Goal: Task Accomplishment & Management: Manage account settings

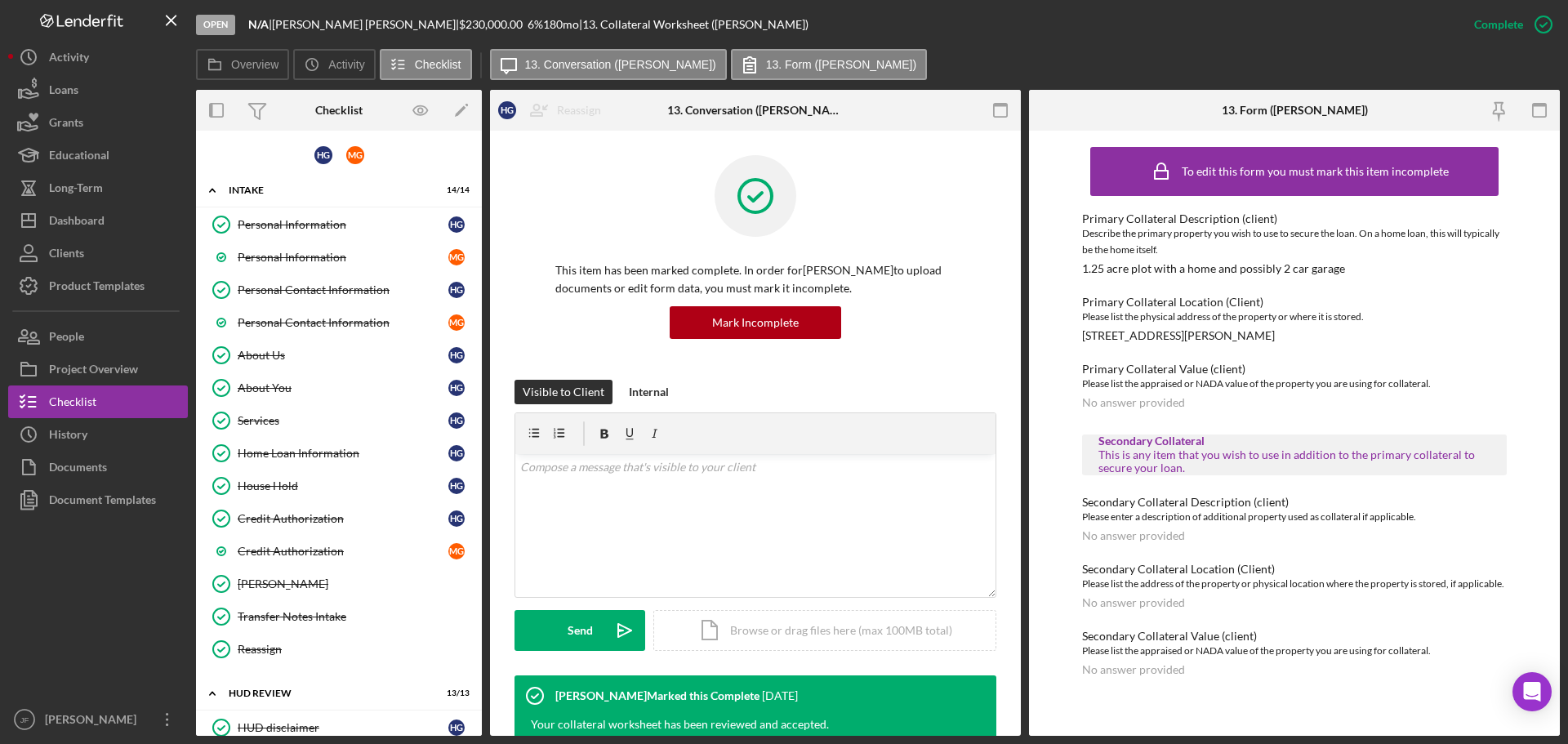
scroll to position [1062, 0]
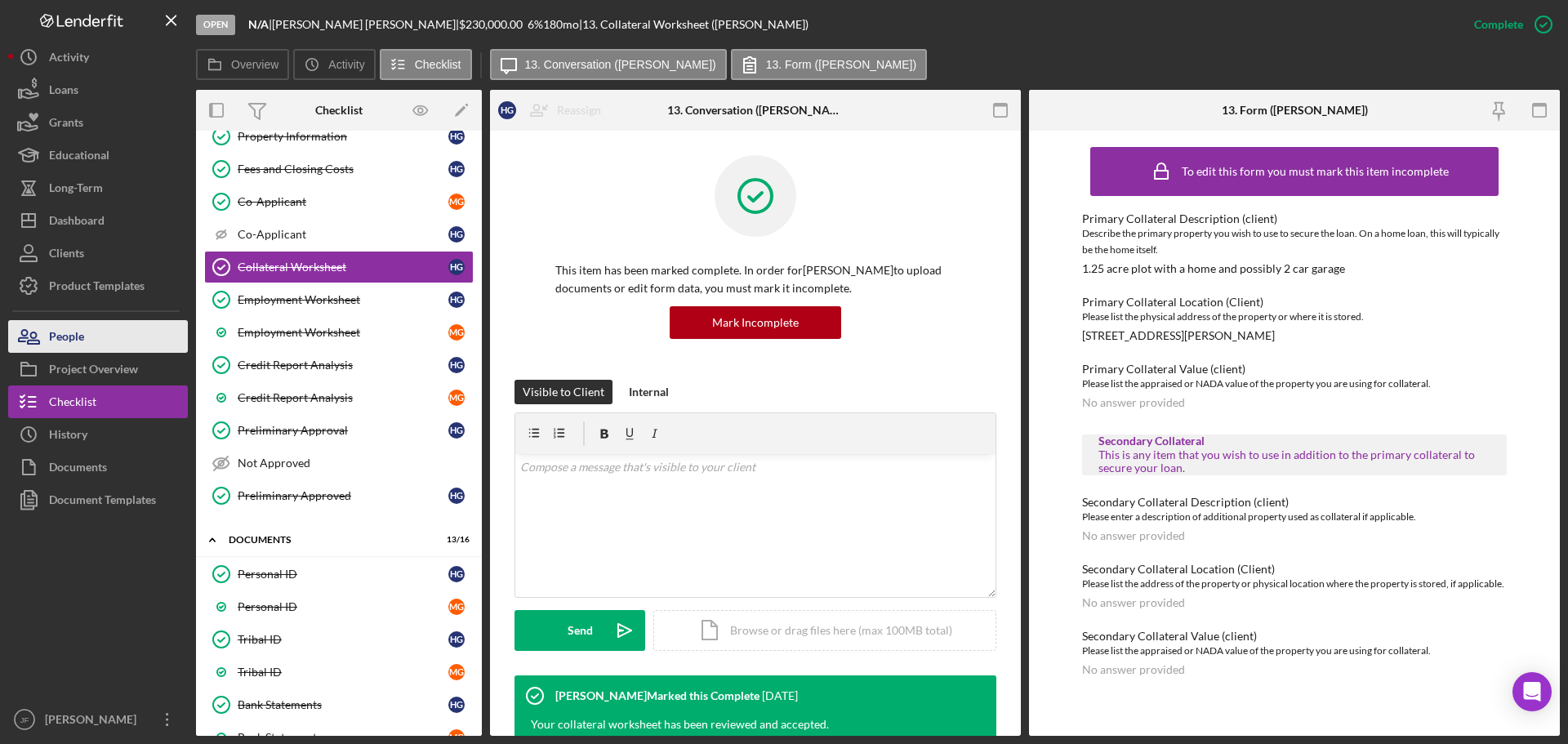
drag, startPoint x: 0, startPoint y: 0, endPoint x: 73, endPoint y: 352, distance: 359.5
click at [73, 352] on div "People" at bounding box center [66, 338] width 35 height 36
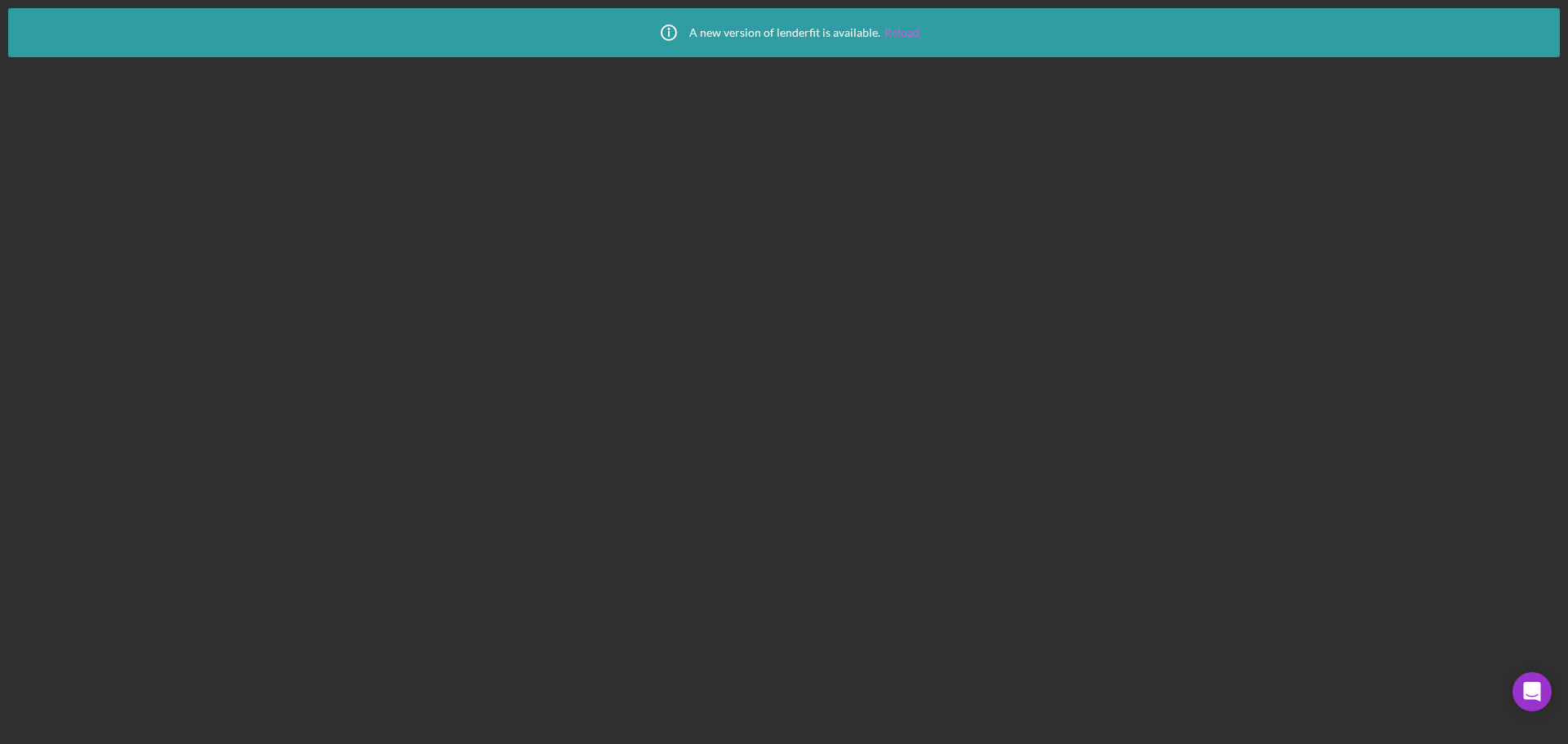
click at [889, 33] on link "Reload" at bounding box center [902, 33] width 35 height 13
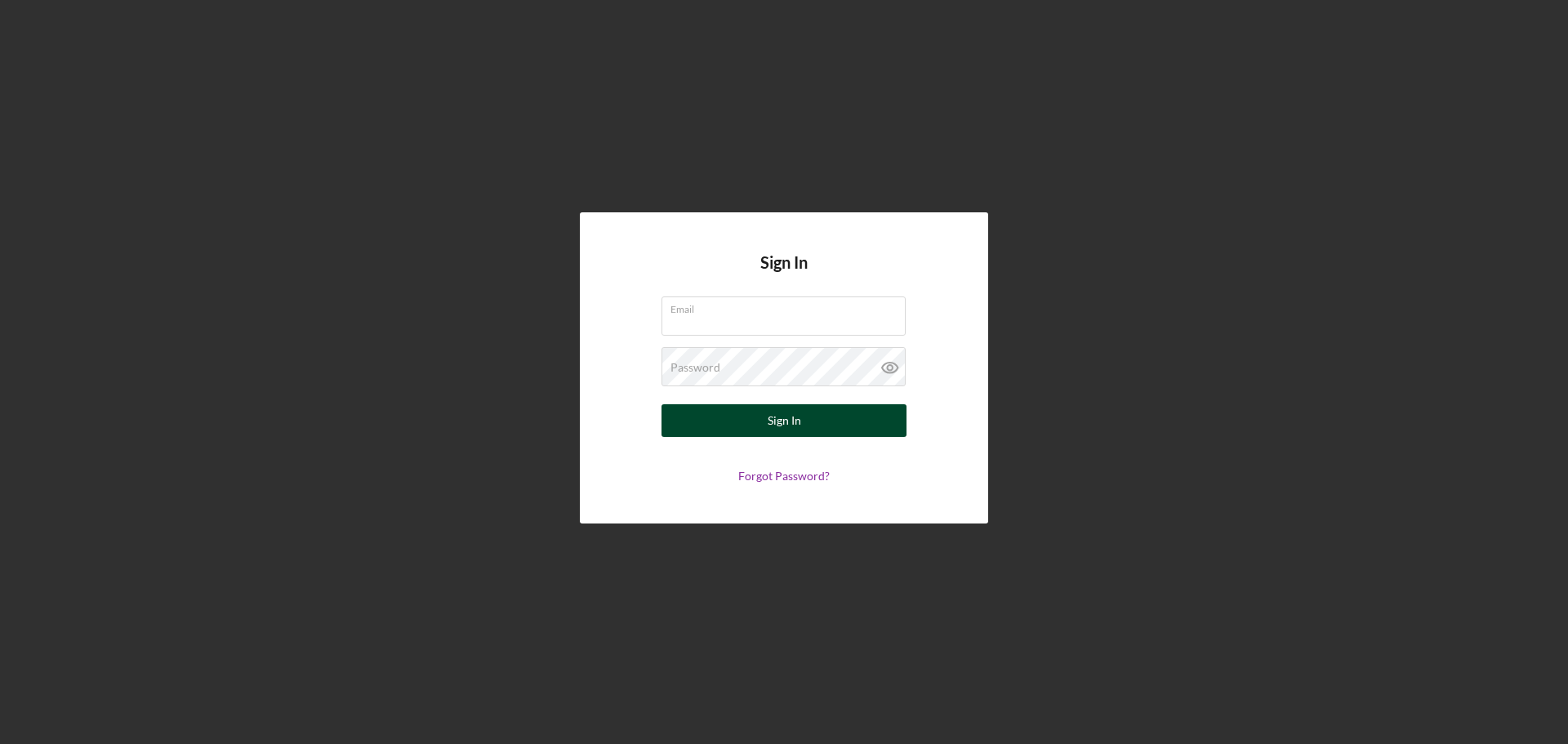
type input "[PERSON_NAME][EMAIL_ADDRESS][PERSON_NAME][DOMAIN_NAME]"
click at [770, 430] on div "Sign In" at bounding box center [784, 420] width 33 height 32
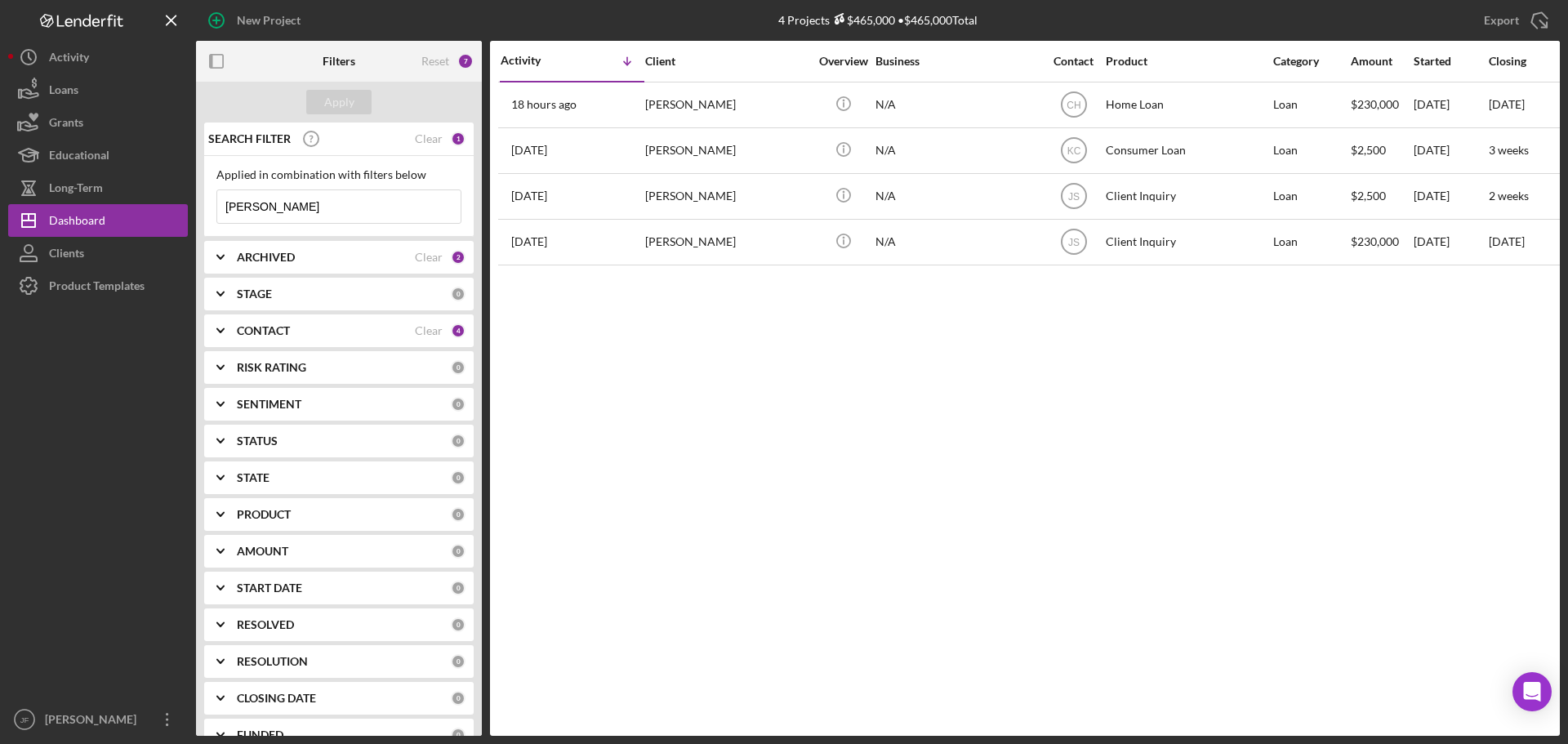
click at [271, 199] on input "hannah" at bounding box center [338, 206] width 243 height 32
click at [272, 200] on input "hannah" at bounding box center [338, 206] width 243 height 32
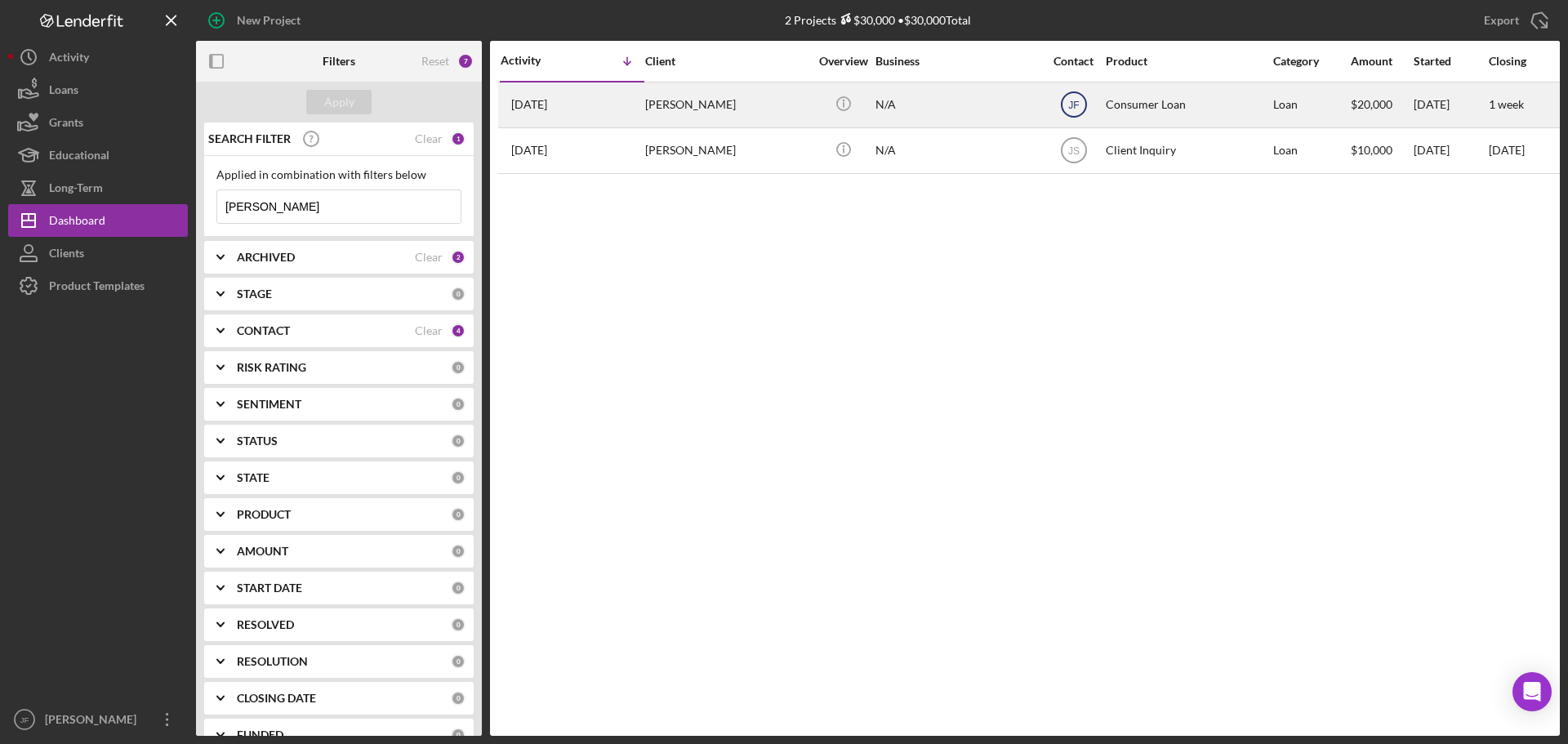
type input "diana"
click at [1079, 100] on text "JF" at bounding box center [1074, 105] width 11 height 12
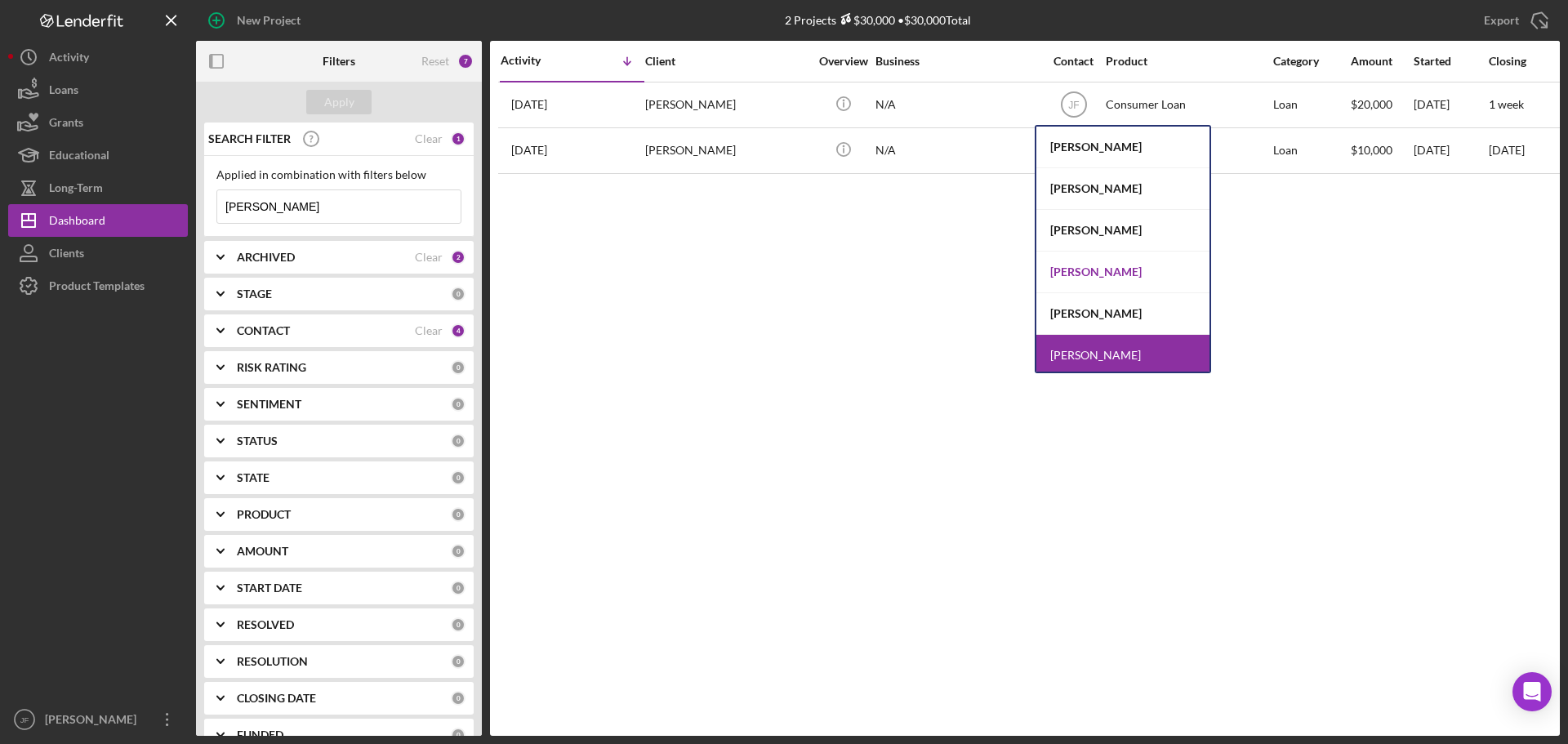
click at [1075, 270] on div "[PERSON_NAME]" at bounding box center [1122, 272] width 173 height 41
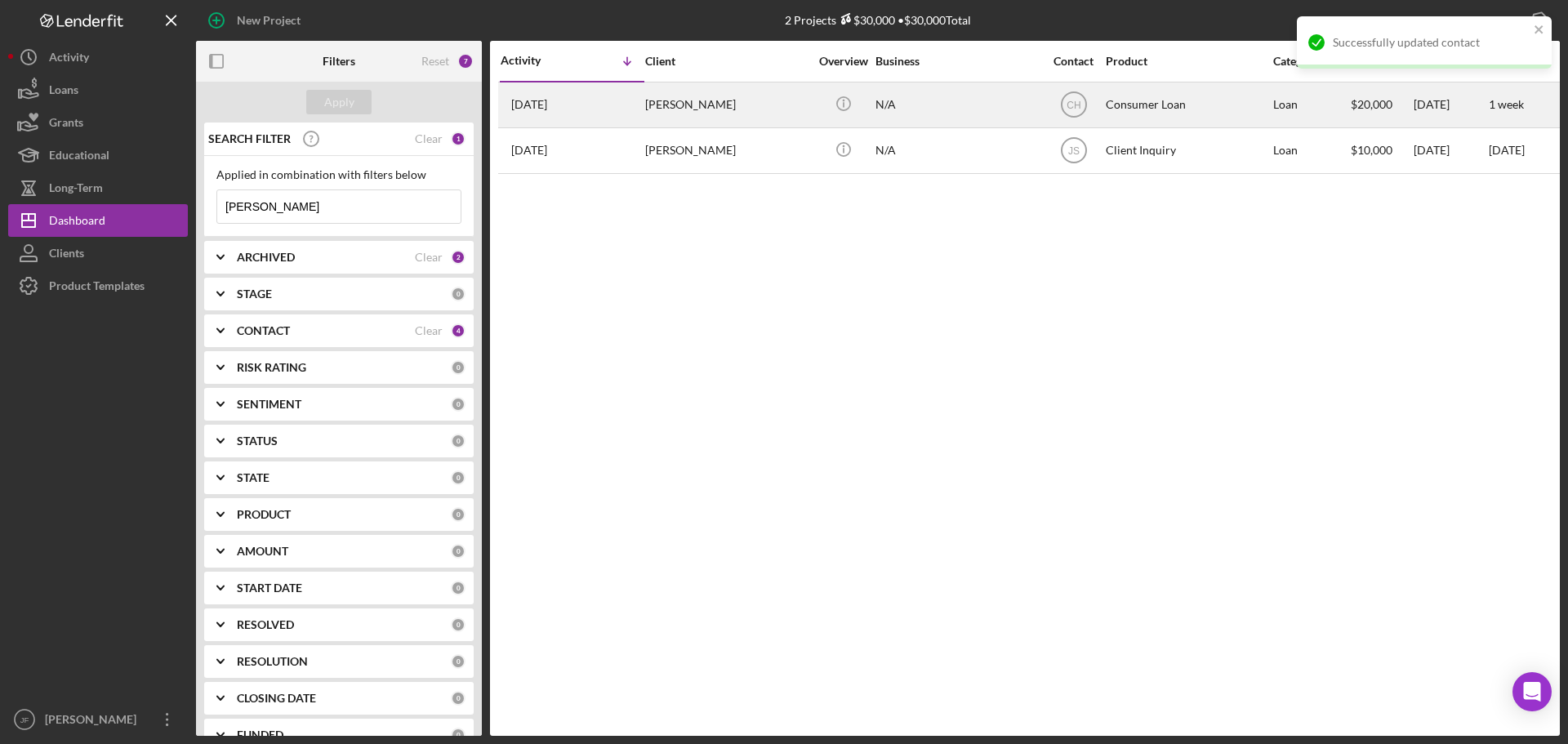
click at [675, 102] on div "Diana Kangas" at bounding box center [727, 105] width 163 height 43
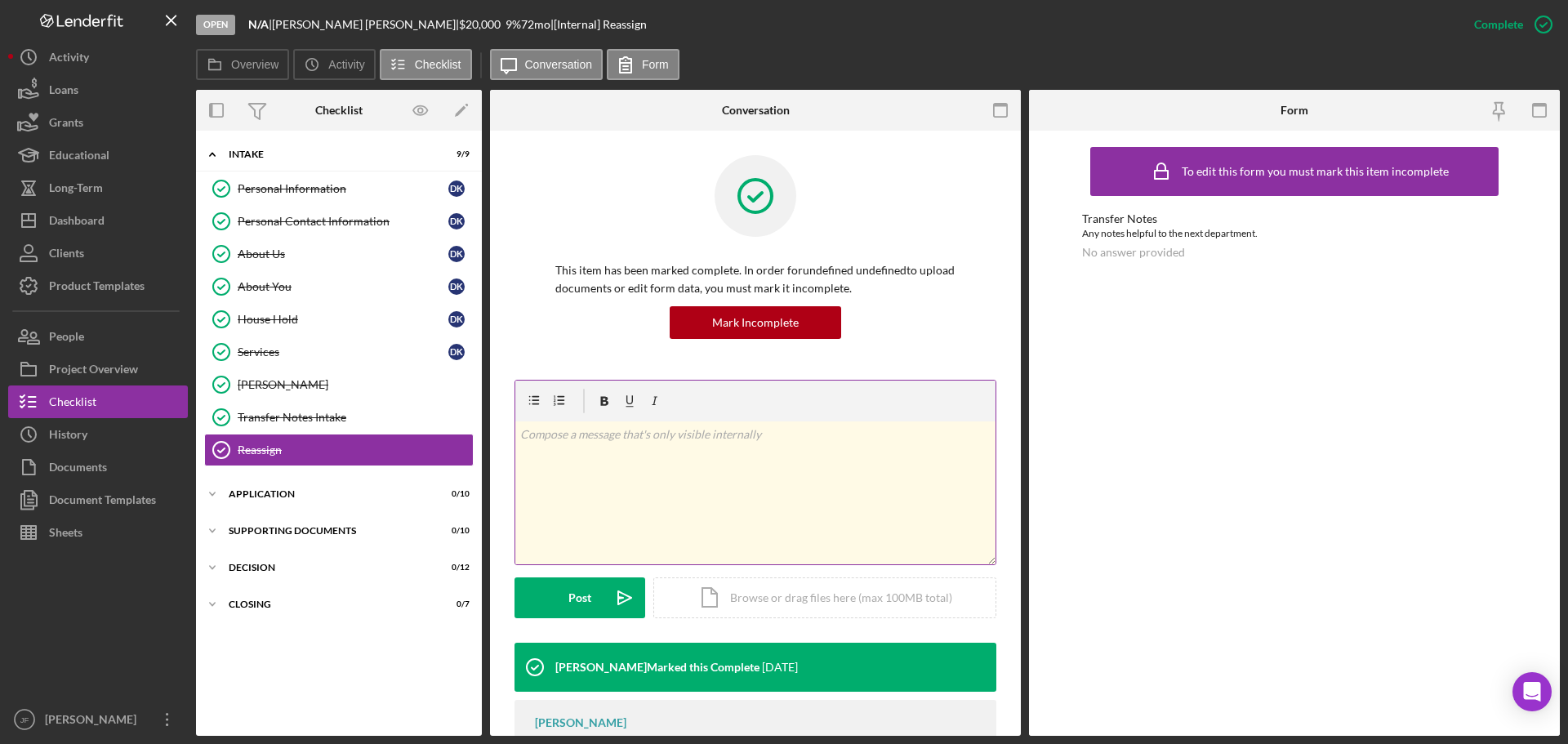
click at [561, 449] on div "v Color teal Color pink Remove color Add row above Add row below Add column bef…" at bounding box center [755, 493] width 480 height 143
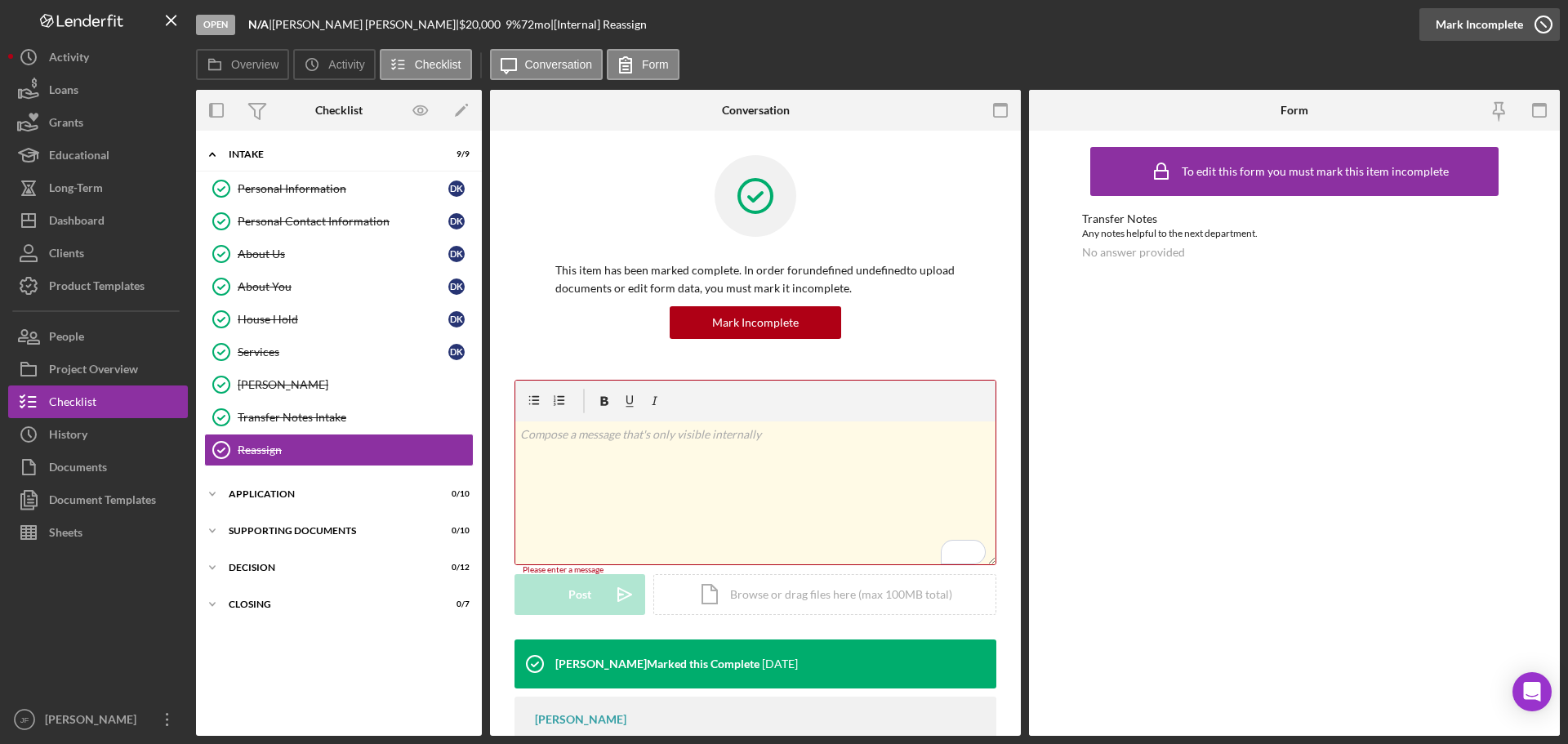
click at [1513, 24] on div "Mark Incomplete" at bounding box center [1479, 24] width 87 height 32
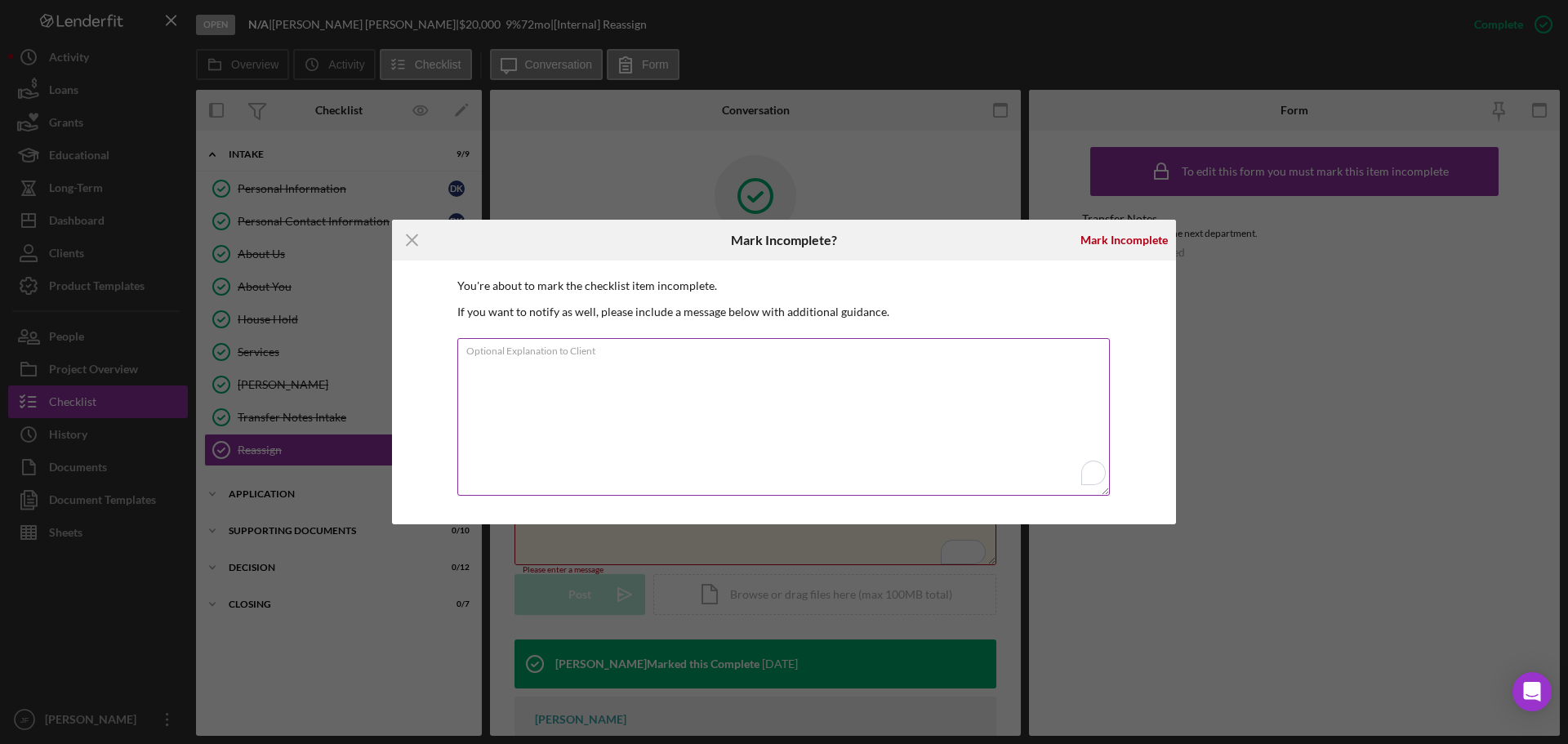
click at [767, 377] on textarea "Optional Explanation to Client" at bounding box center [783, 417] width 653 height 158
click at [1110, 241] on div "Mark Incomplete" at bounding box center [1123, 240] width 87 height 32
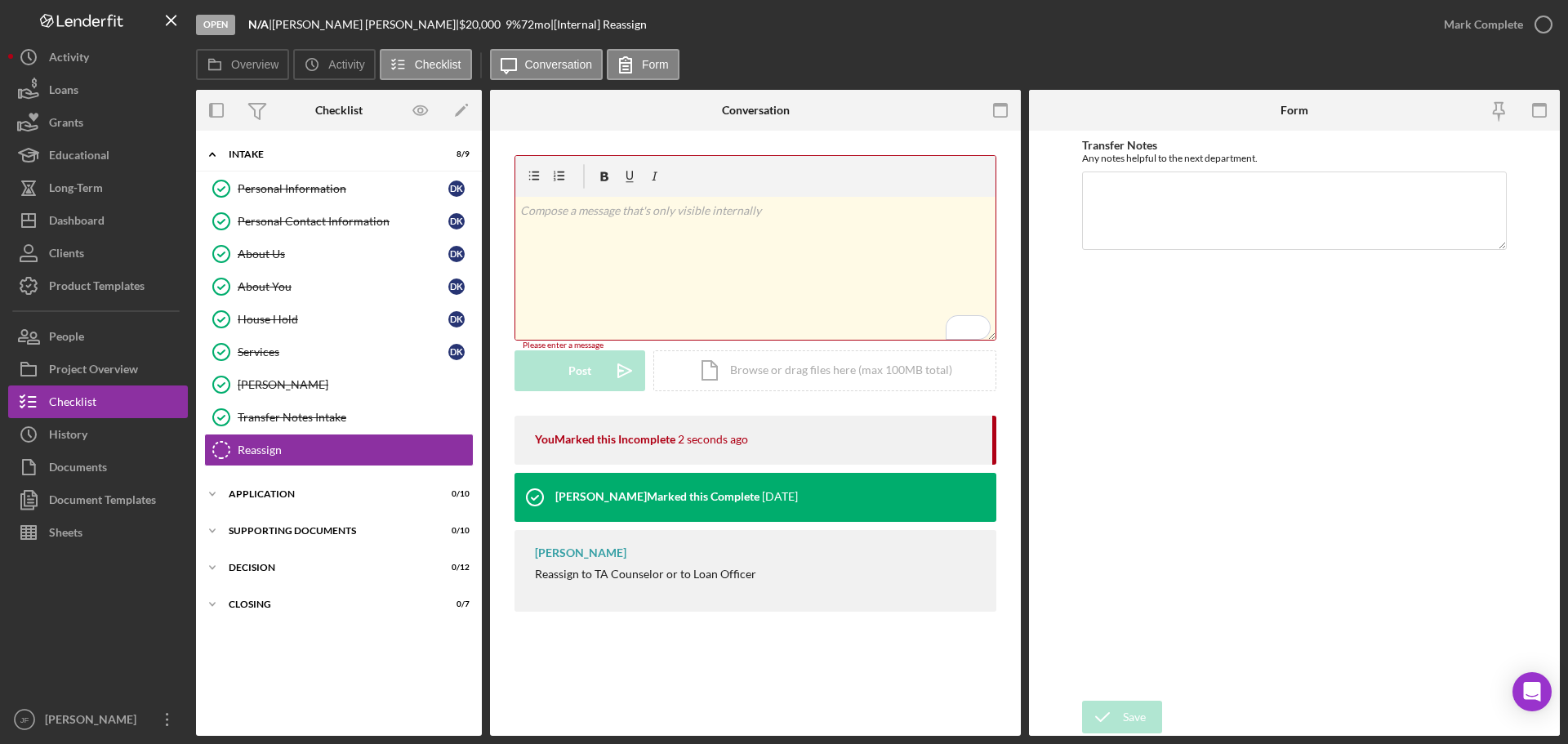
click at [619, 242] on div "v Color teal Color pink Remove color Add row above Add row below Add column bef…" at bounding box center [755, 268] width 480 height 143
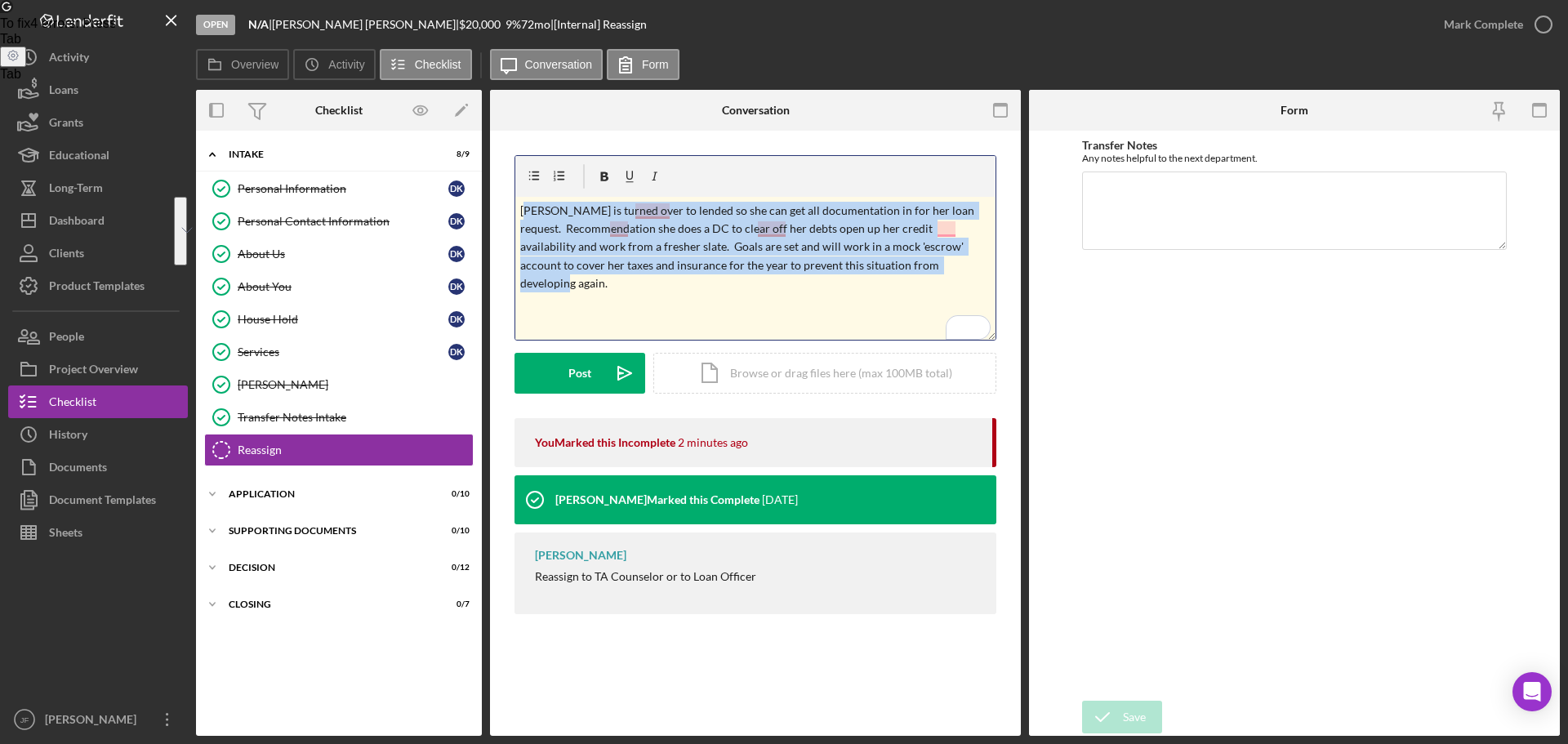
drag, startPoint x: 888, startPoint y: 265, endPoint x: 524, endPoint y: 211, distance: 368.0
click at [524, 211] on p "Diana is turned over to lended so she can get all documentation in for her loan…" at bounding box center [756, 247] width 471 height 91
drag, startPoint x: 896, startPoint y: 275, endPoint x: 518, endPoint y: 207, distance: 384.1
click at [518, 207] on div "v Color teal Color pink Remove color Add row above Add row below Add column bef…" at bounding box center [755, 268] width 480 height 143
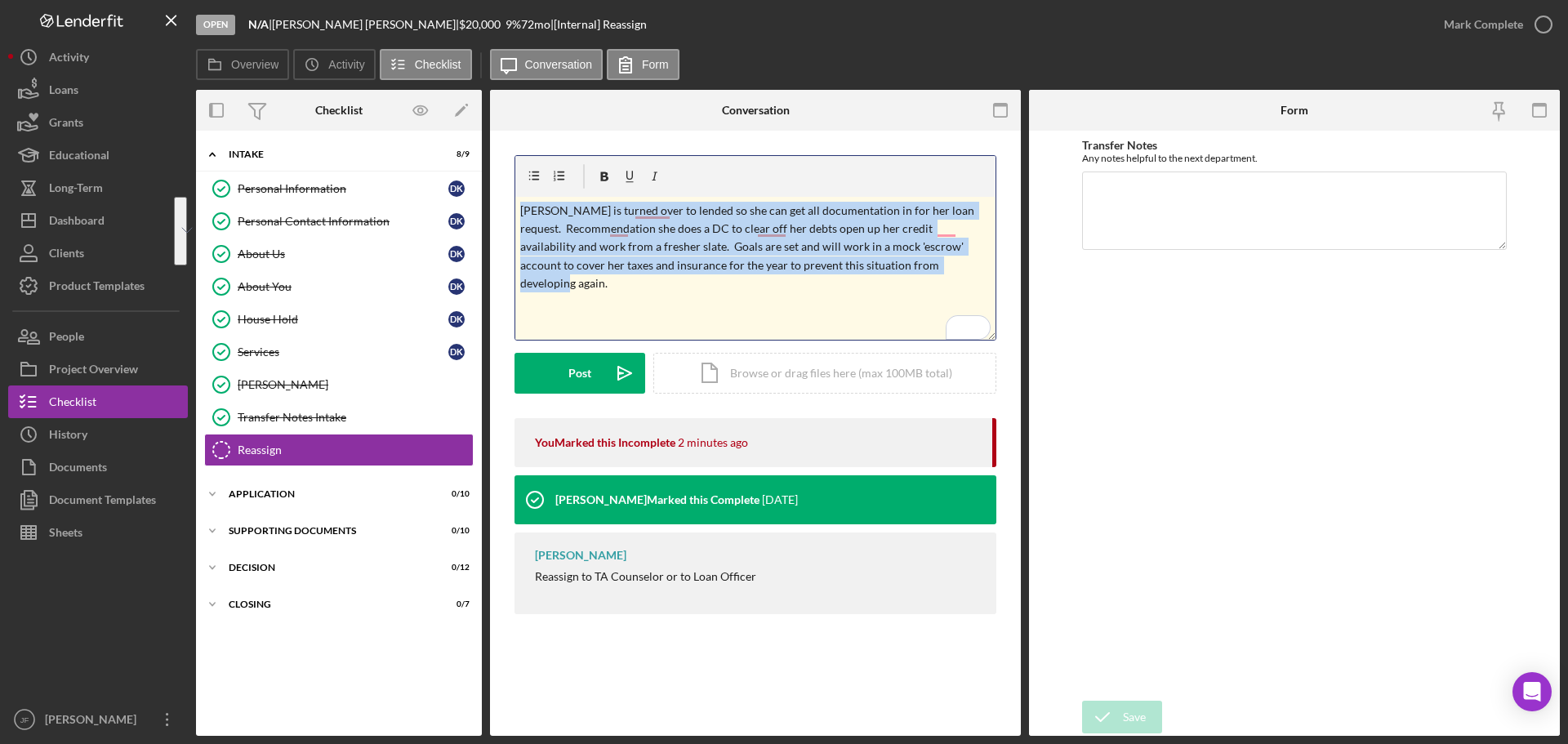
drag, startPoint x: 613, startPoint y: 294, endPoint x: 641, endPoint y: 267, distance: 38.9
click at [614, 294] on div "v Color teal Color pink Remove color Add row above Add row below Add column bef…" at bounding box center [755, 268] width 480 height 143
click at [660, 215] on p "Diana is turned over to lended so she can get all documentation in for her loan…" at bounding box center [756, 247] width 471 height 91
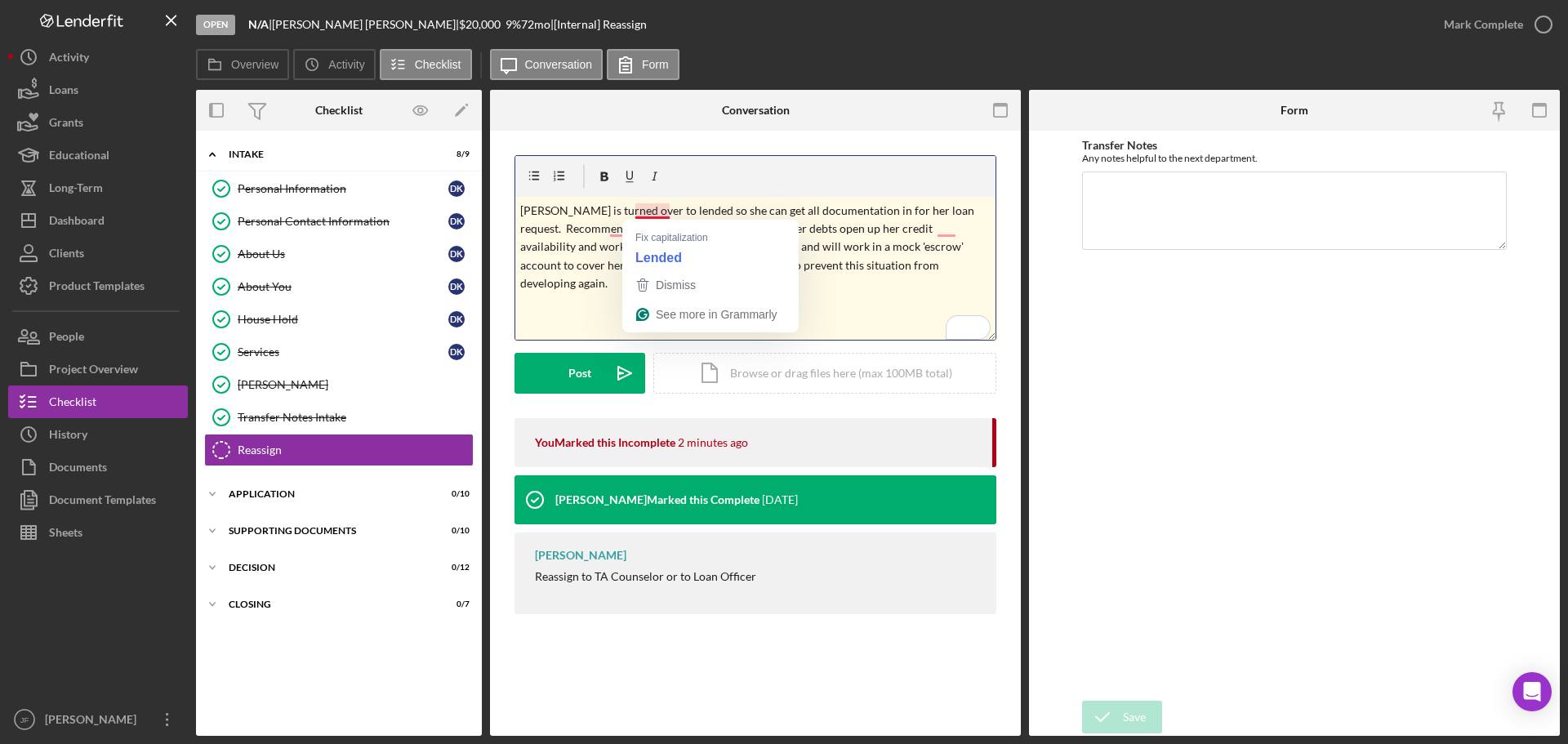
click at [669, 213] on p "Diana is turned over to lended so she can get all documentation in for her loan…" at bounding box center [756, 247] width 471 height 91
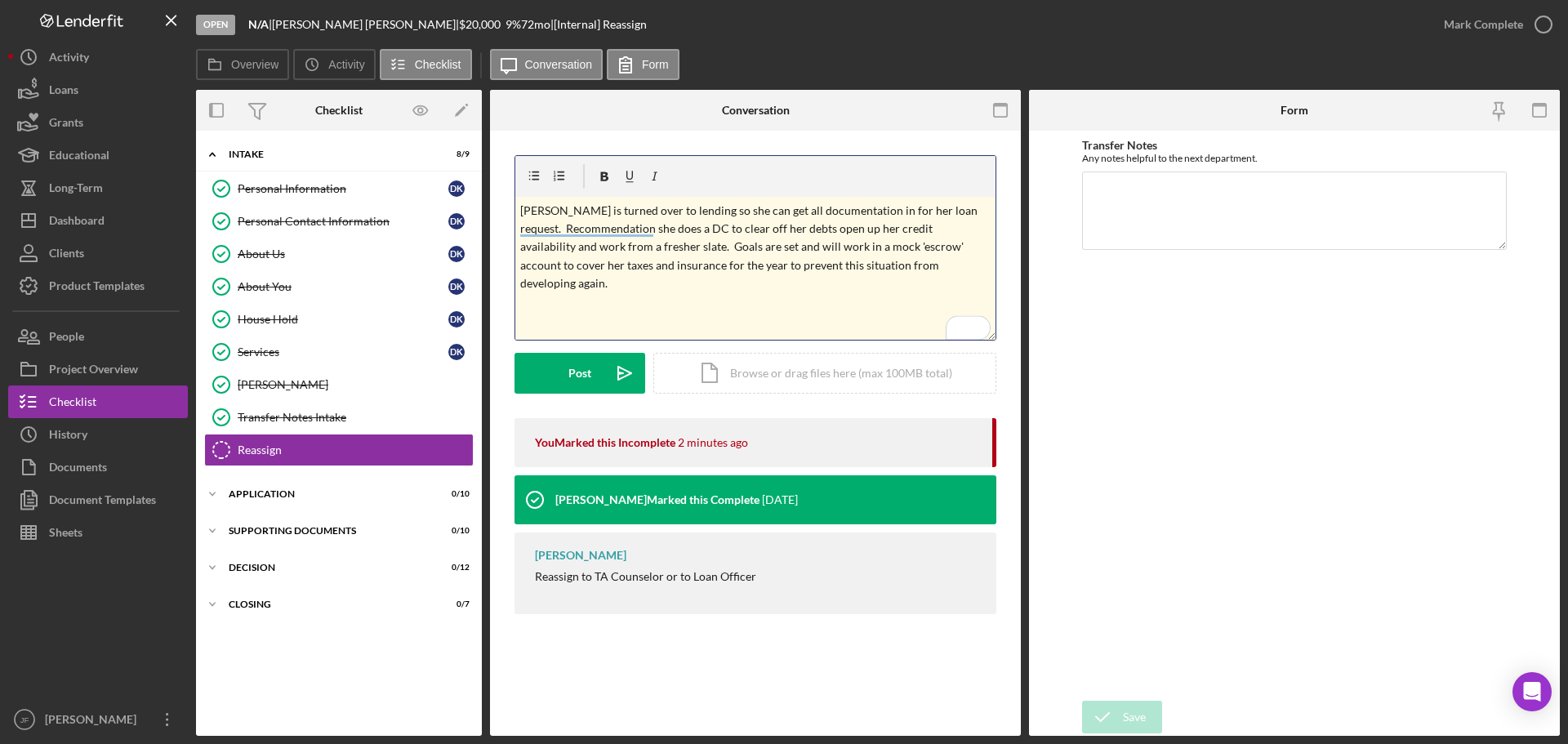
click at [649, 294] on div "v Color teal Color pink Remove color Add row above Add row below Add column bef…" at bounding box center [755, 268] width 480 height 143
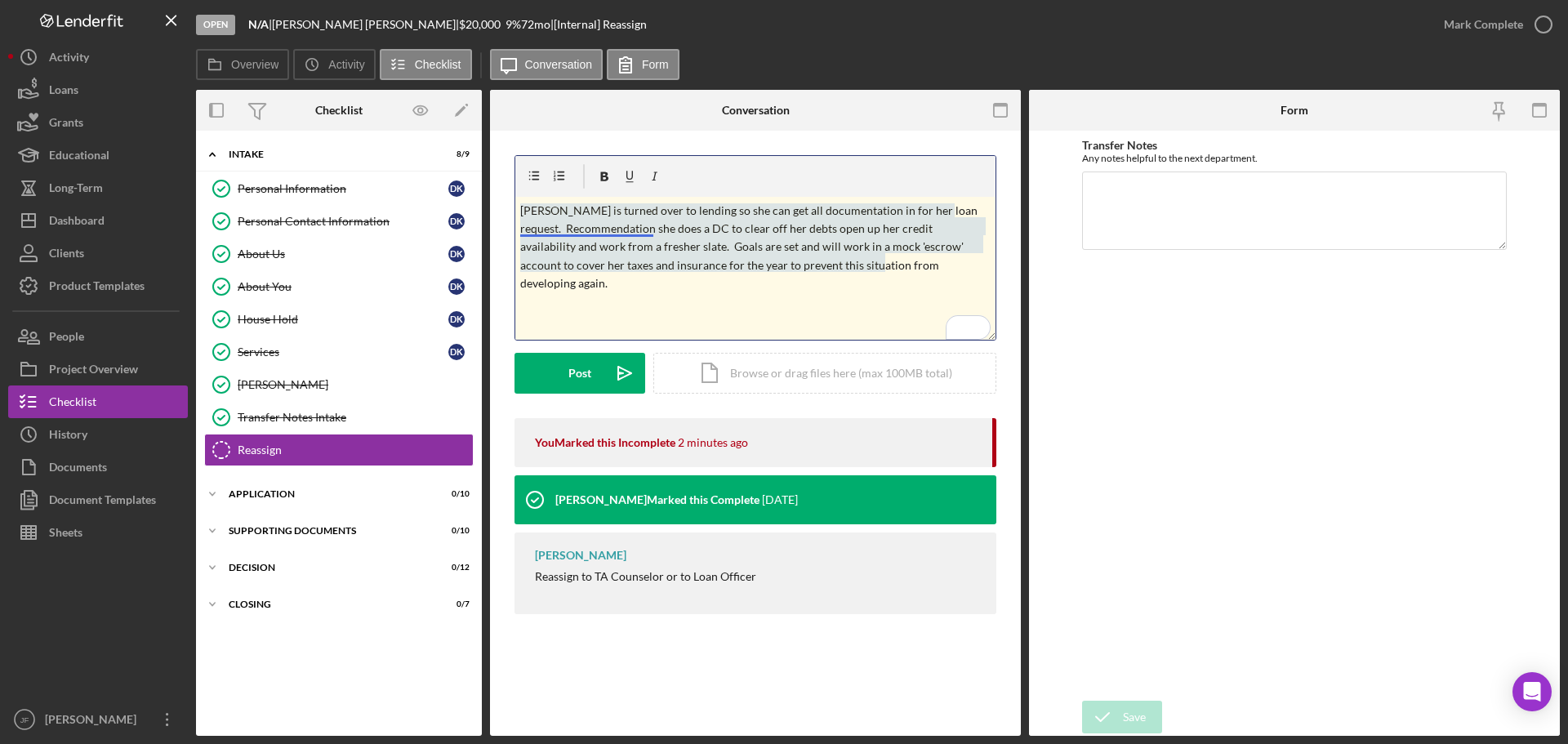
click at [574, 231] on p "Diana is turned over to lending so she can get all documentation in for her loa…" at bounding box center [756, 247] width 471 height 91
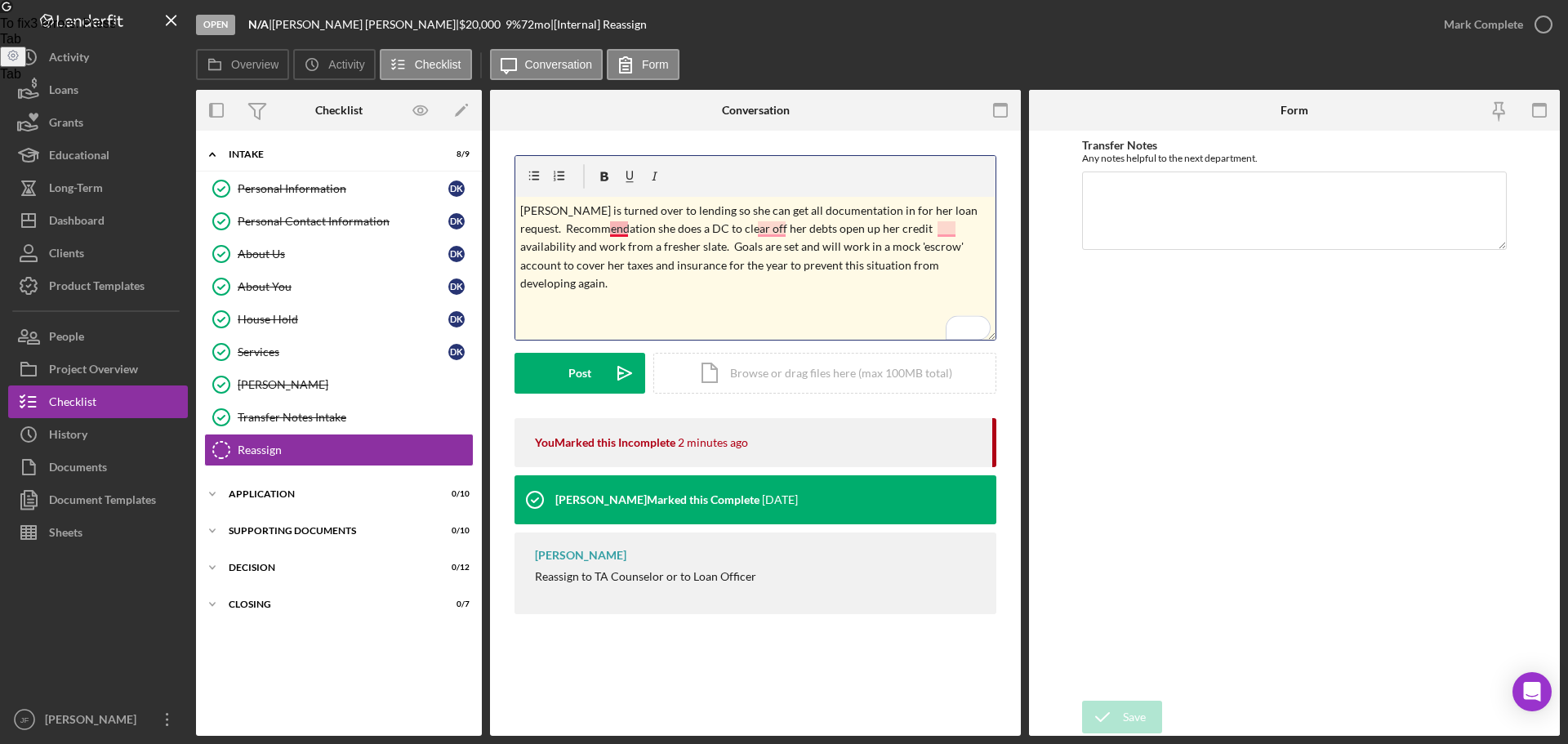
click at [621, 232] on p "Diana is turned over to lending so she can get all documentation in for her loa…" at bounding box center [756, 247] width 471 height 91
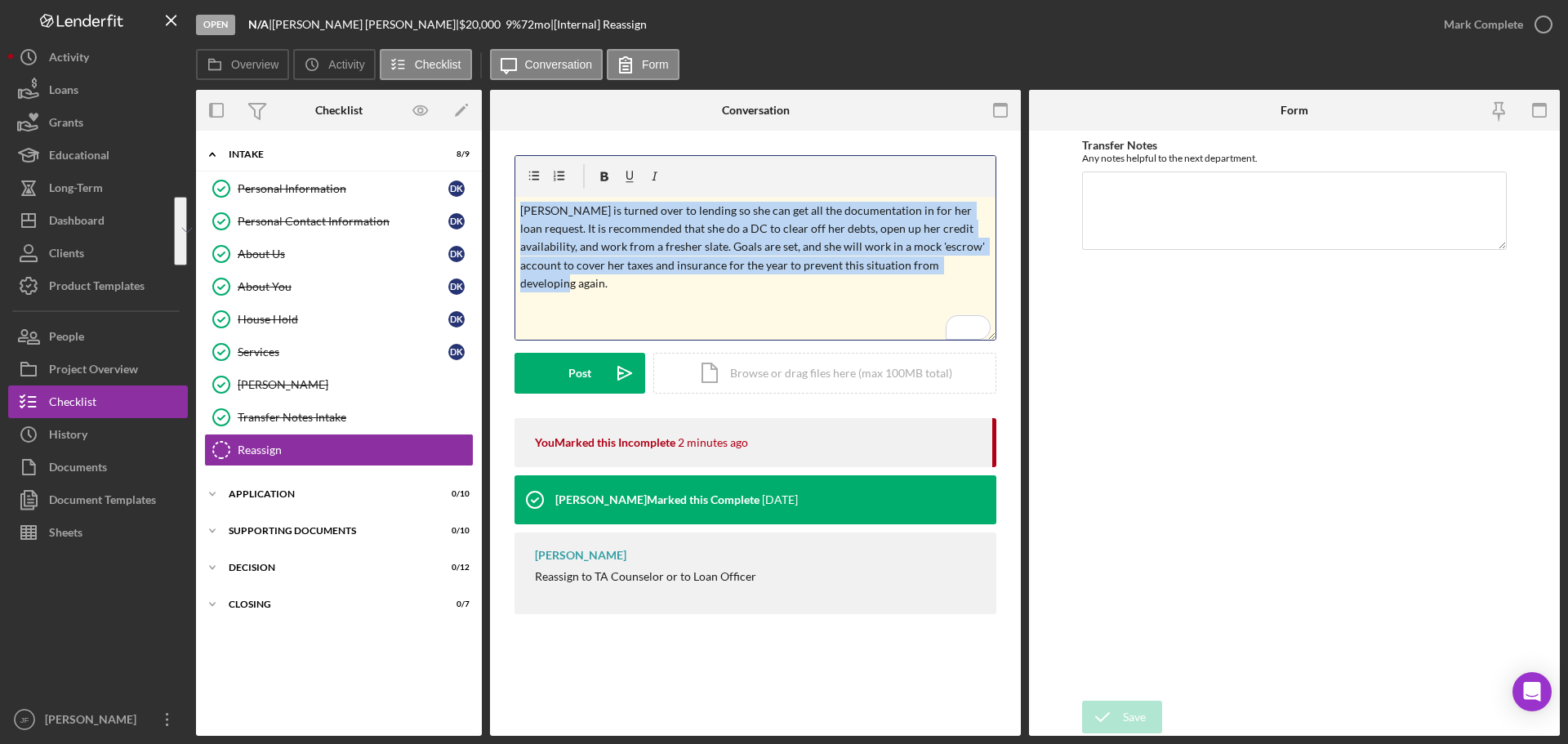
drag, startPoint x: 937, startPoint y: 270, endPoint x: 514, endPoint y: 218, distance: 426.2
click at [514, 218] on div "v Color teal Color pink Remove color Add row above Add row below Add column bef…" at bounding box center [756, 389] width 531 height 516
copy p "Diana is turned over to lending so she can get all the documentation in for her…"
click at [1186, 207] on textarea "Transfer Notes" at bounding box center [1294, 211] width 425 height 79
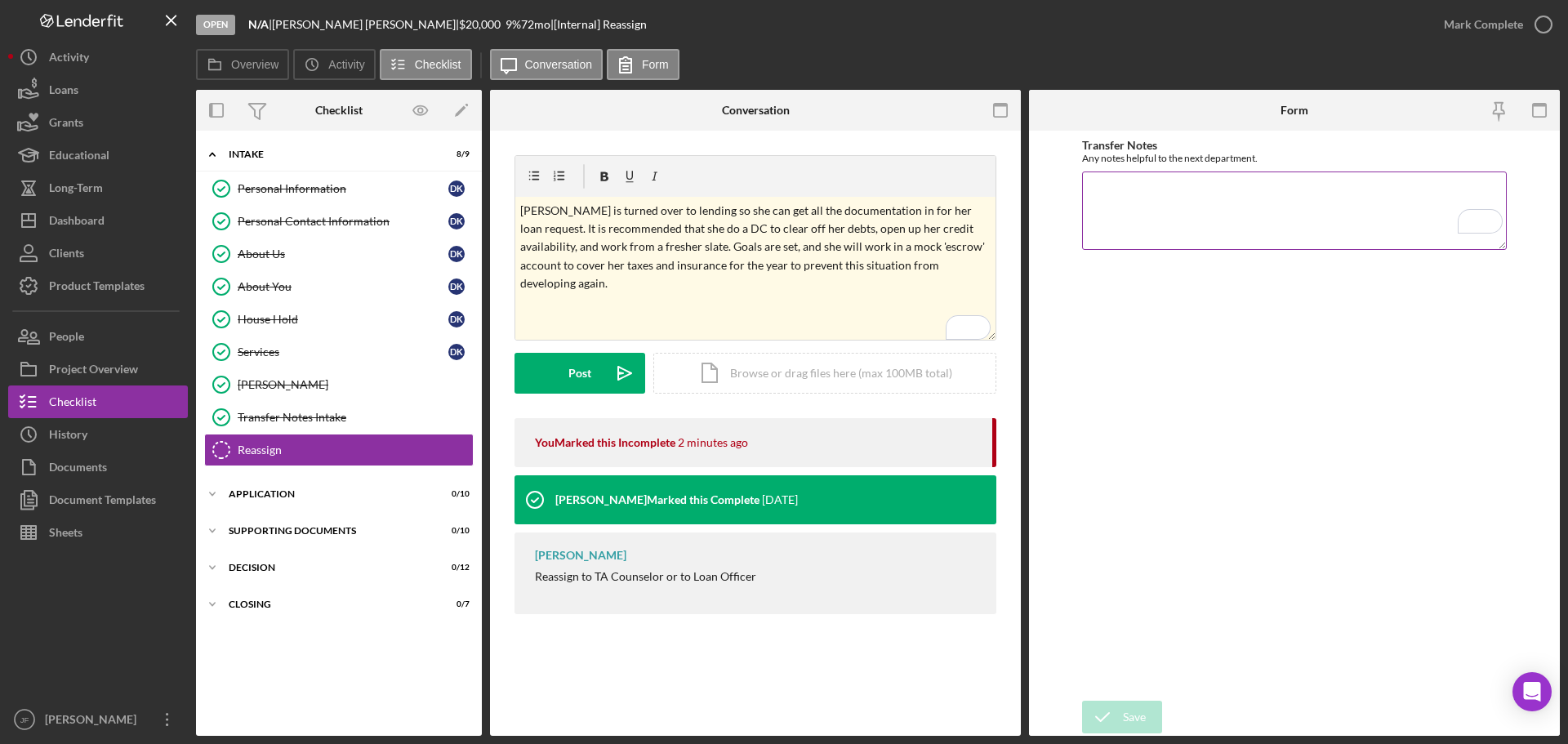
paste textarea "Diana is turned over to lending so she can get all the documentation in for her…"
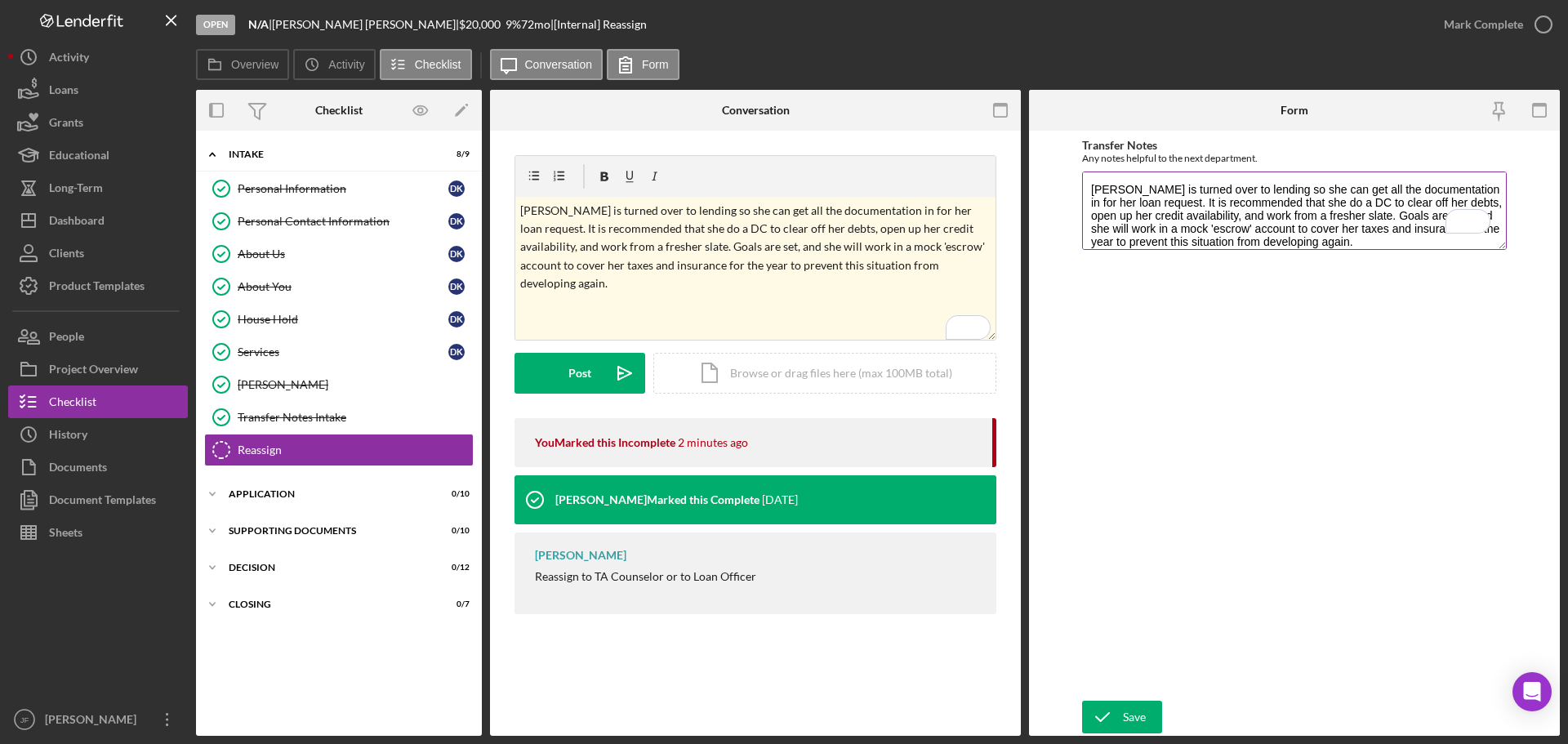
scroll to position [2, 0]
type textarea "Diana is turned over to lending so she can get all the documentation in for her…"
click at [581, 372] on div "Post" at bounding box center [580, 372] width 23 height 41
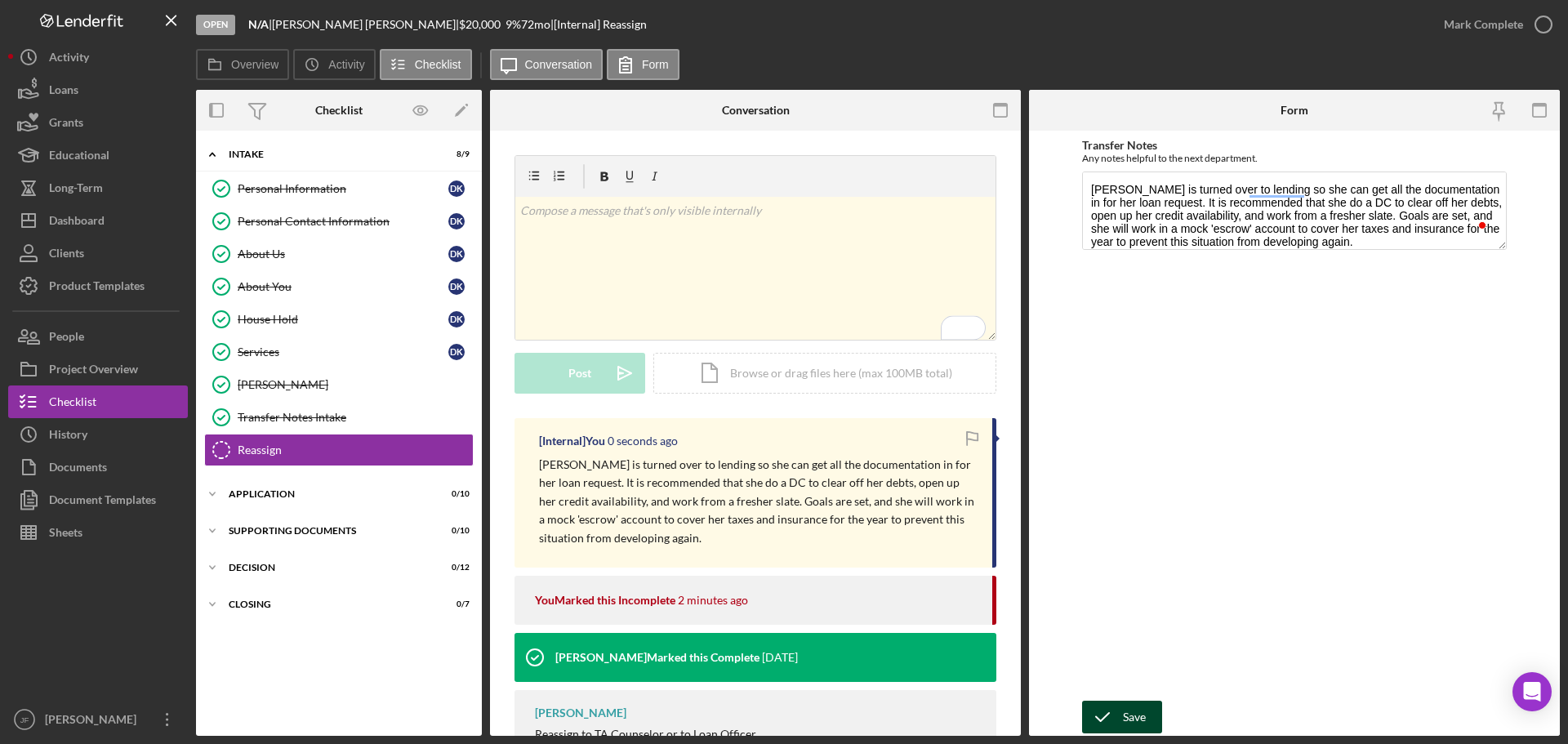
click at [1112, 716] on icon "submit" at bounding box center [1102, 717] width 41 height 41
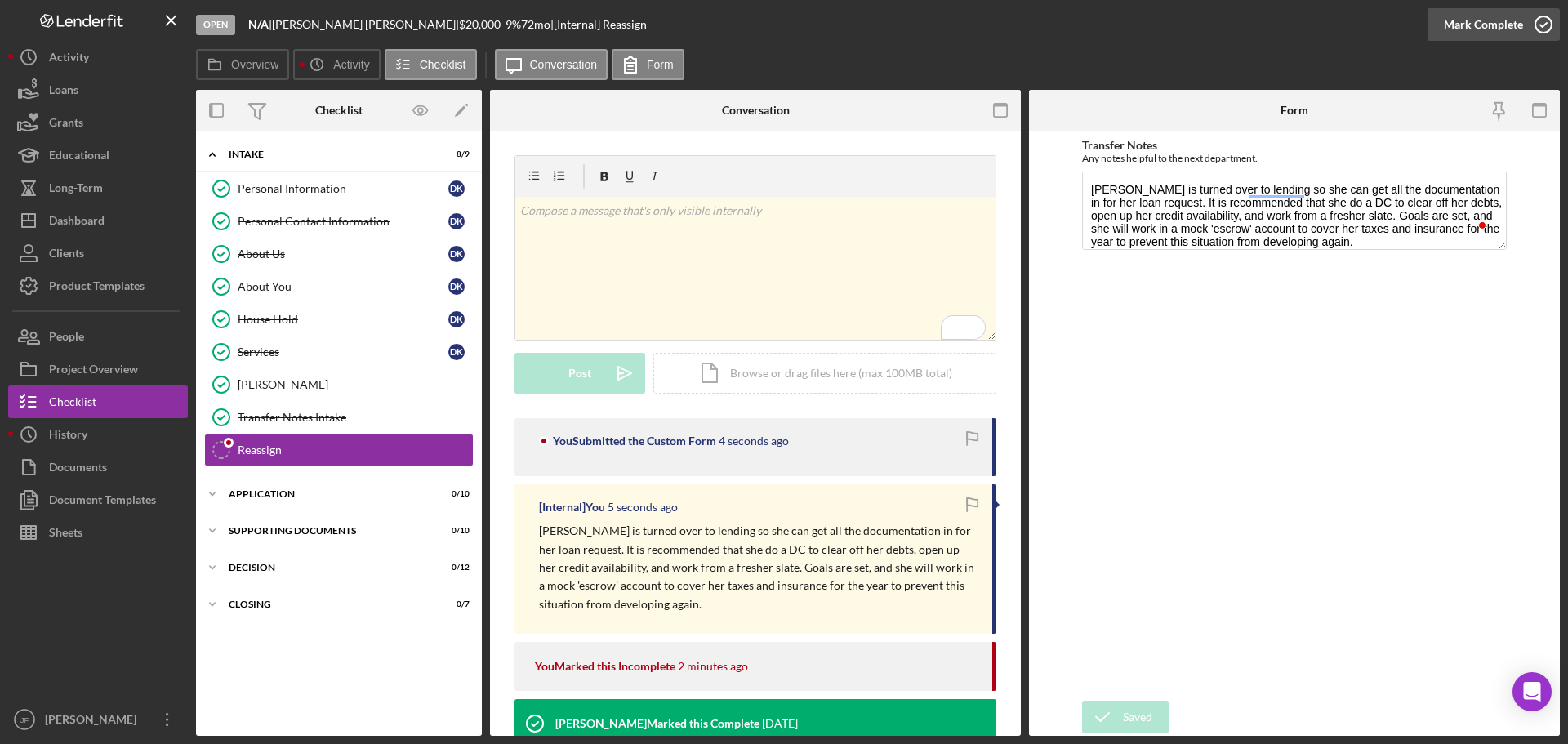
click at [1502, 21] on div "Mark Complete" at bounding box center [1483, 24] width 79 height 32
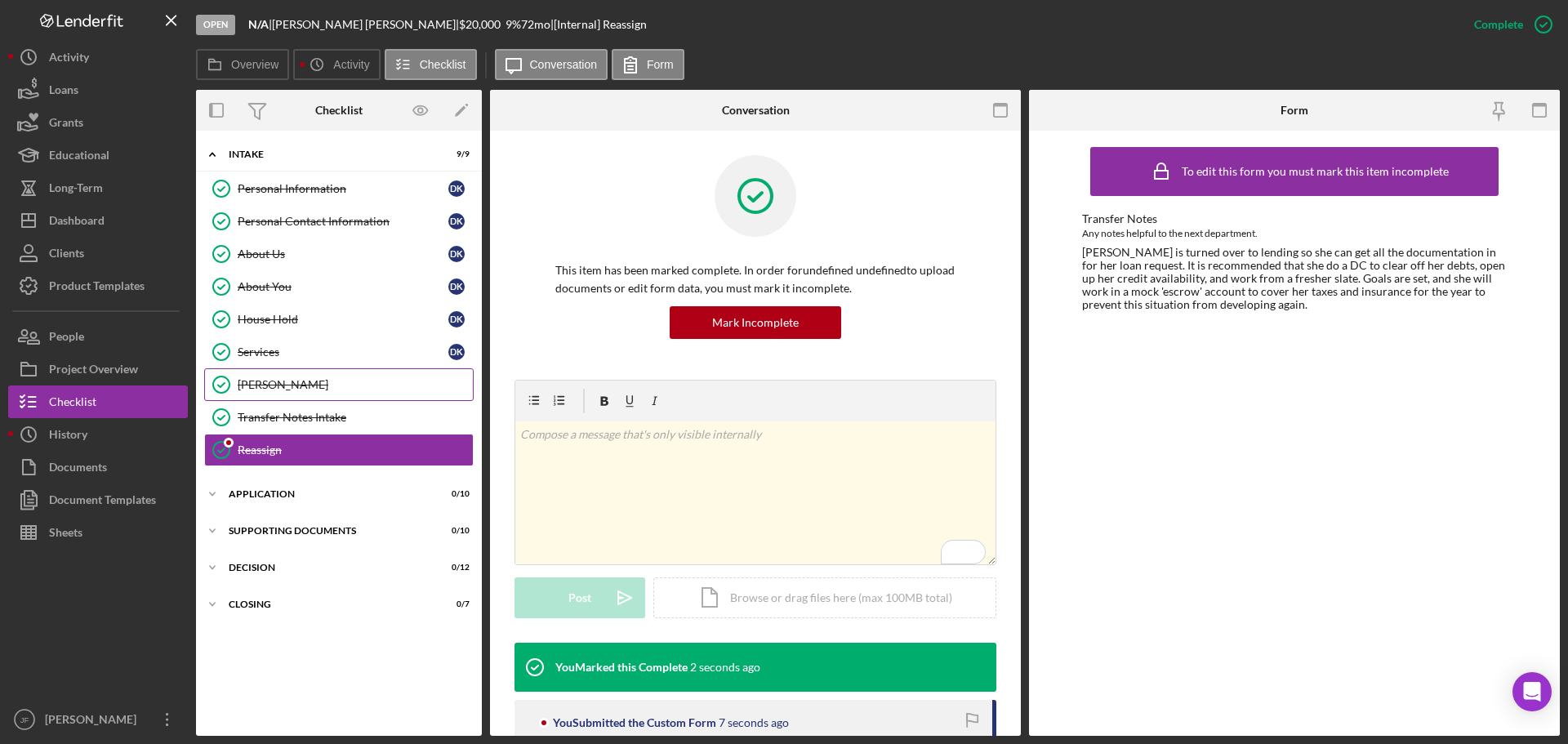
click at [307, 388] on div "[PERSON_NAME]" at bounding box center [355, 385] width 236 height 13
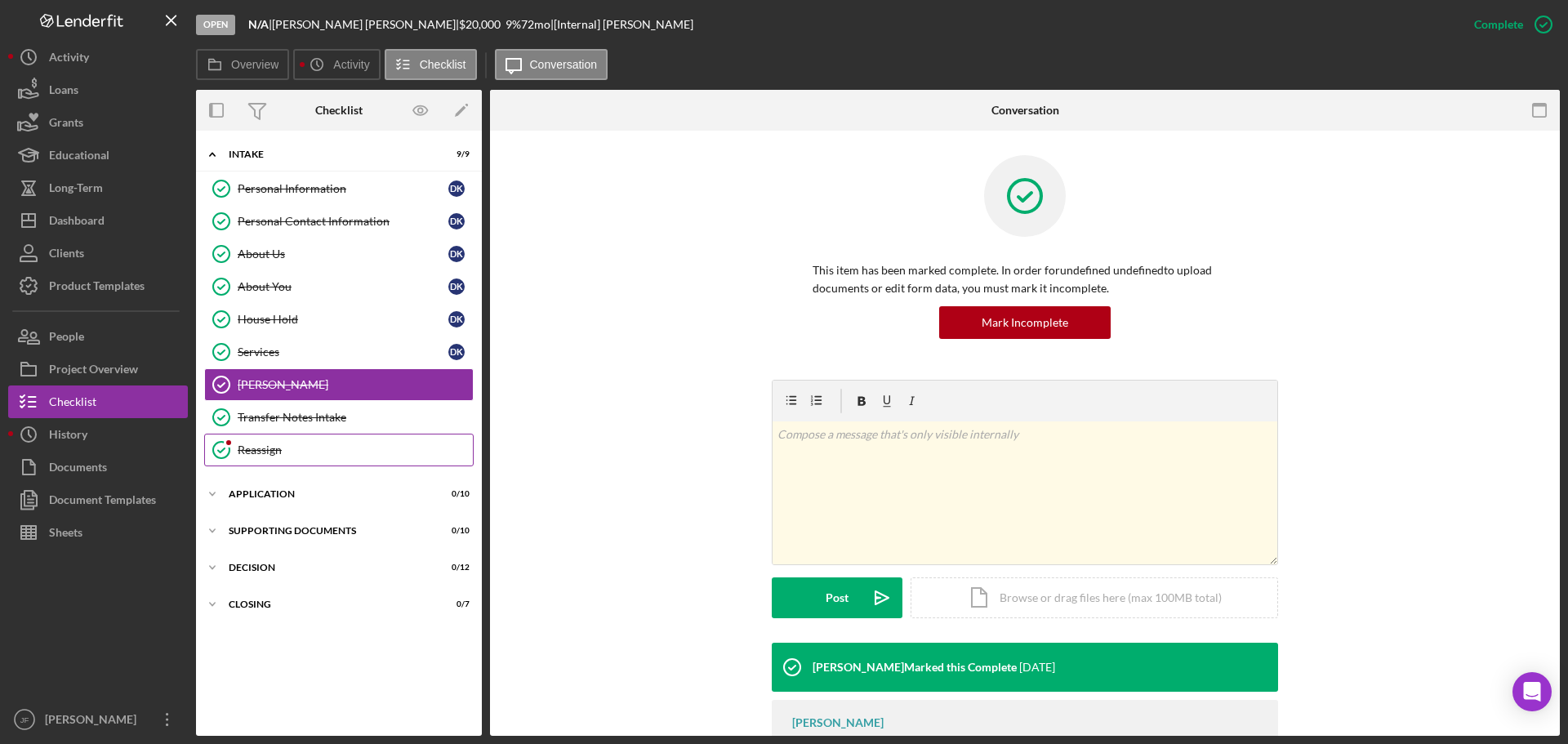
click at [291, 450] on div "Reassign" at bounding box center [355, 450] width 236 height 13
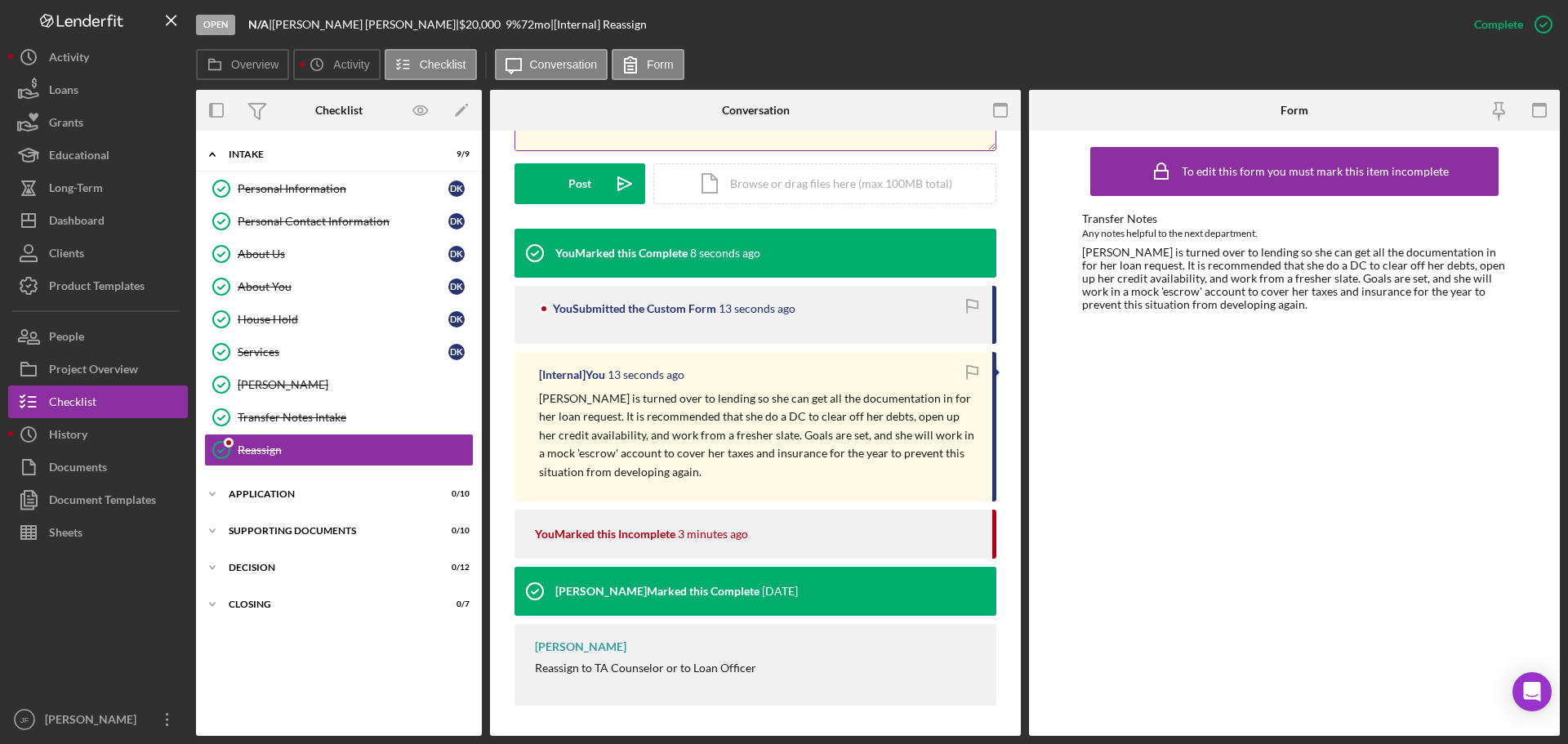
scroll to position [416, 0]
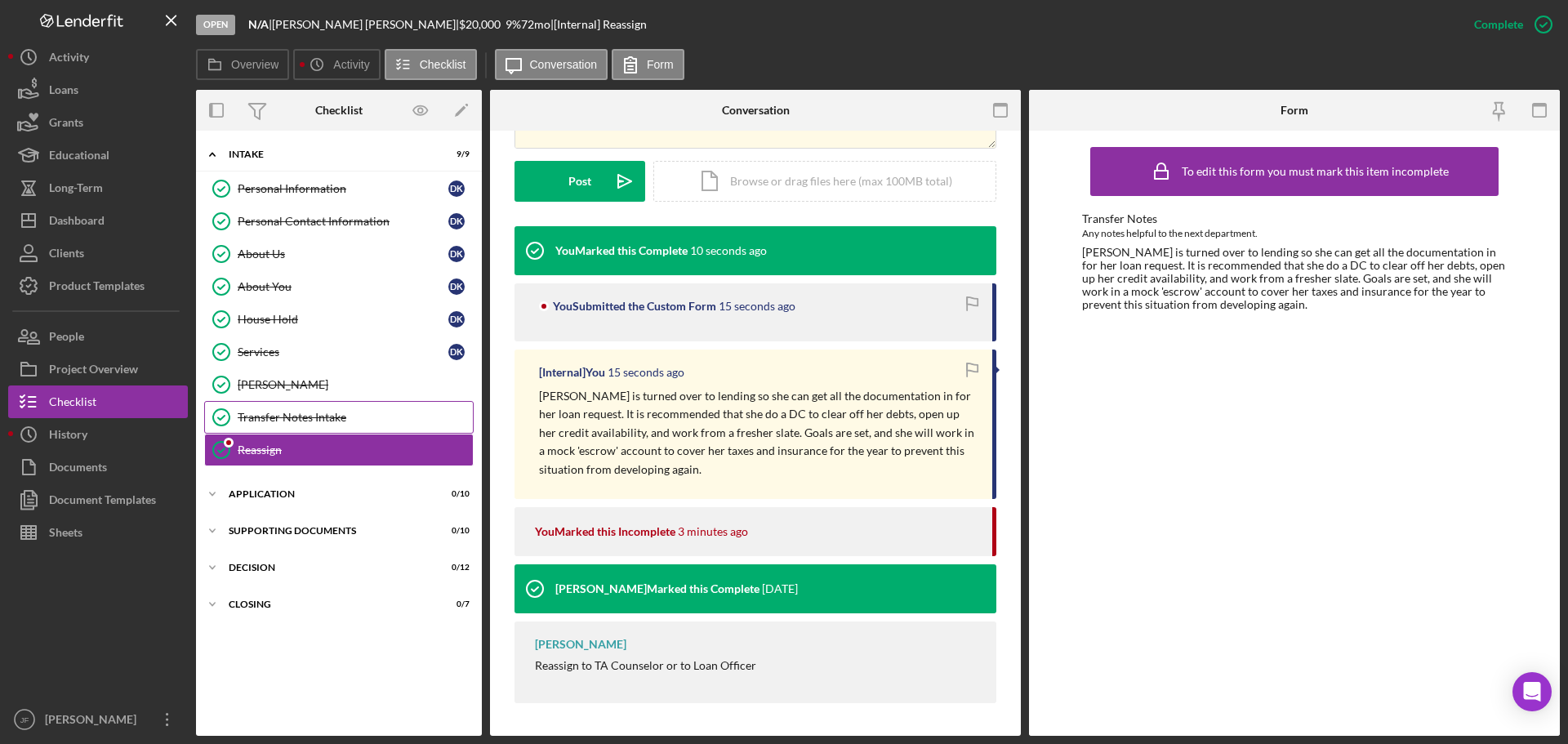
click at [293, 419] on div "Transfer Notes Intake" at bounding box center [355, 417] width 236 height 13
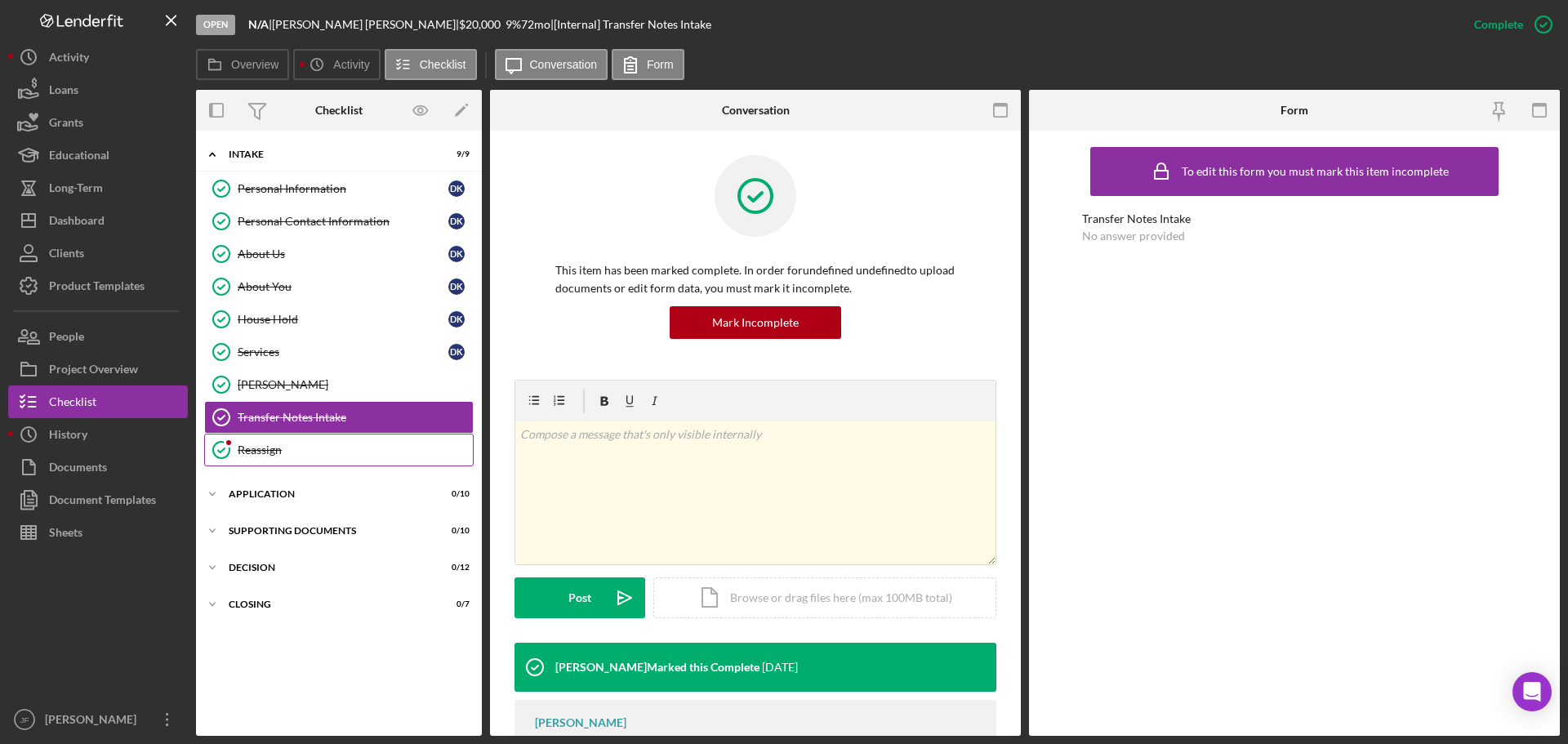
click at [290, 447] on div "Reassign" at bounding box center [355, 450] width 236 height 13
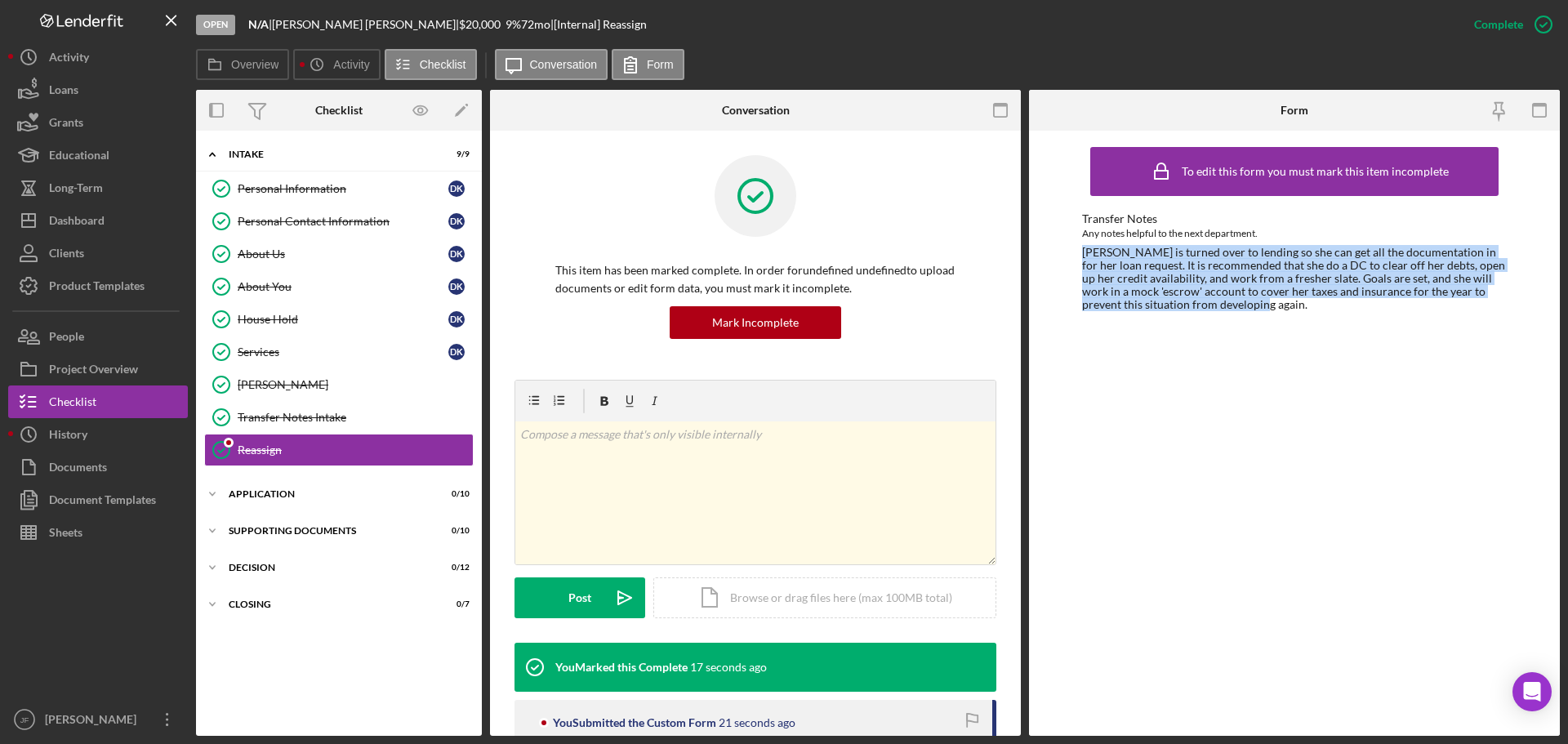
drag, startPoint x: 1246, startPoint y: 308, endPoint x: 1078, endPoint y: 250, distance: 177.7
click at [1078, 250] on div "To edit this form you must mark this item incomplete Transfer Notes Any notes h…" at bounding box center [1294, 434] width 531 height 605
click at [339, 420] on div "Transfer Notes Intake" at bounding box center [355, 417] width 236 height 13
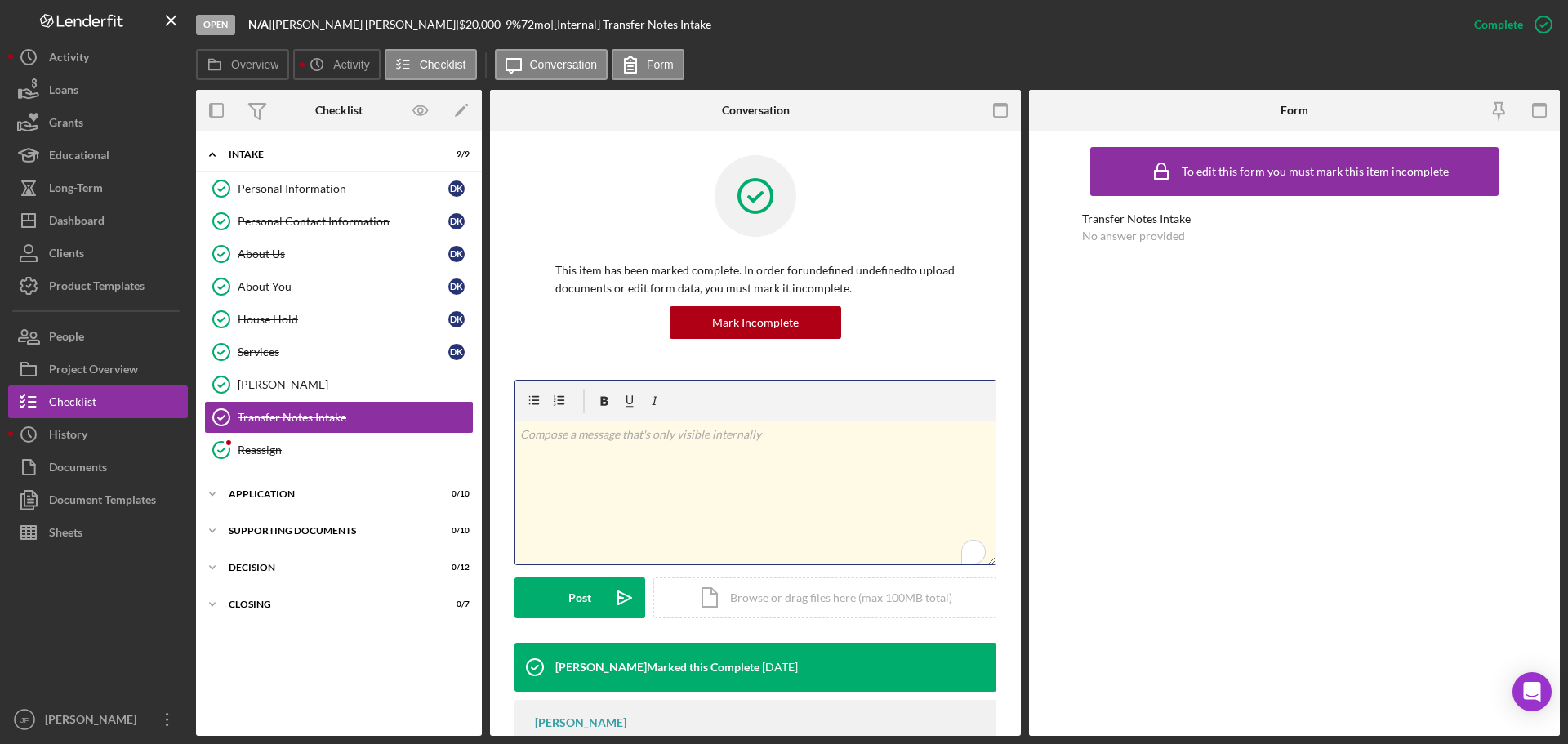
click at [636, 451] on div "v Color teal Color pink Remove color Add row above Add row below Add column bef…" at bounding box center [755, 493] width 480 height 143
paste div "To enrich screen reader interactions, please activate Accessibility in Grammarl…"
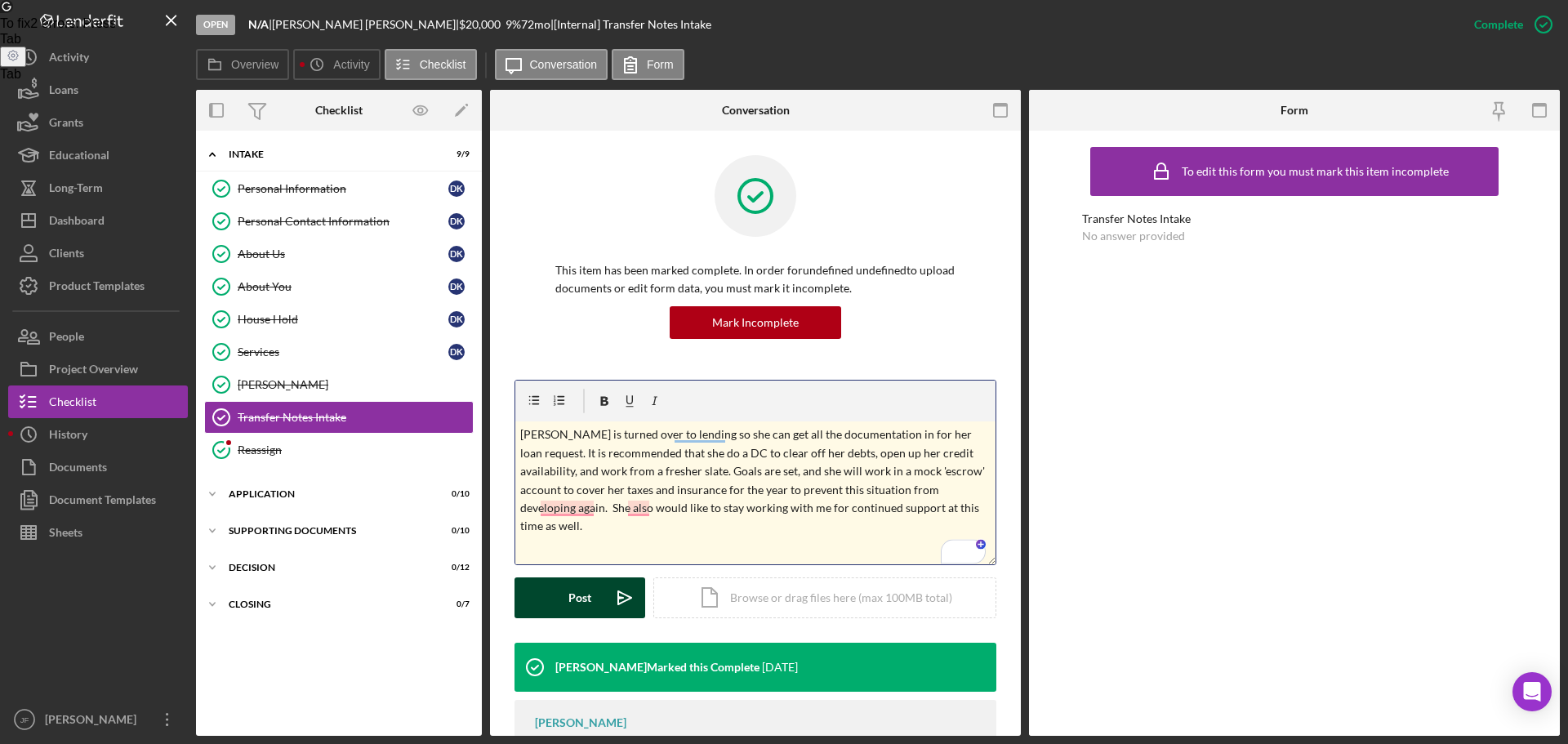
click at [566, 605] on button "Post Icon/icon-invite-send" at bounding box center [580, 597] width 131 height 41
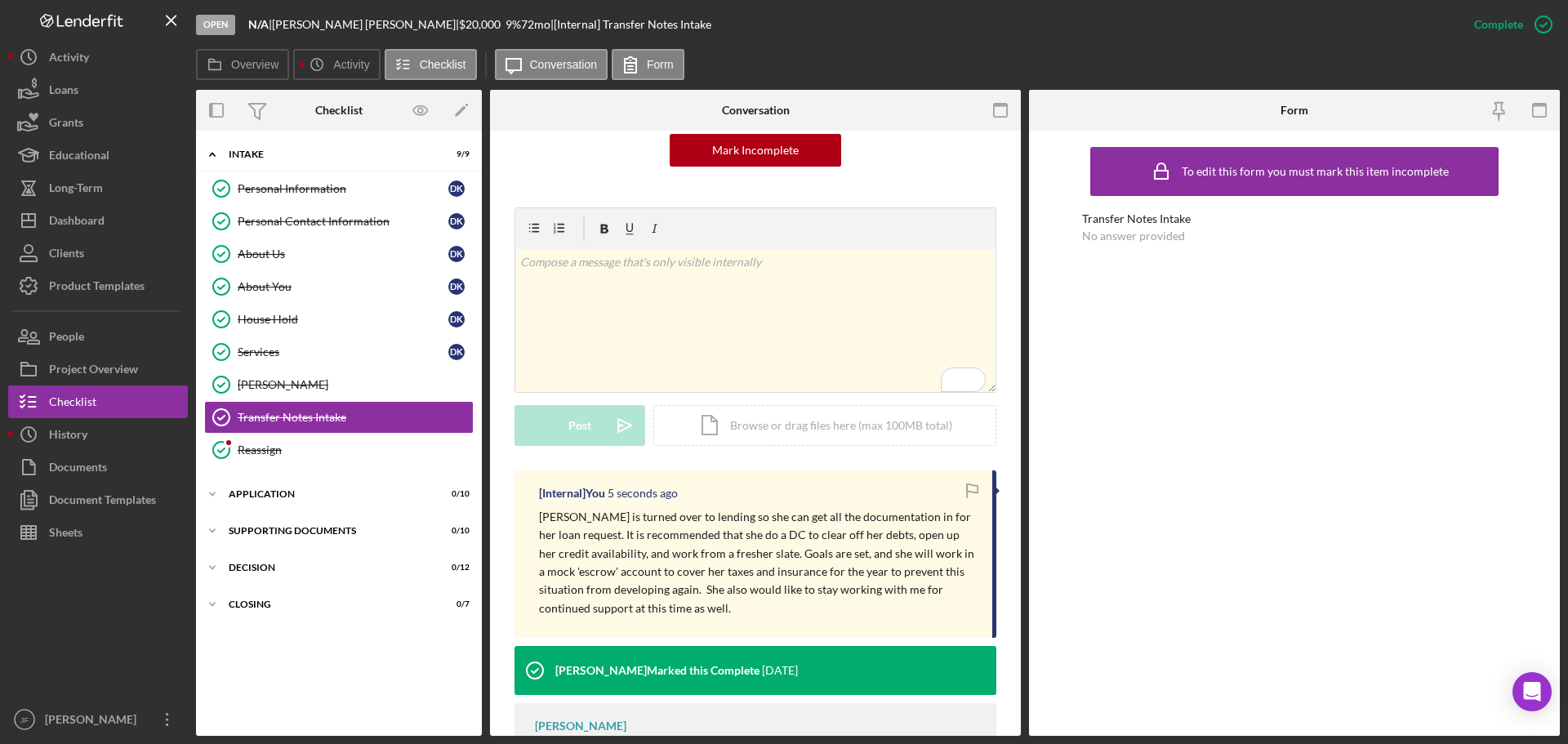
scroll to position [254, 0]
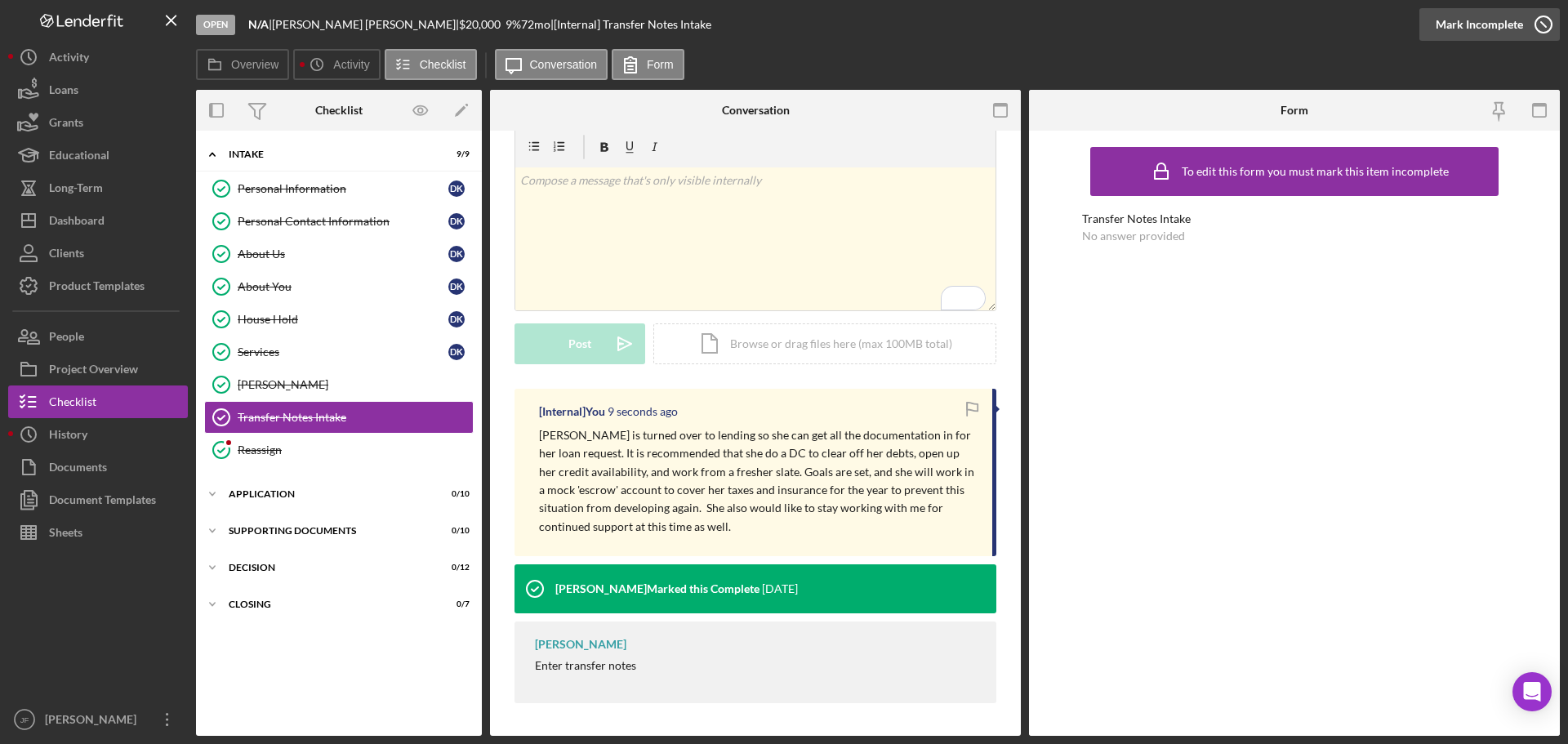
click at [1502, 27] on div "Mark Incomplete" at bounding box center [1479, 24] width 87 height 32
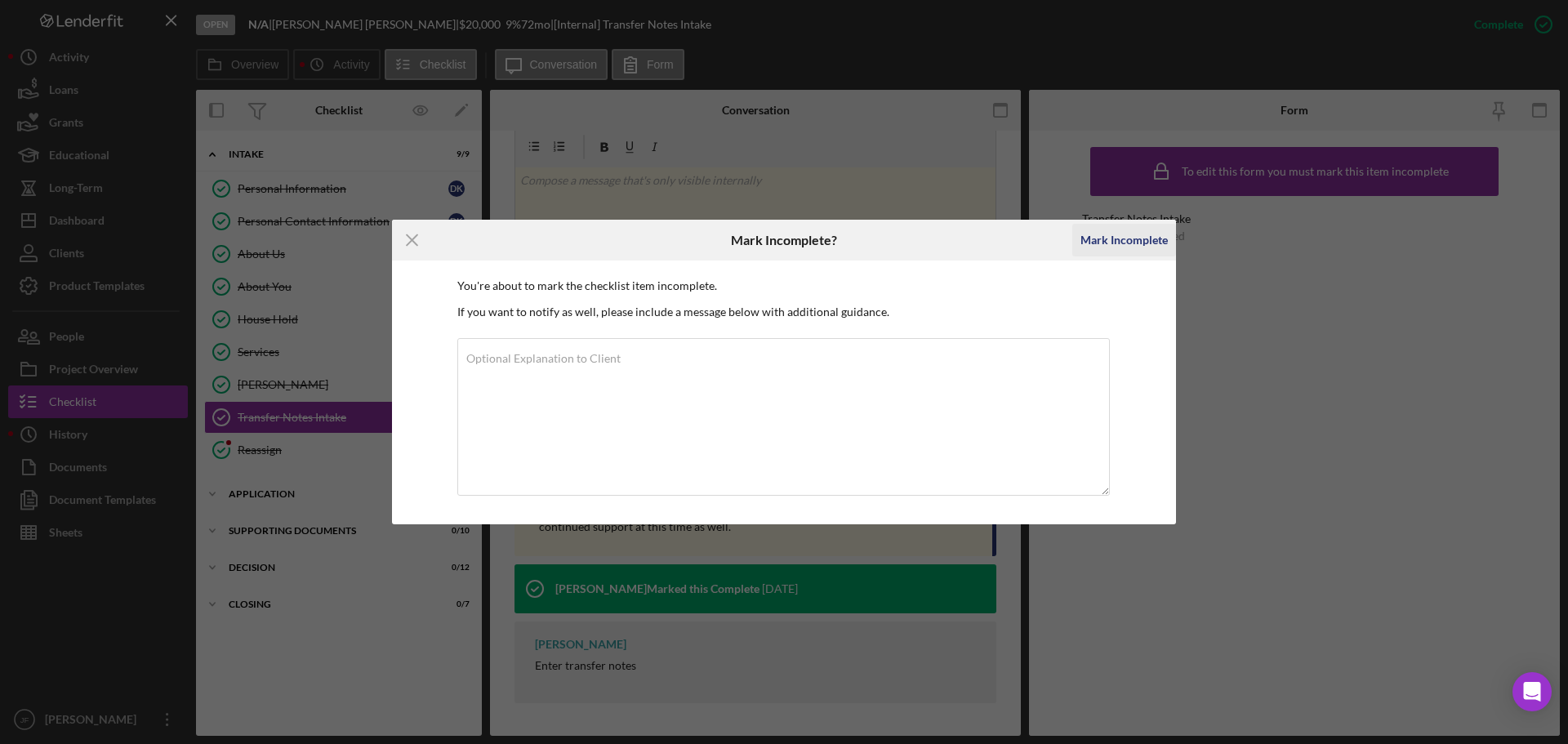
click at [1110, 241] on div "Mark Incomplete" at bounding box center [1123, 240] width 87 height 32
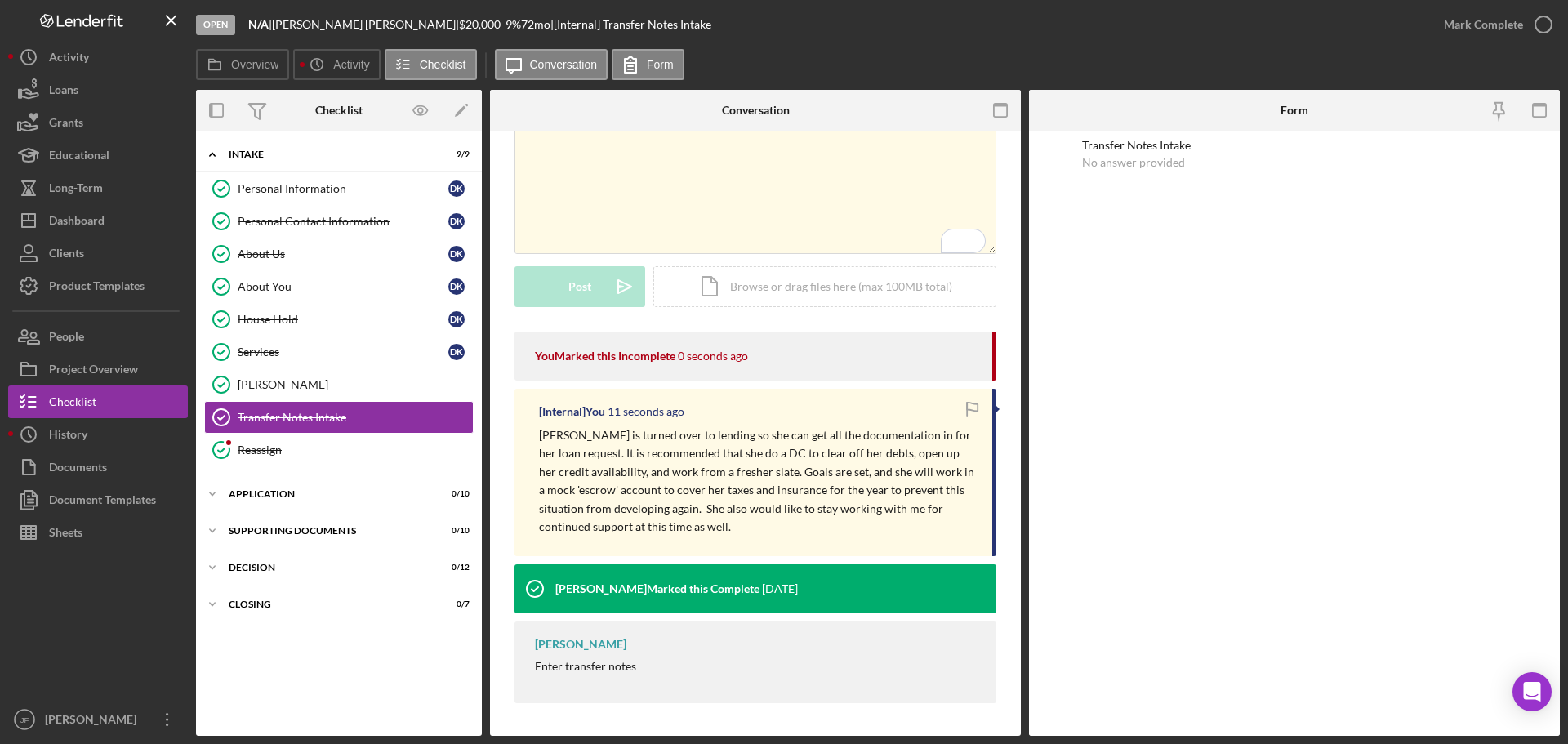
scroll to position [29, 0]
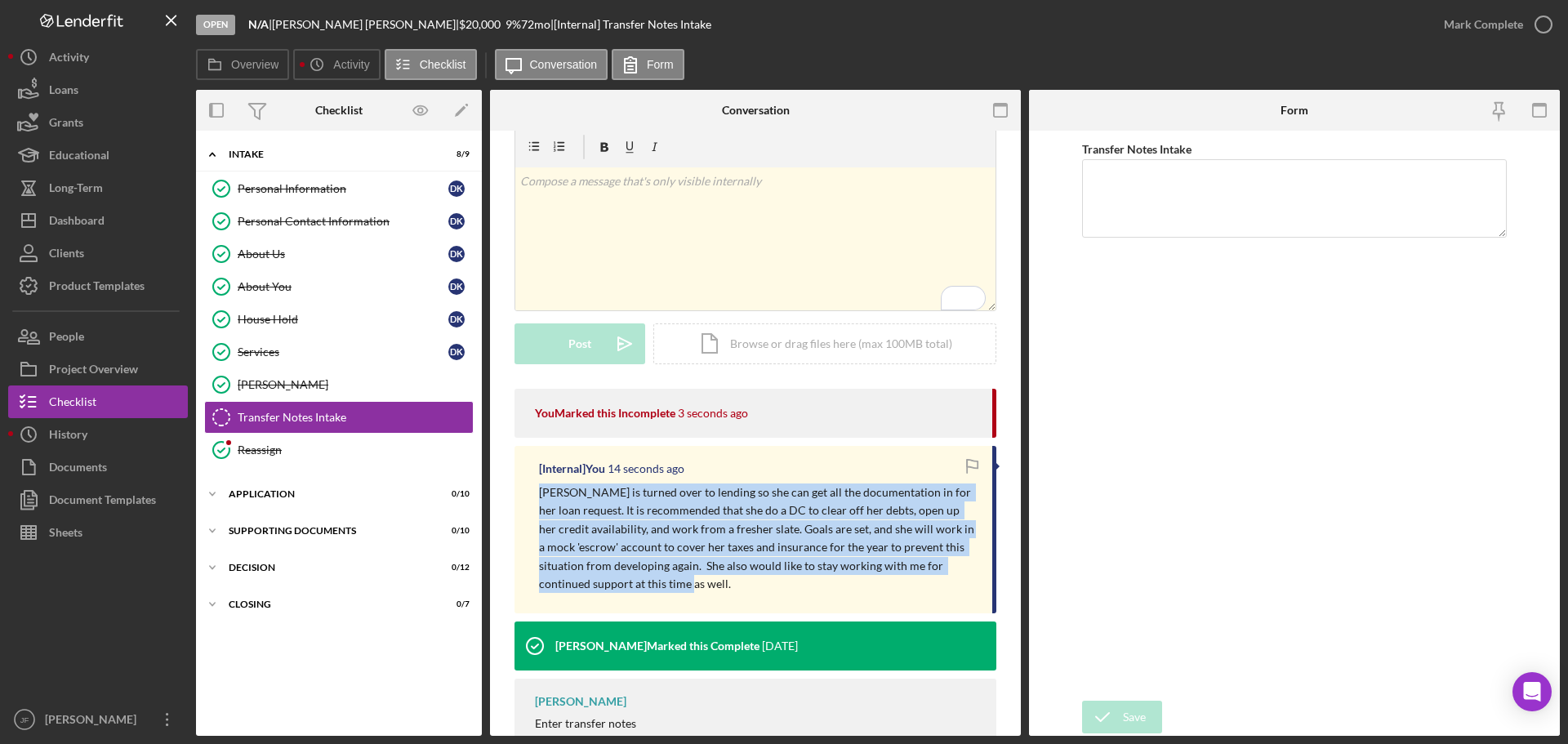
drag, startPoint x: 689, startPoint y: 588, endPoint x: 533, endPoint y: 490, distance: 184.2
click at [533, 490] on div "[Internal] You 14 seconds ago Diana is turned over to lending so she can get al…" at bounding box center [755, 530] width 482 height 168
copy p "Diana is turned over to lending so she can get all the documentation in for her…"
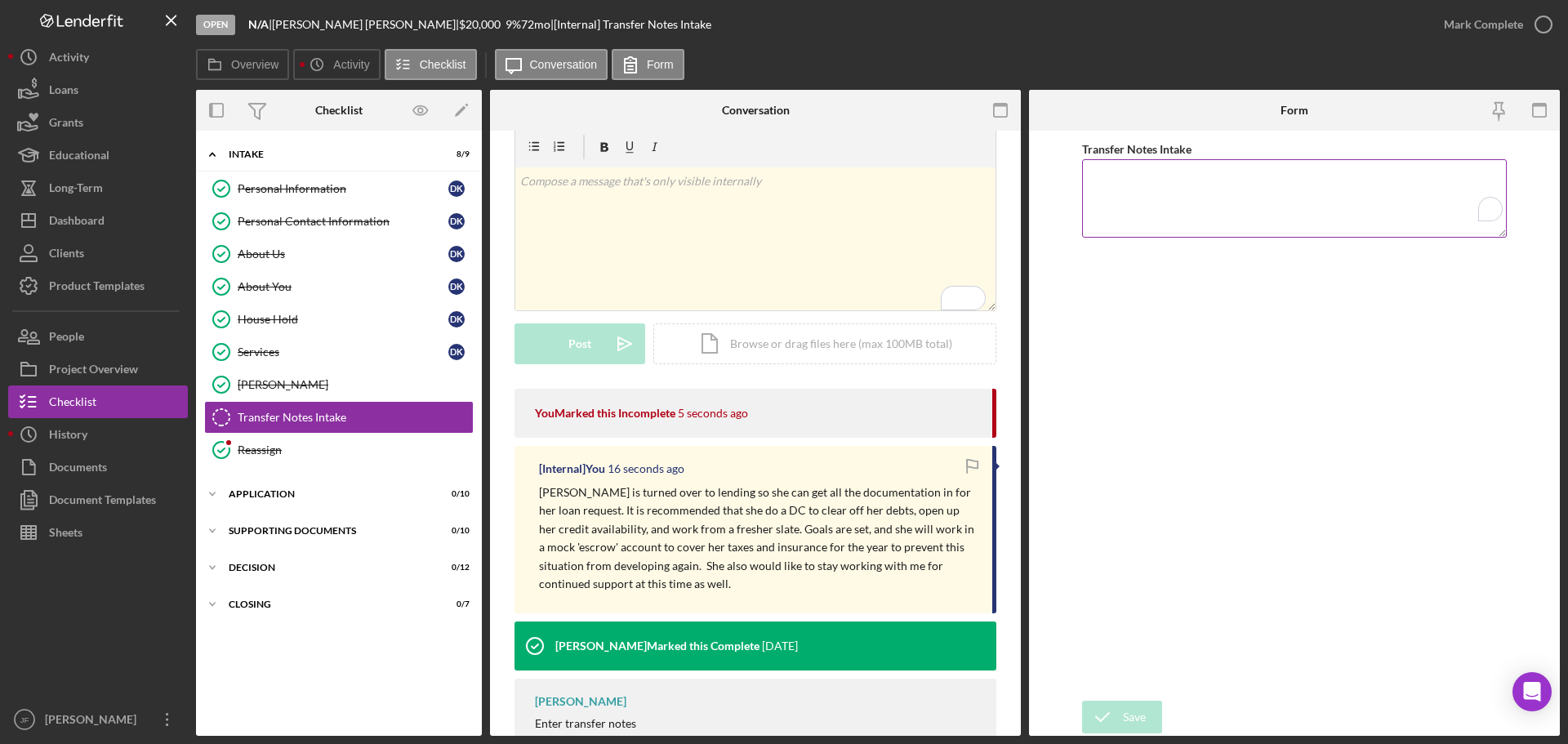
click at [1145, 193] on textarea "Transfer Notes Intake" at bounding box center [1294, 198] width 425 height 79
paste textarea "Diana is turned over to lending so she can get all the documentation in for her…"
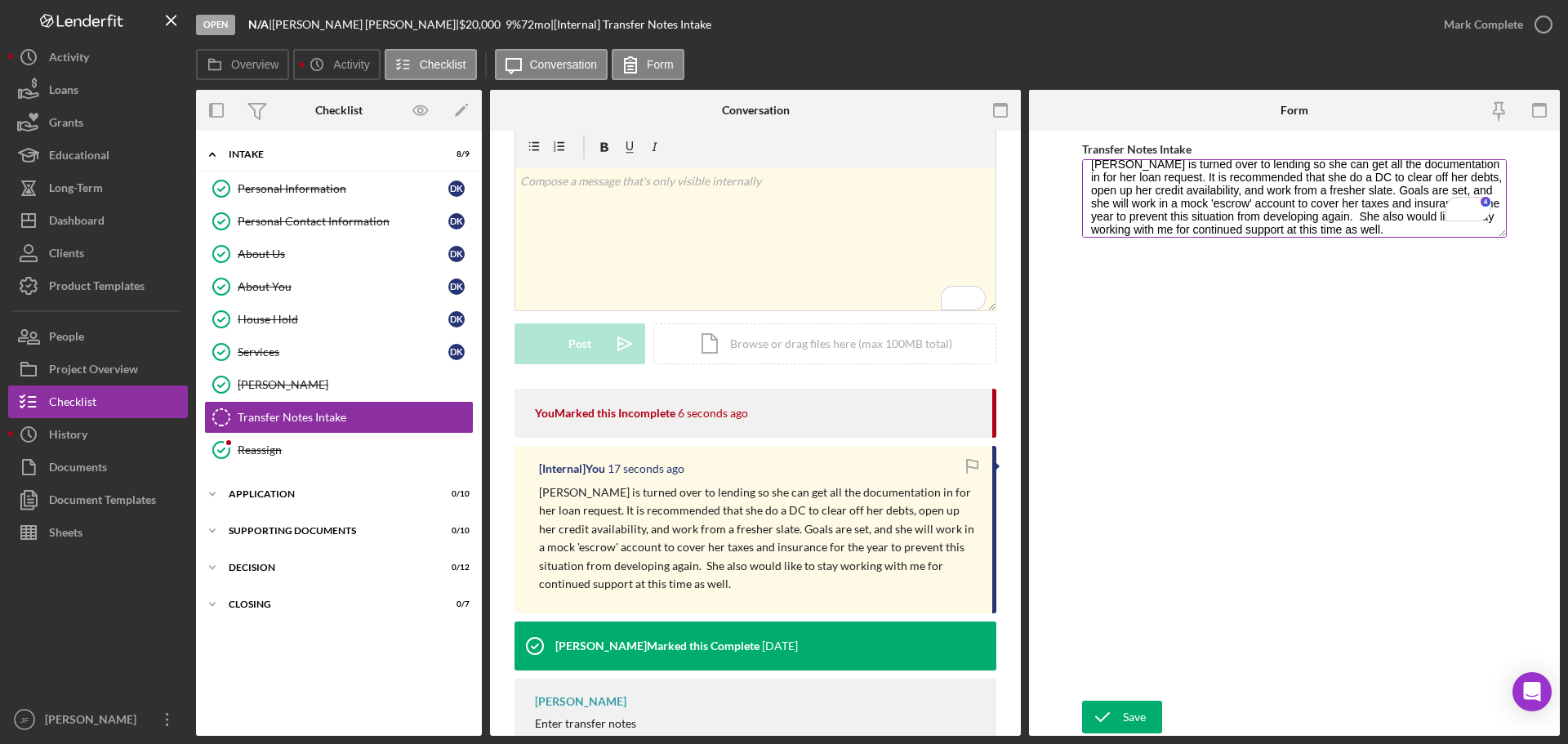
scroll to position [15, 0]
type textarea "Diana is turned over to lending so she can get all the documentation in for her…"
click at [1134, 722] on div "Save" at bounding box center [1135, 717] width 23 height 32
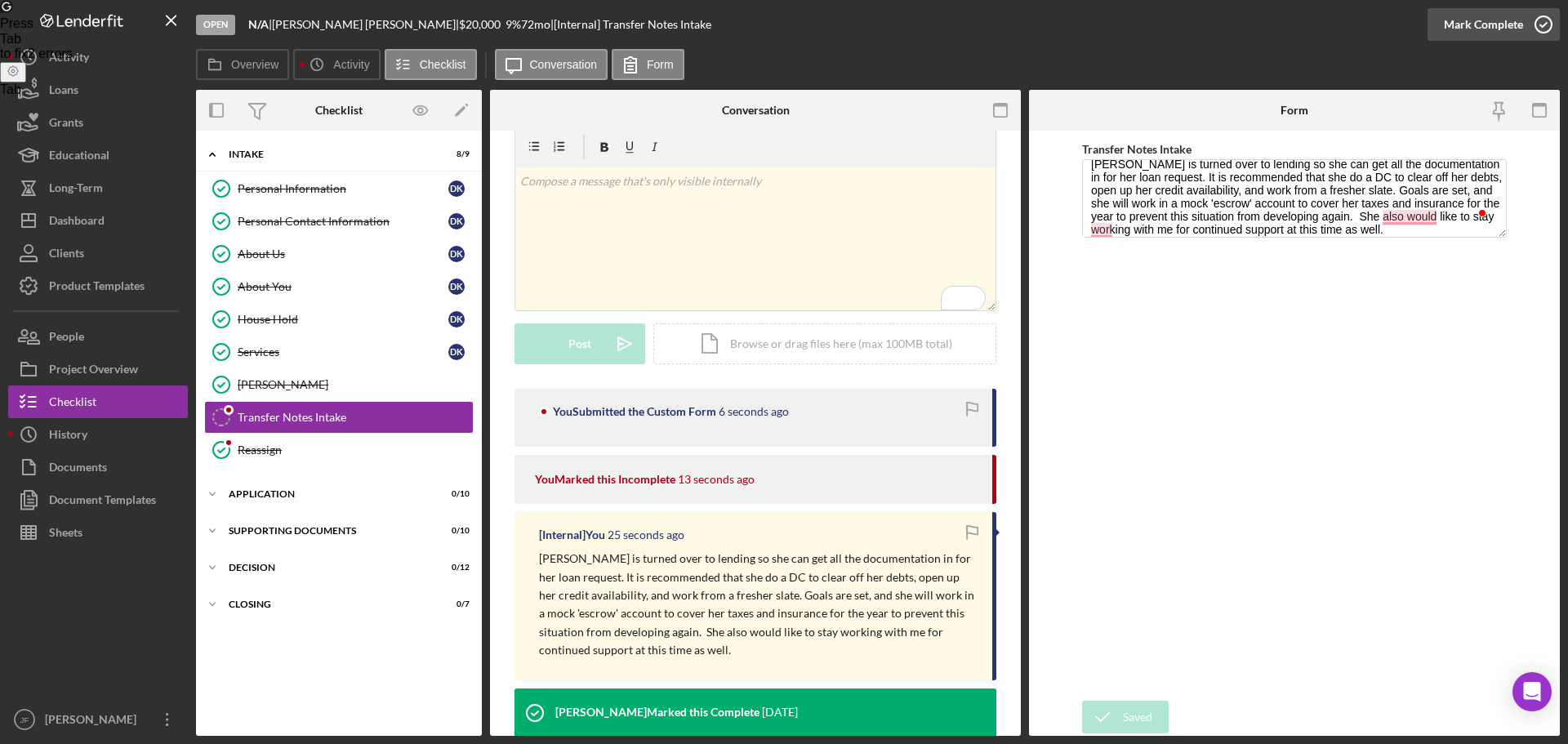
click at [1480, 25] on div "Mark Complete" at bounding box center [1483, 24] width 79 height 32
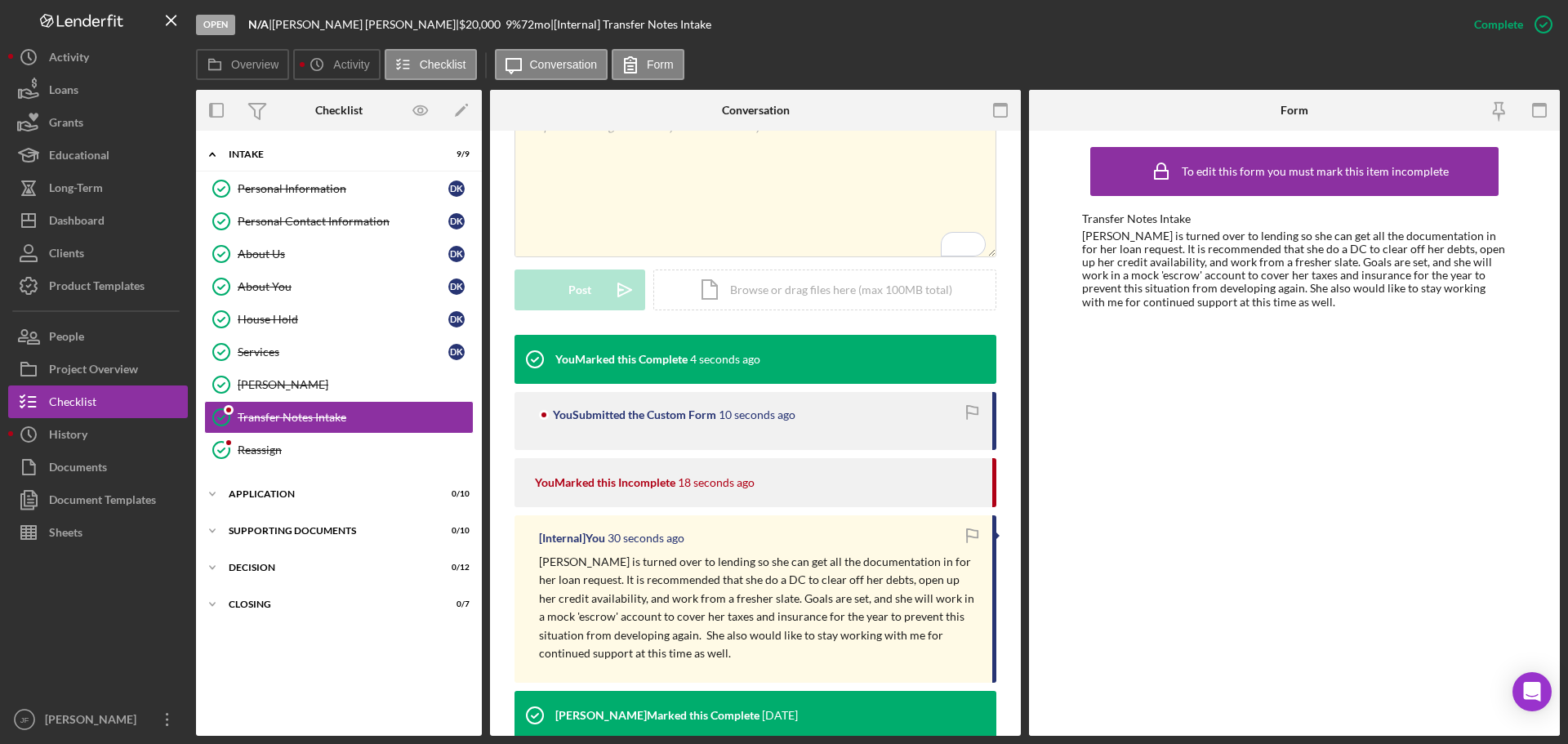
scroll to position [336, 0]
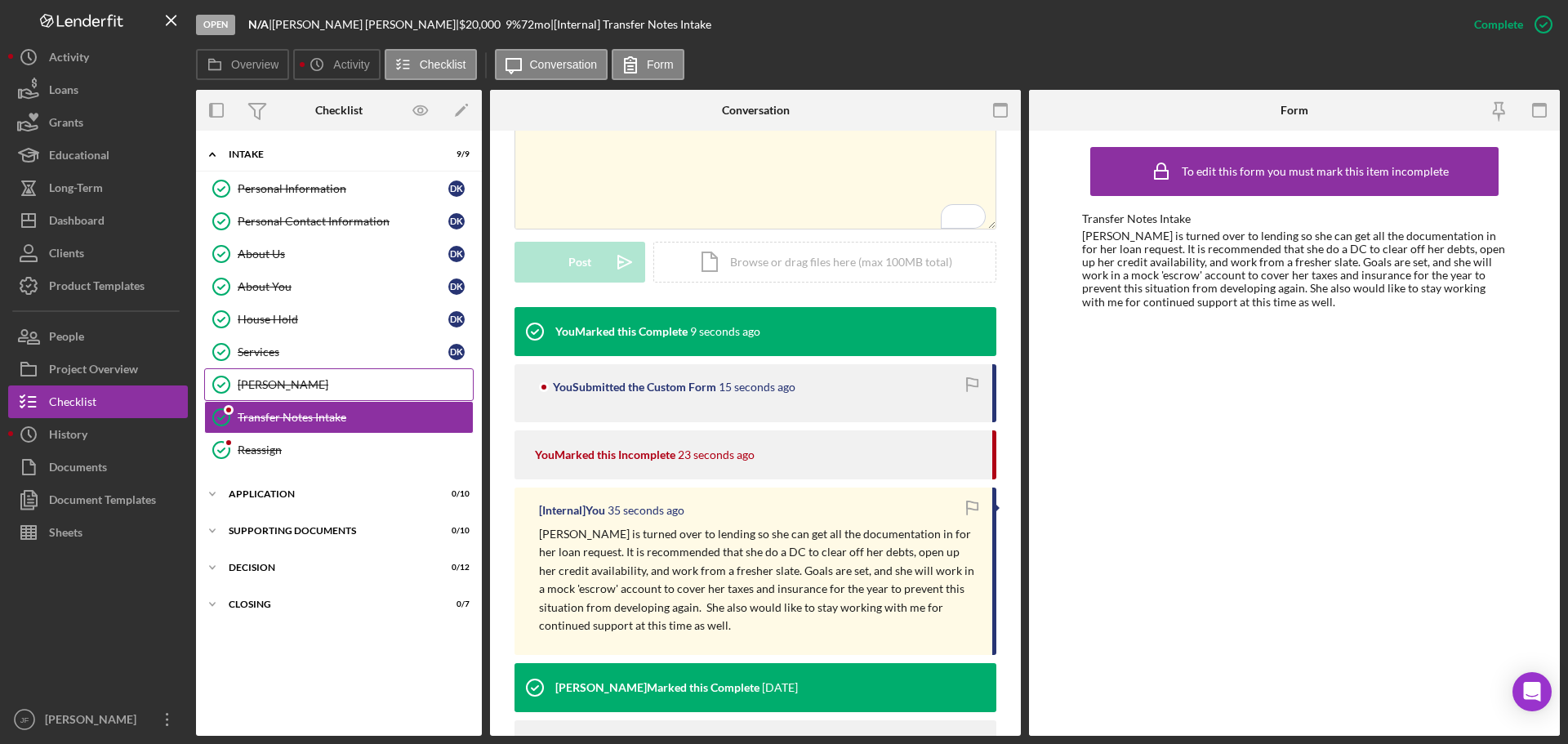
click at [279, 387] on div "[PERSON_NAME]" at bounding box center [355, 385] width 236 height 13
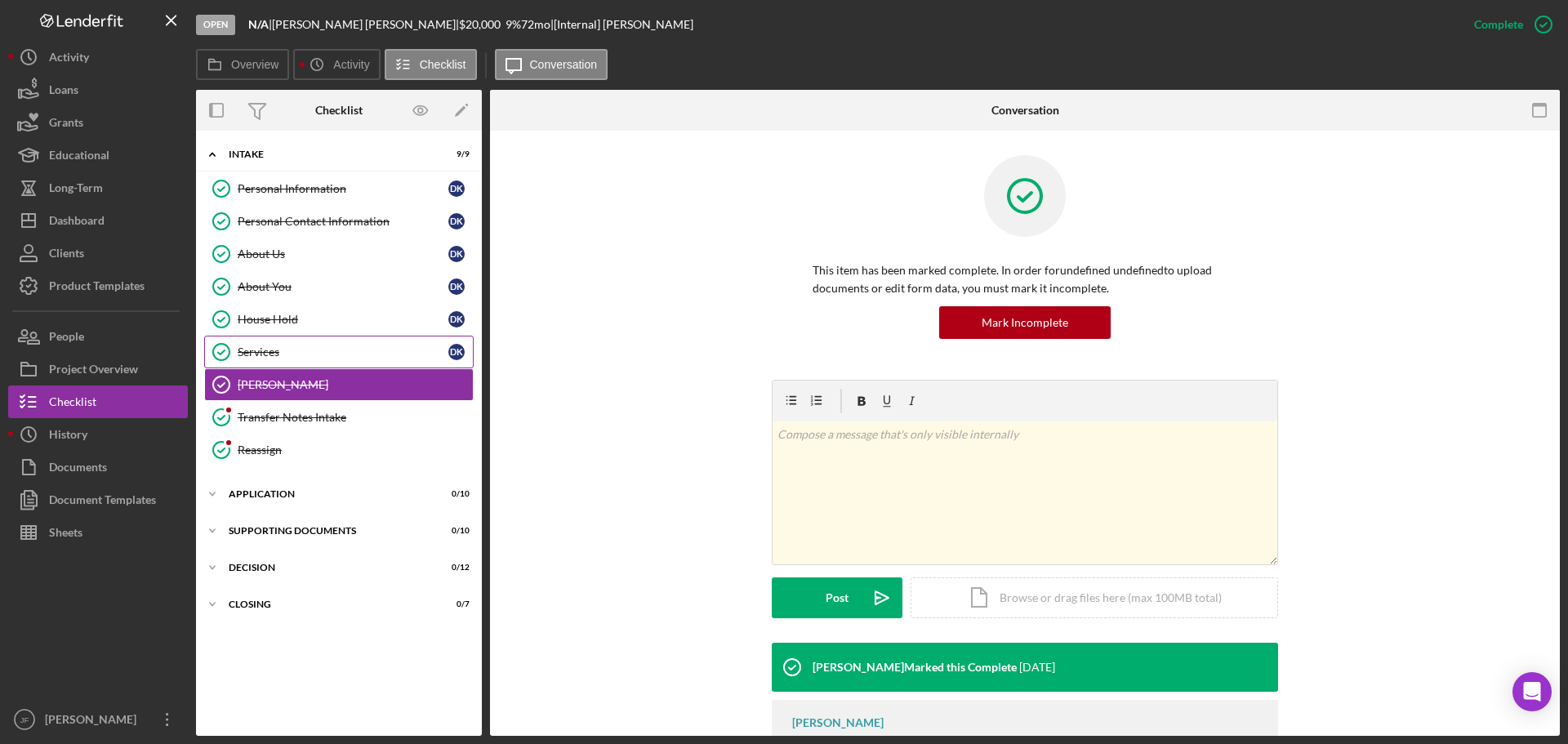
click at [295, 353] on div "Services" at bounding box center [343, 352] width 211 height 13
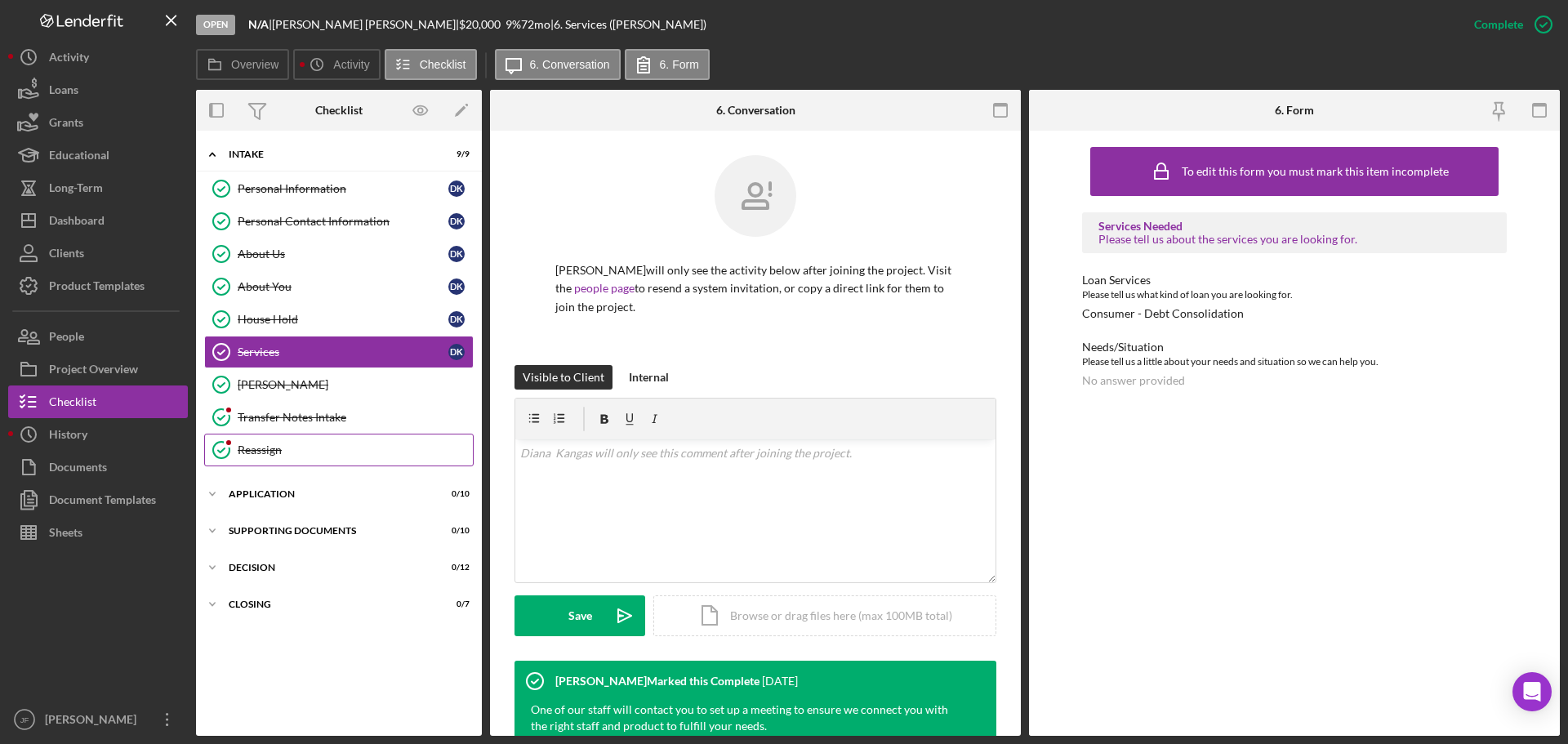
click at [291, 455] on div "Reassign" at bounding box center [355, 450] width 236 height 13
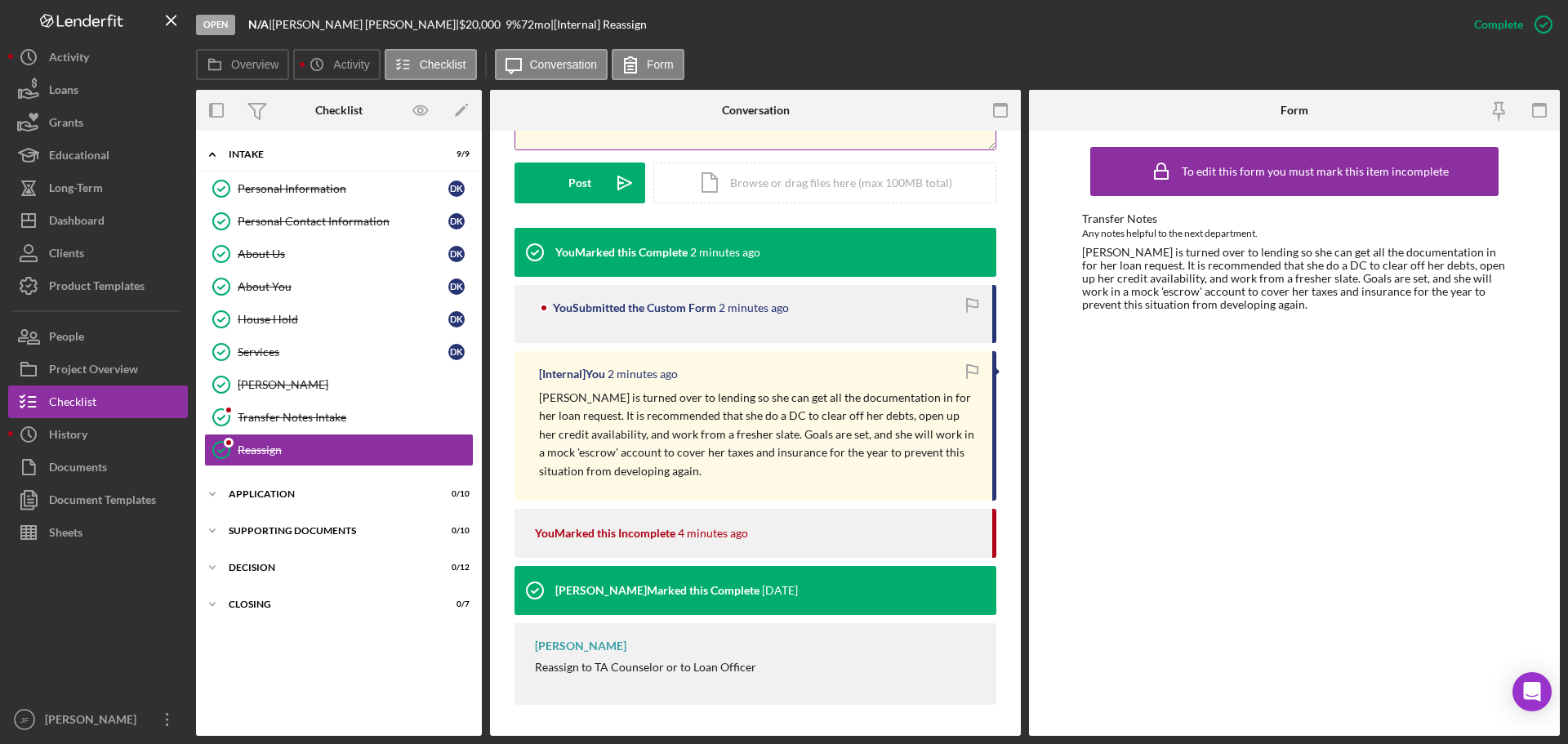
scroll to position [416, 0]
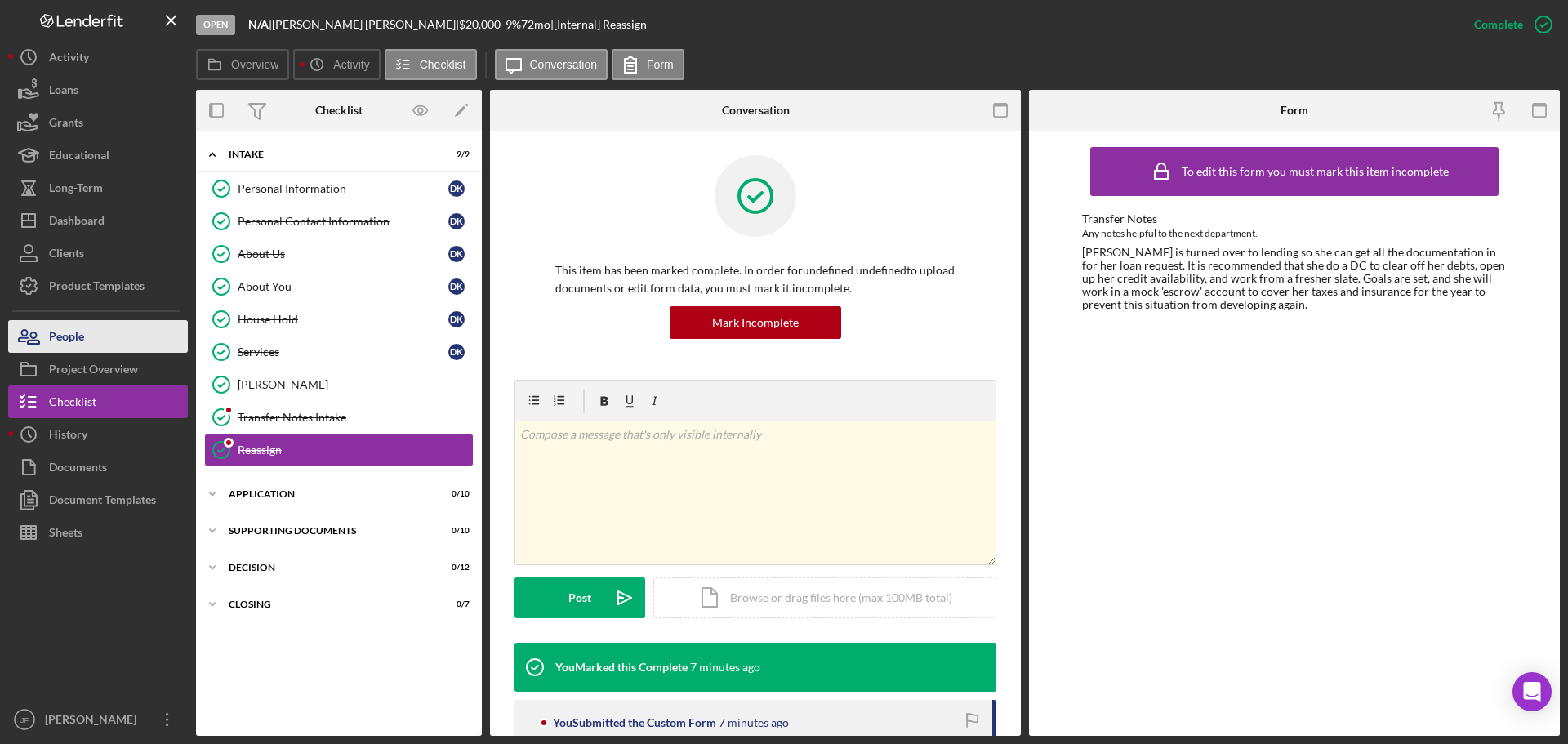
click at [136, 338] on button "People" at bounding box center [98, 336] width 180 height 32
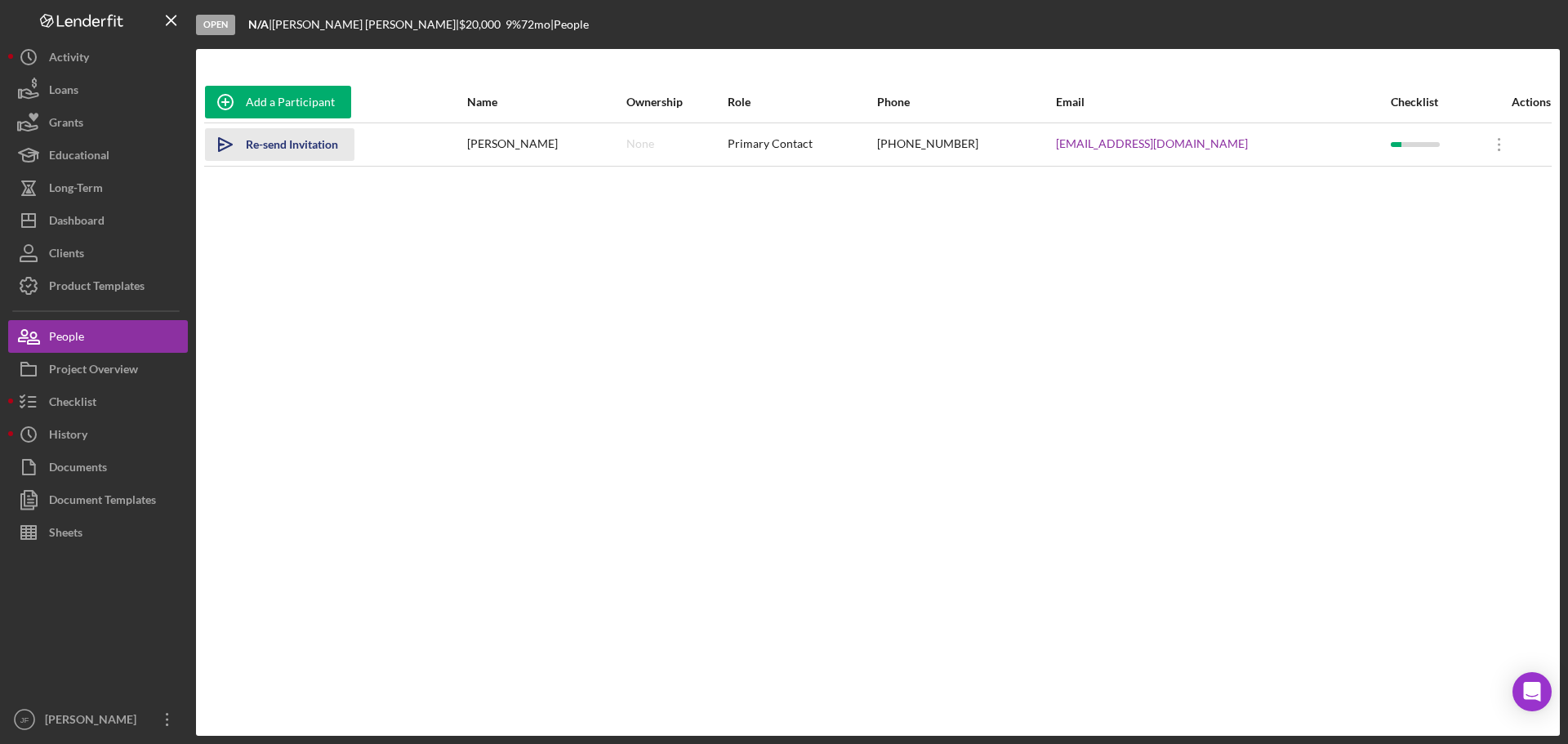
click at [293, 142] on div "Re-send Invitation" at bounding box center [291, 144] width 92 height 32
click at [76, 257] on div "Clients" at bounding box center [66, 255] width 35 height 36
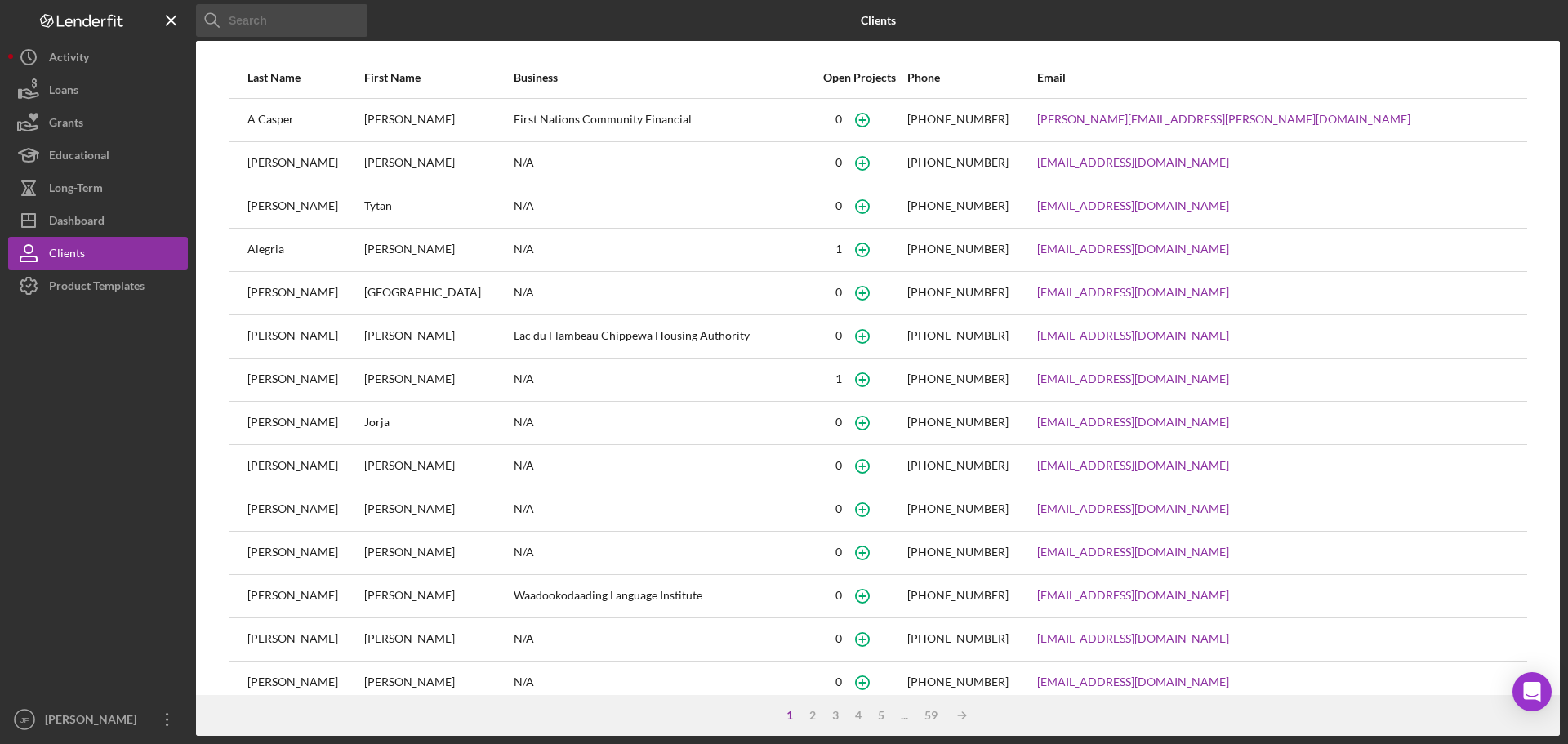
click at [307, 18] on input at bounding box center [281, 20] width 172 height 32
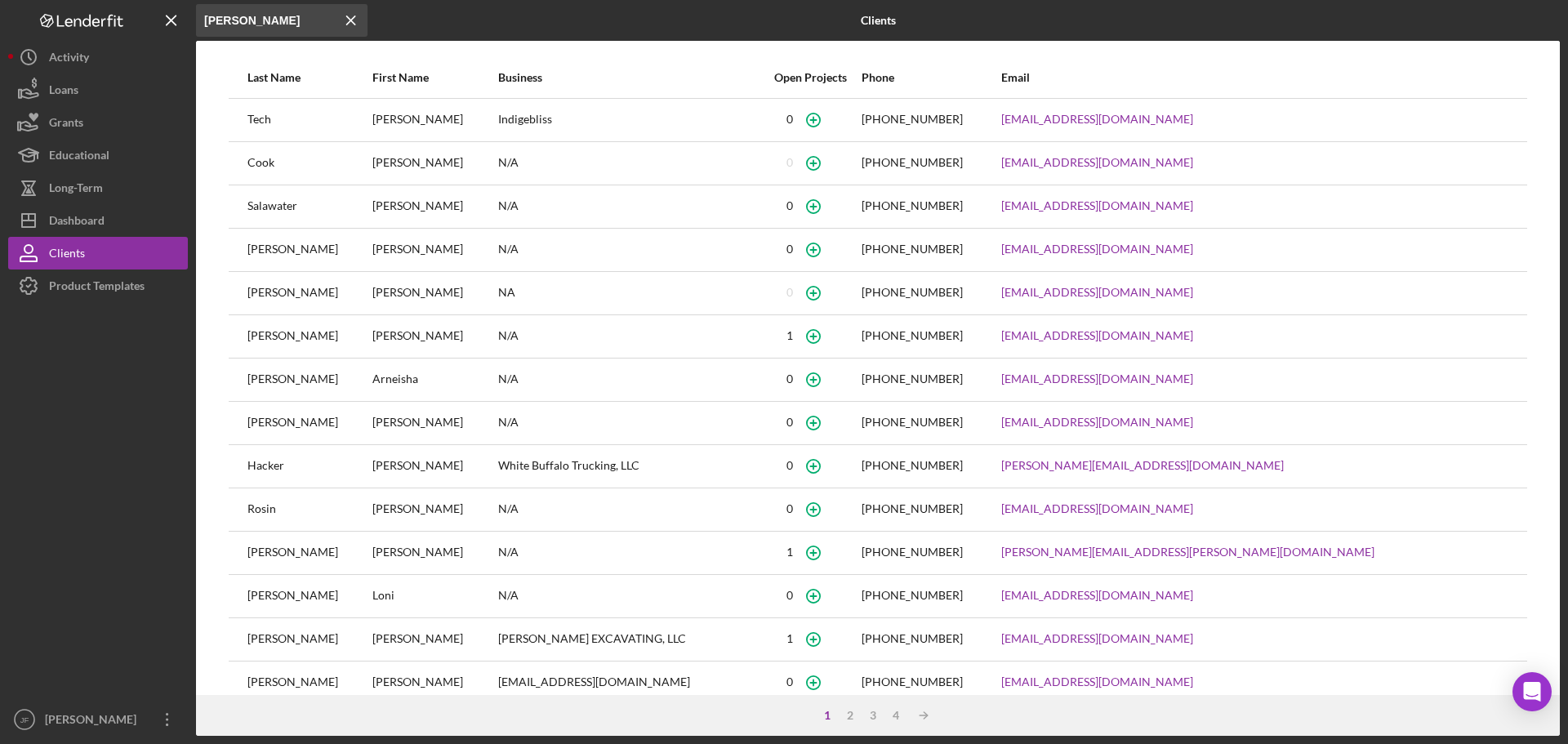
click at [307, 27] on input "lori" at bounding box center [281, 20] width 172 height 32
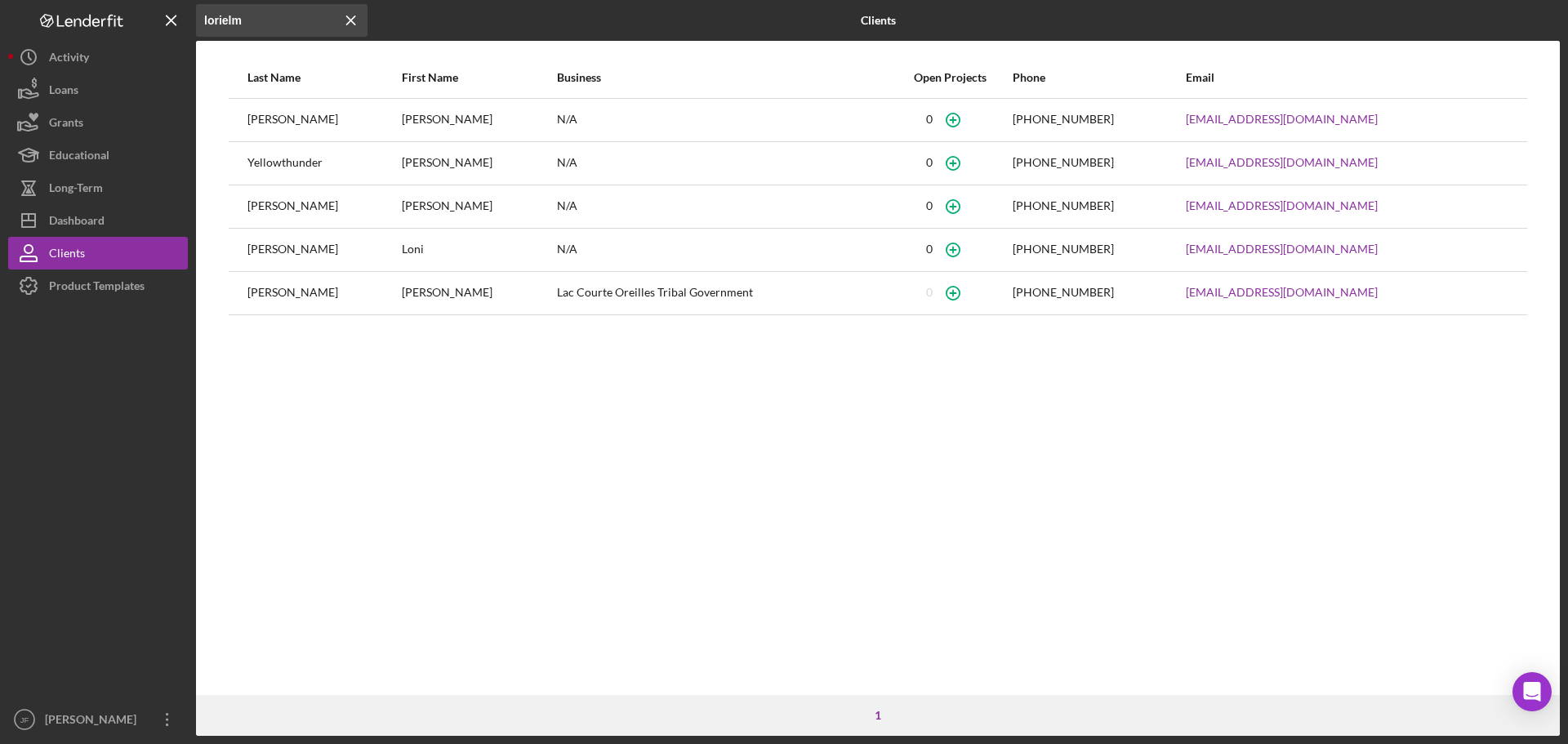
click at [270, 26] on input "lorielm" at bounding box center [281, 20] width 172 height 32
type input "elm"
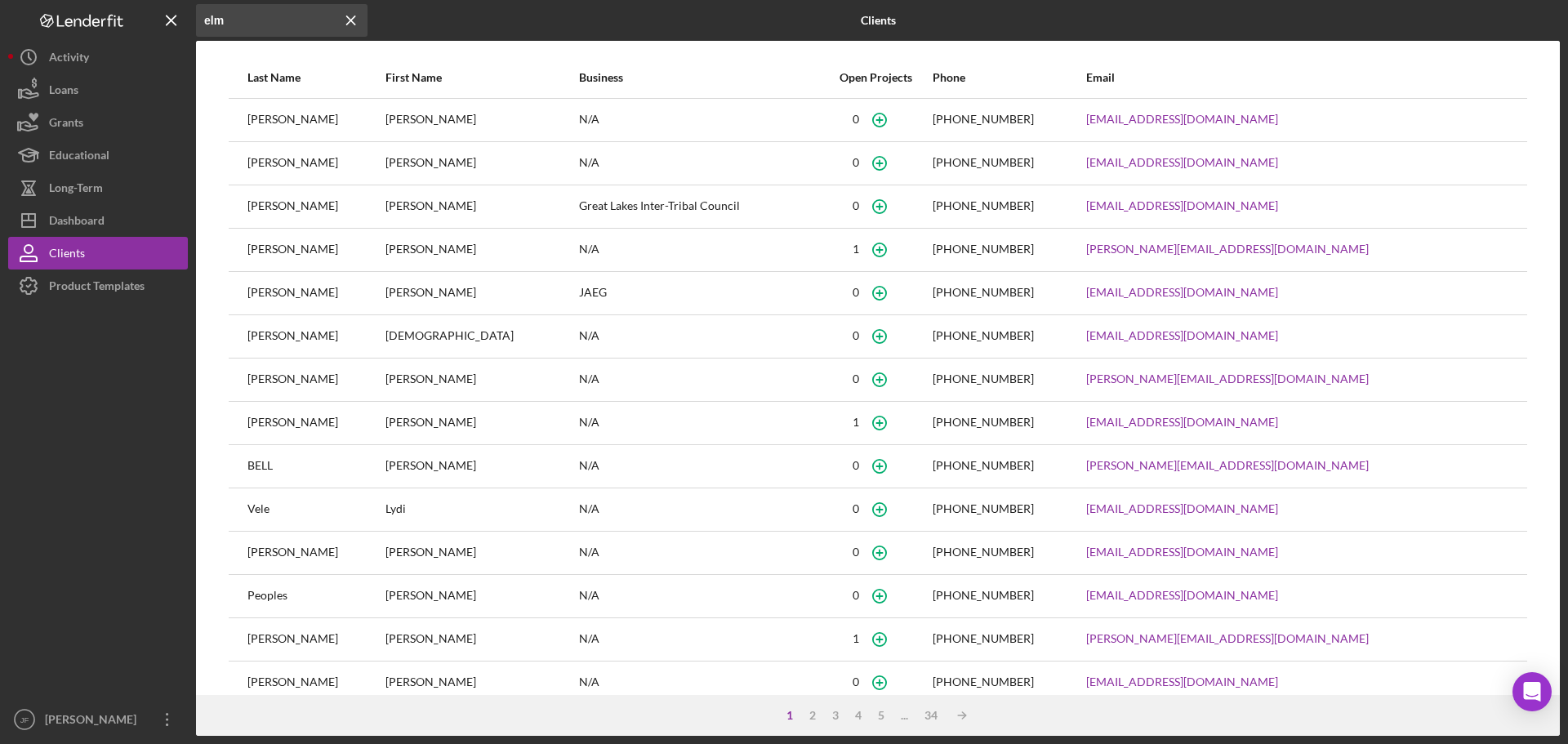
scroll to position [70, 0]
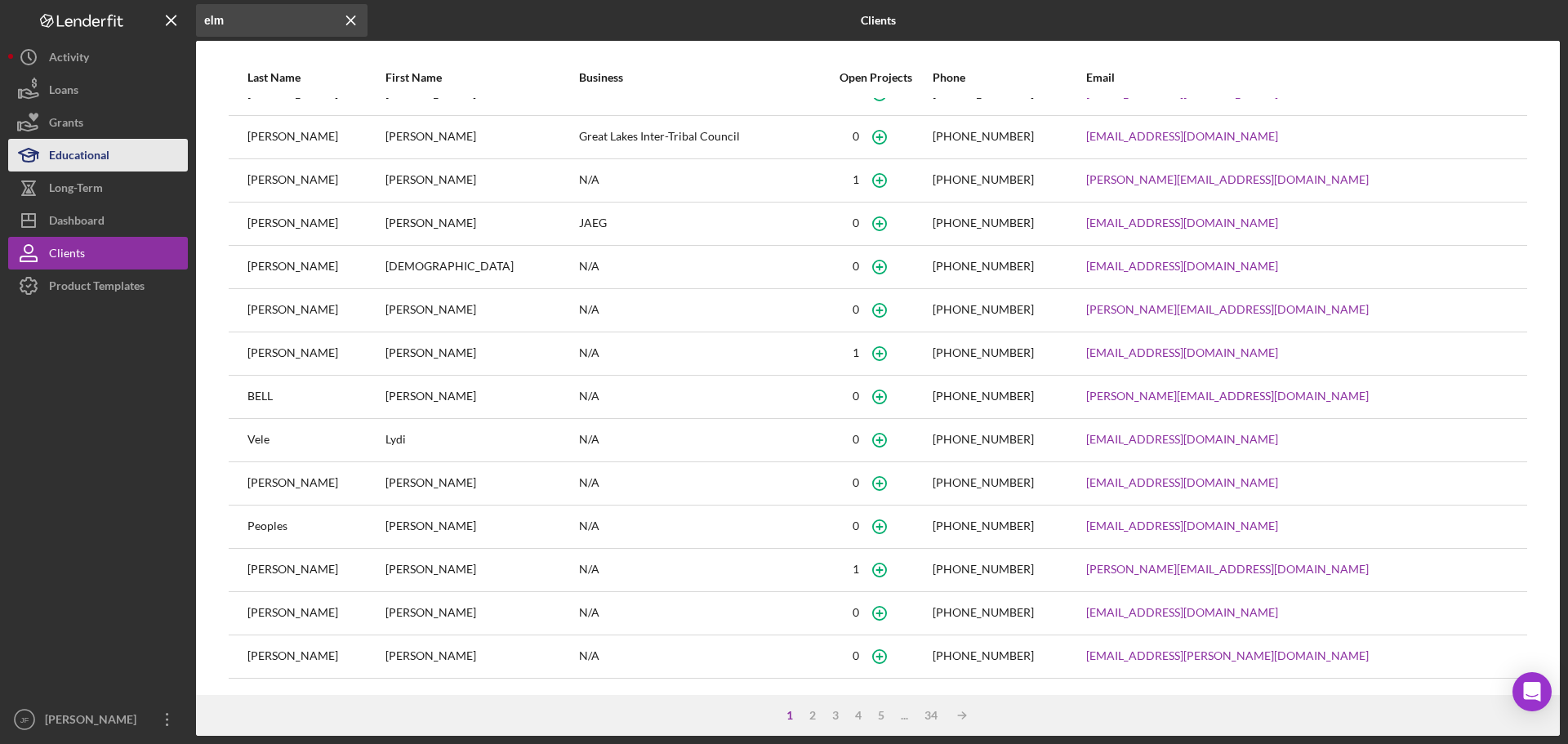
click at [148, 153] on button "Educational" at bounding box center [98, 154] width 180 height 32
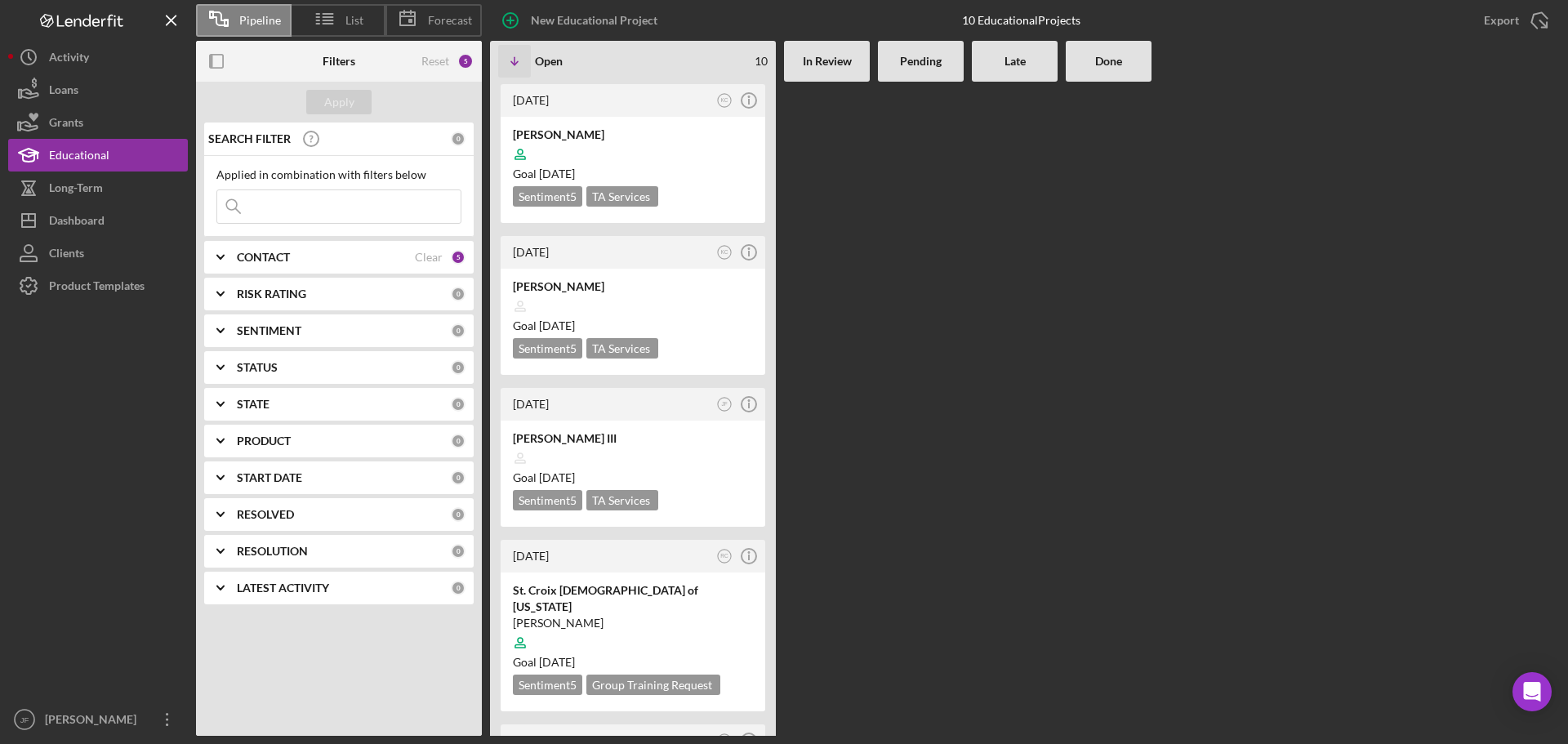
click at [460, 260] on div "5" at bounding box center [458, 257] width 15 height 15
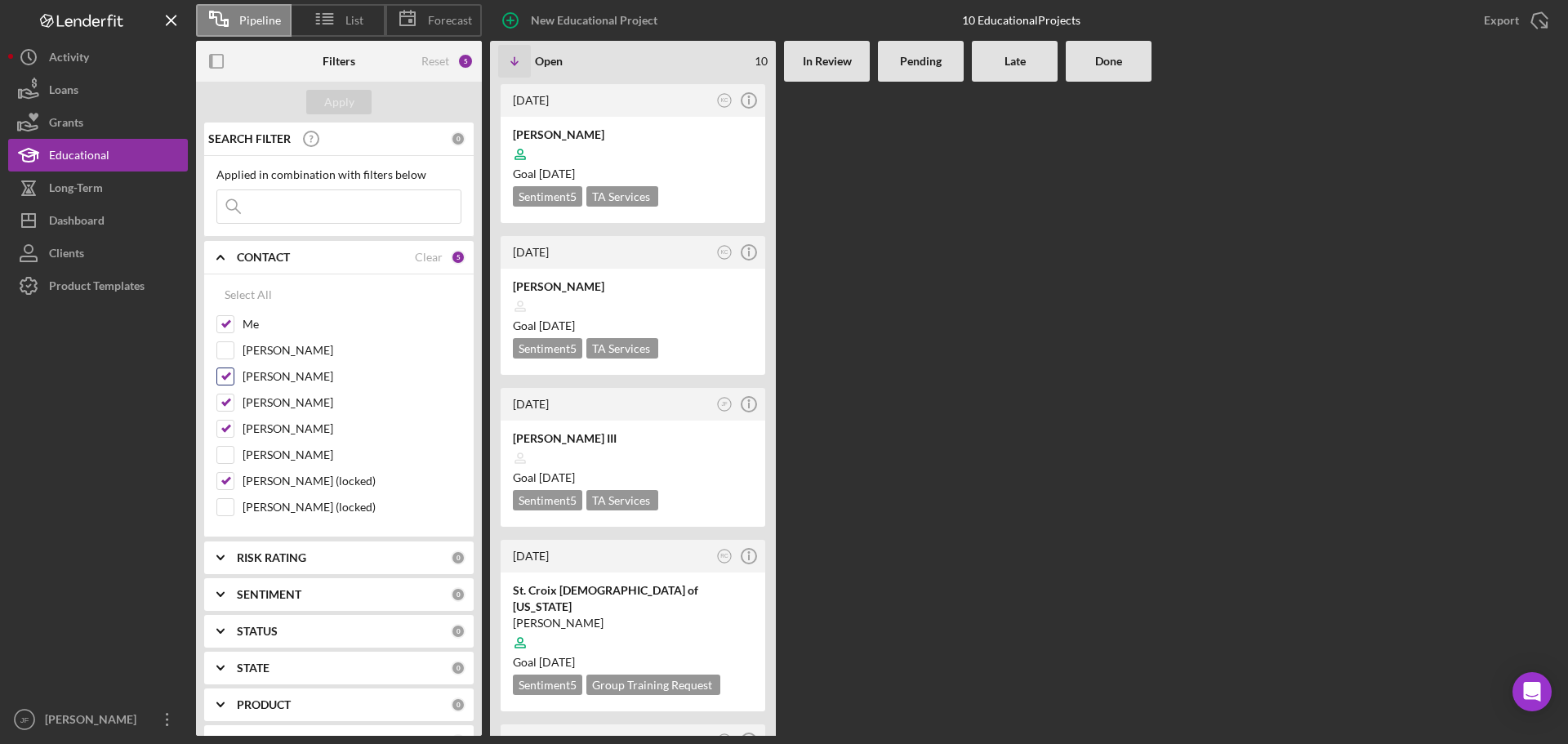
click at [227, 377] on input "Kristy Carlson" at bounding box center [226, 377] width 17 height 17
checkbox input "false"
click at [227, 481] on input "Randy Cadotte (locked)" at bounding box center [226, 481] width 17 height 17
checkbox input "false"
click at [351, 109] on div "Apply" at bounding box center [339, 102] width 30 height 25
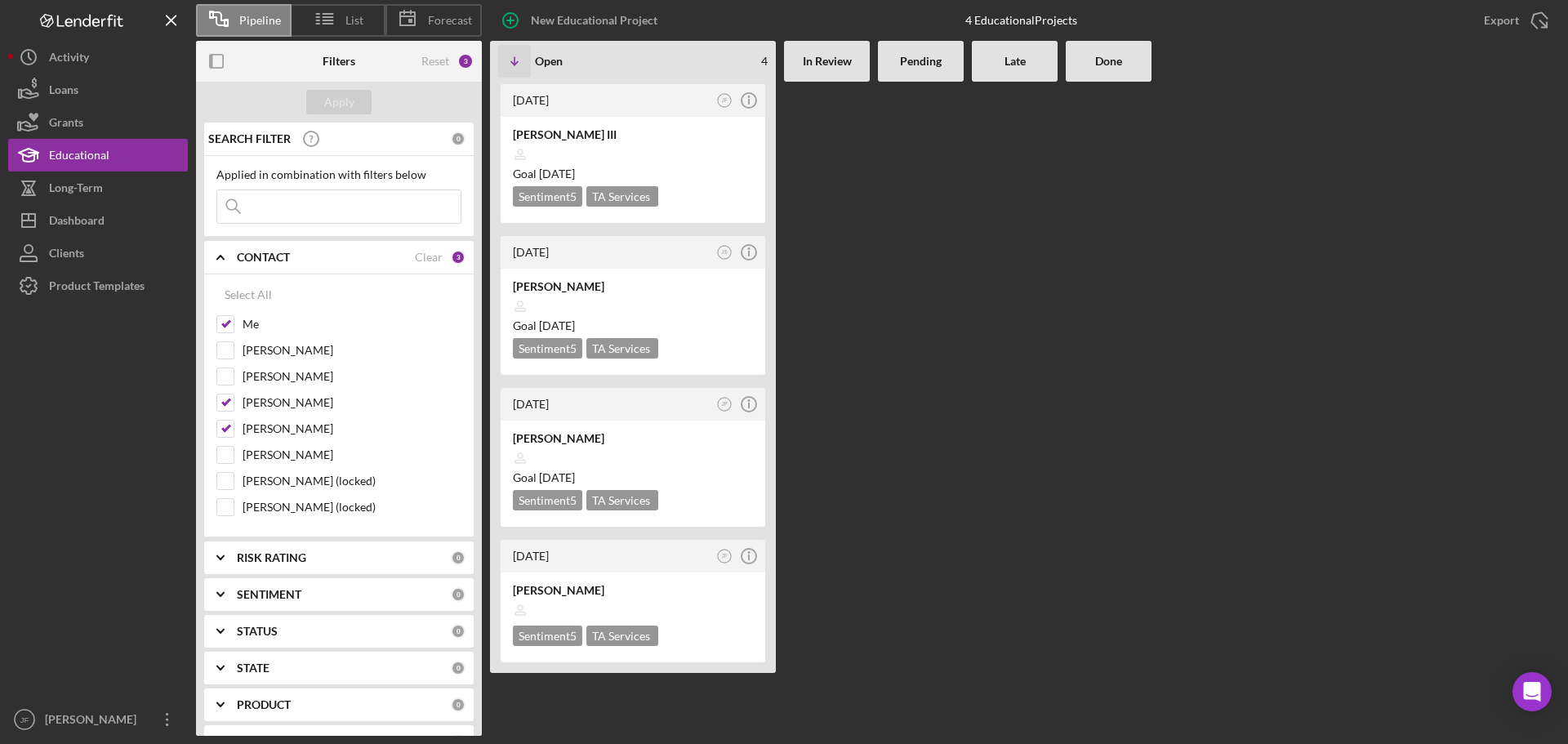
click at [275, 210] on input at bounding box center [338, 206] width 243 height 32
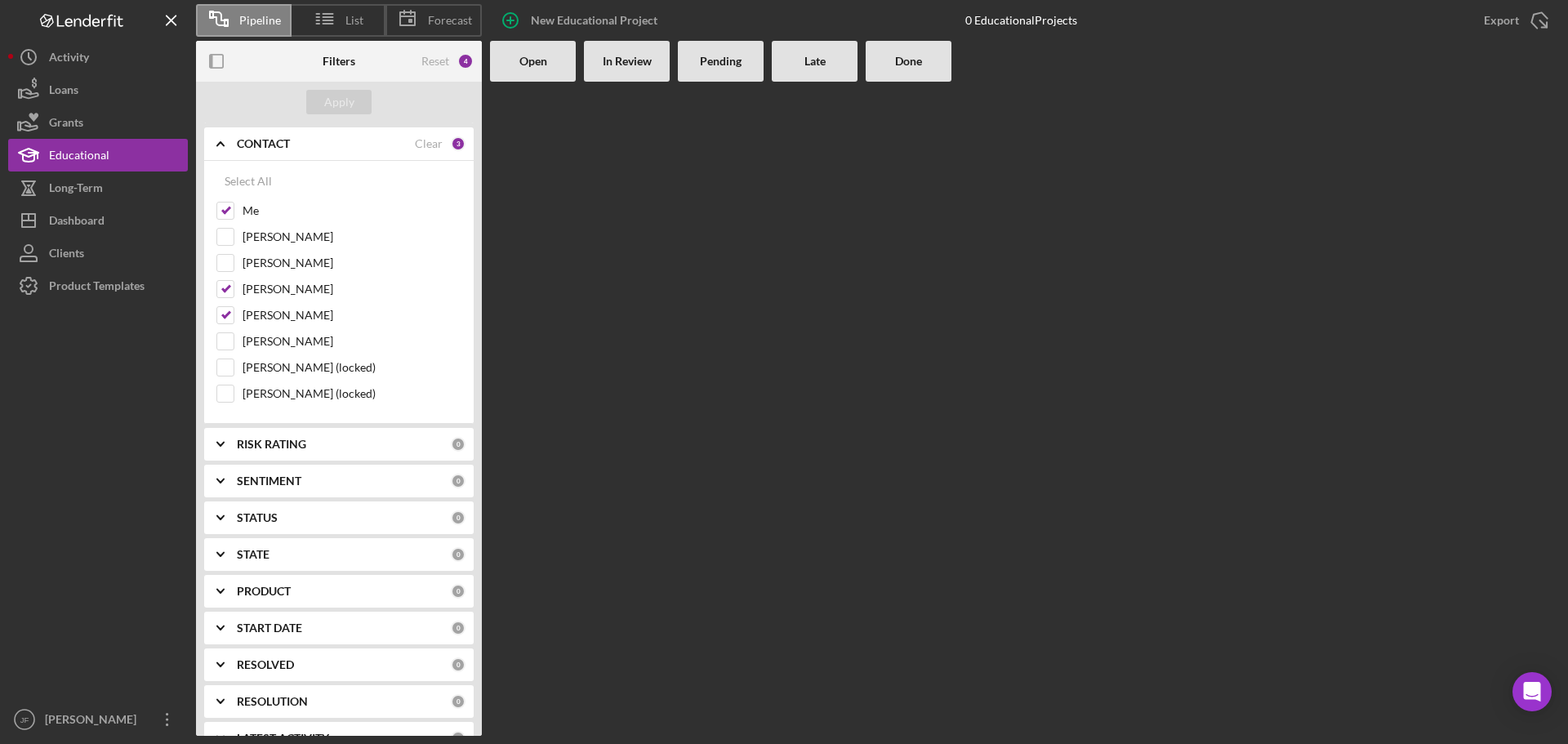
scroll to position [144, 0]
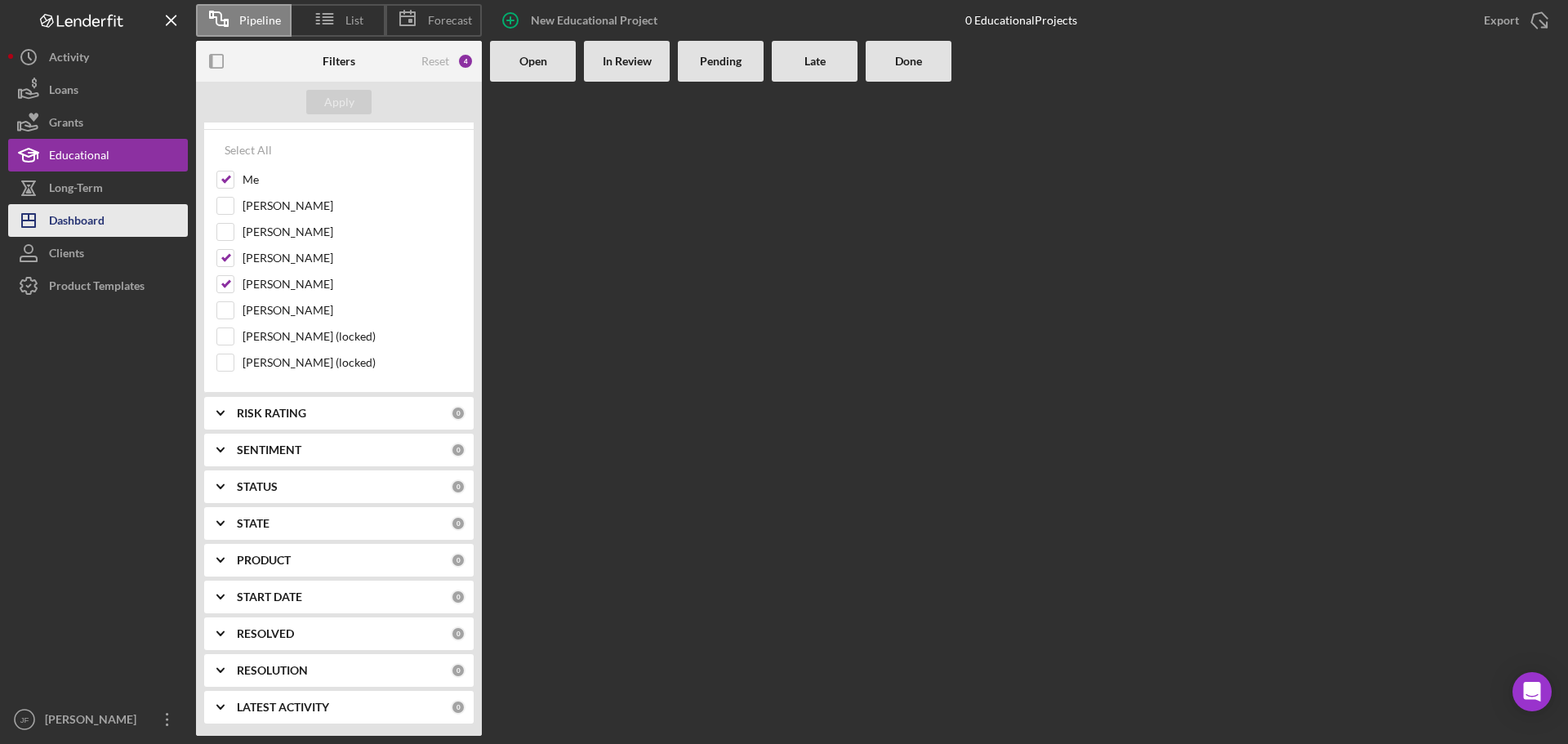
type input "elm"
click at [101, 216] on div "Dashboard" at bounding box center [76, 222] width 56 height 36
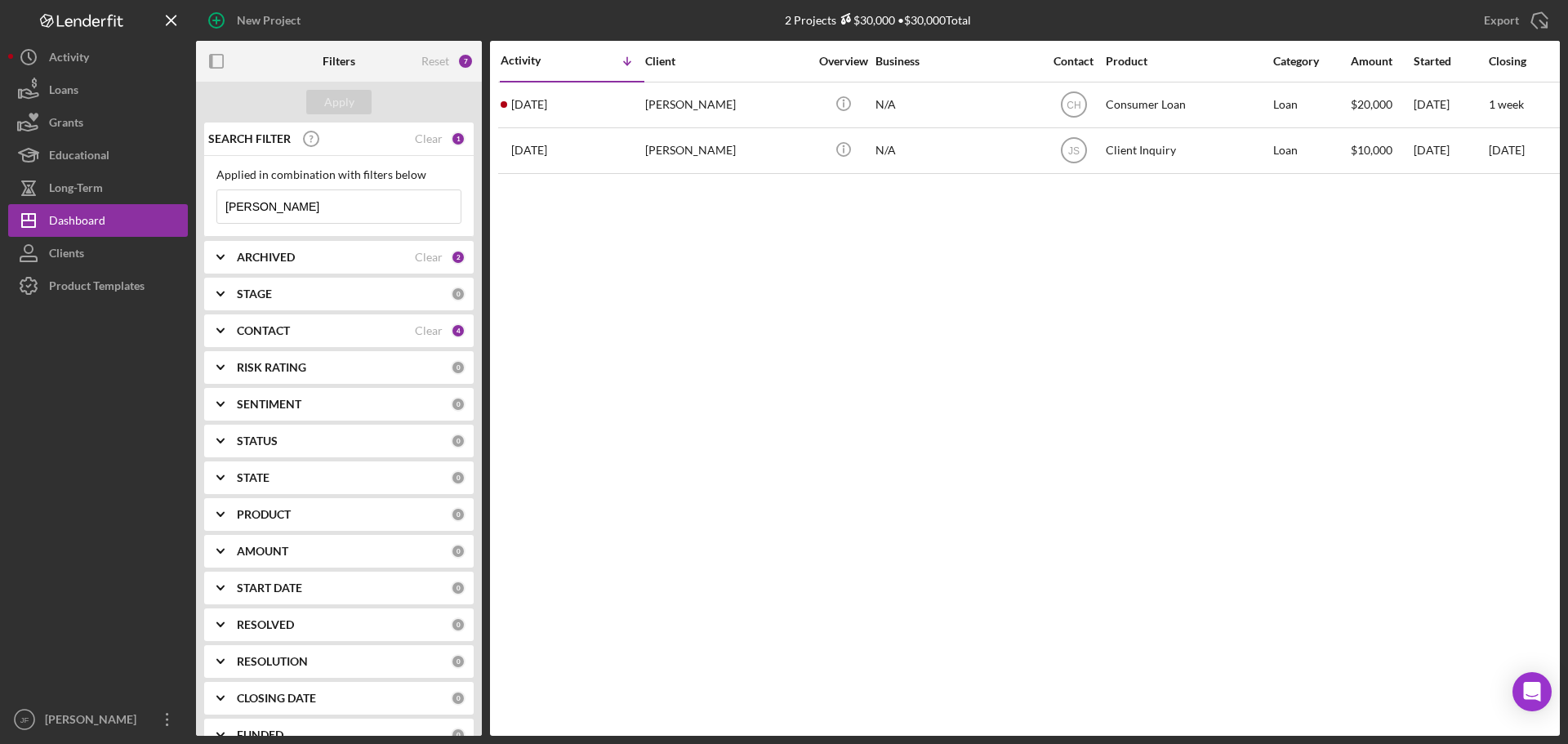
click at [276, 207] on input "diana" at bounding box center [338, 206] width 243 height 32
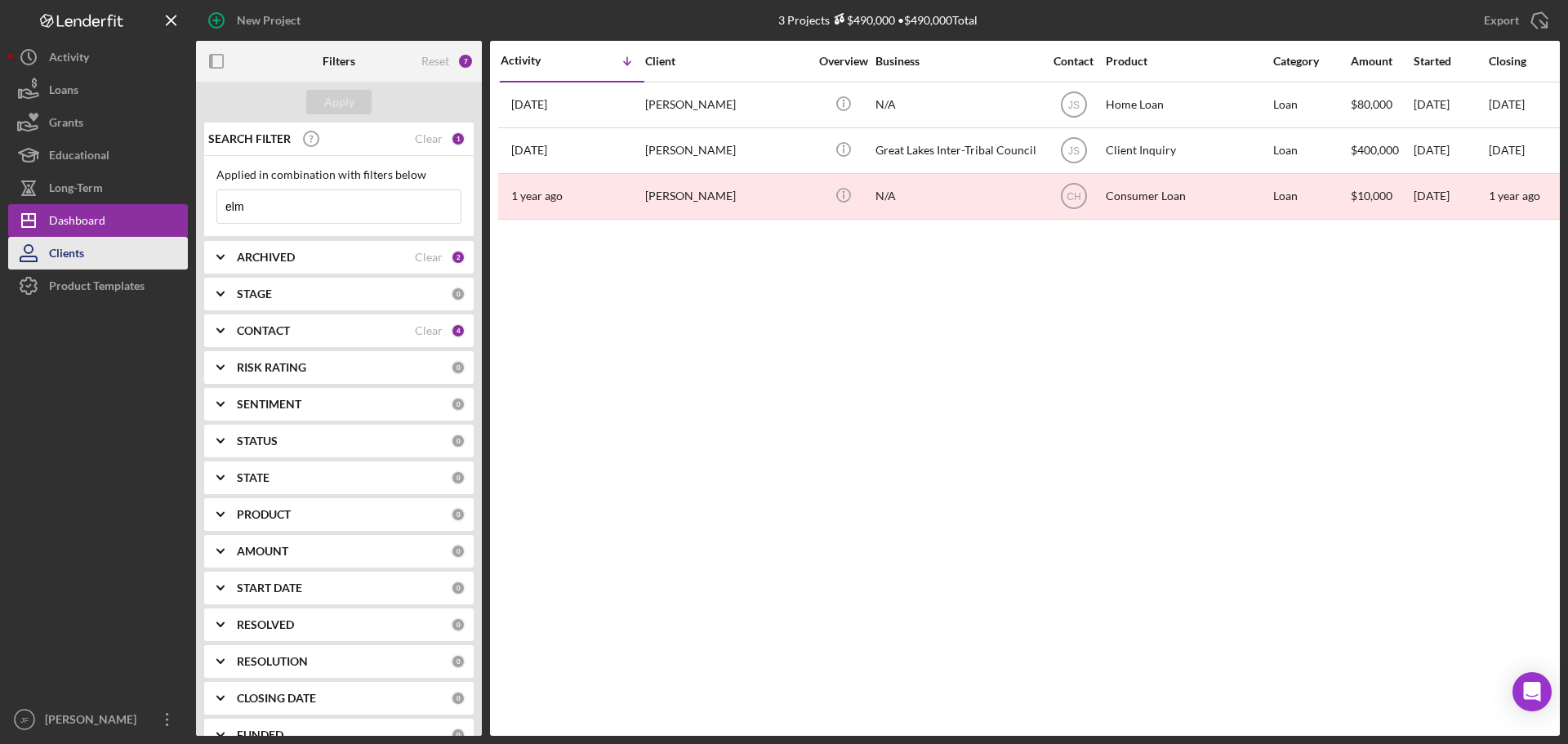
type input "elm"
click at [101, 249] on button "Clients" at bounding box center [98, 252] width 180 height 32
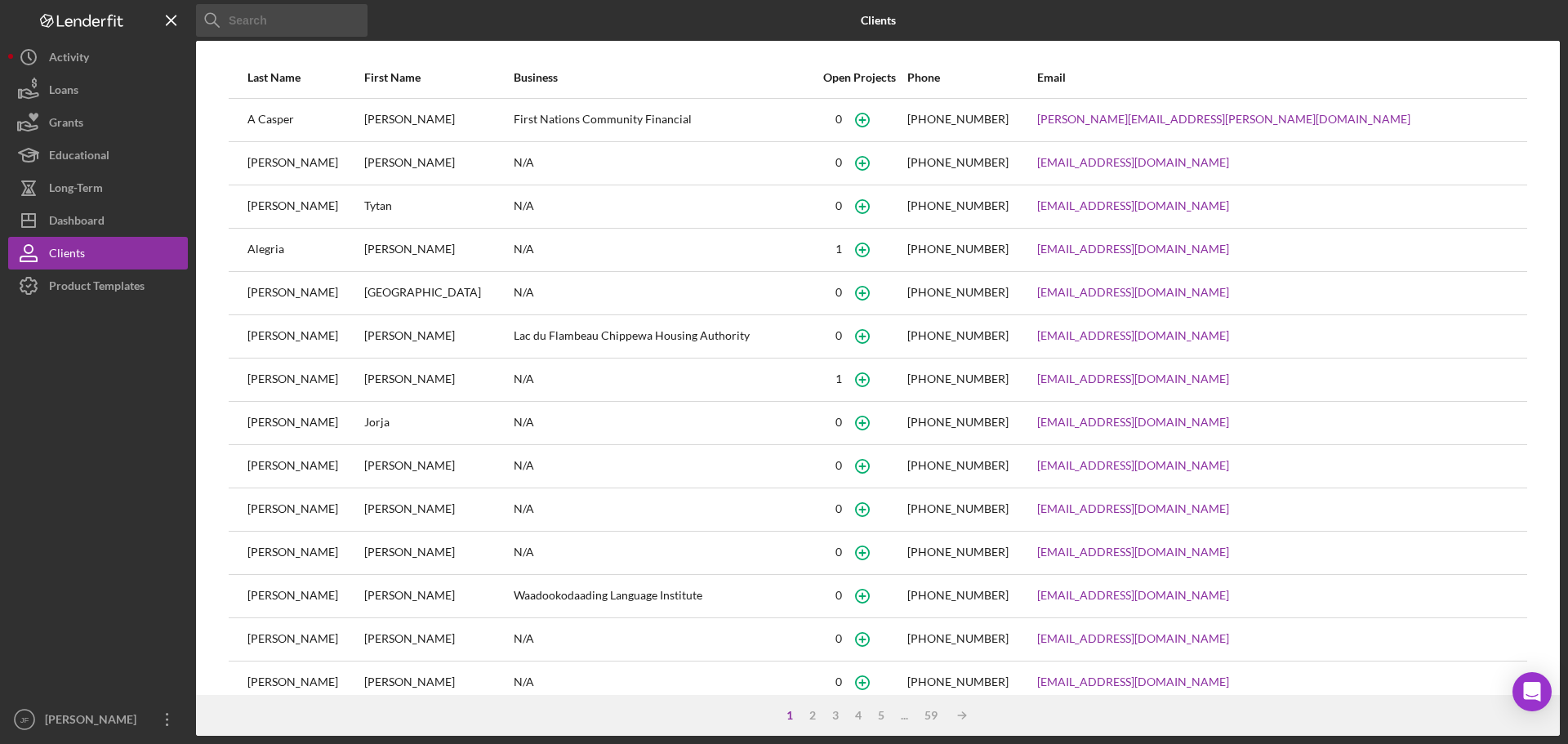
click at [270, 21] on input at bounding box center [281, 20] width 172 height 32
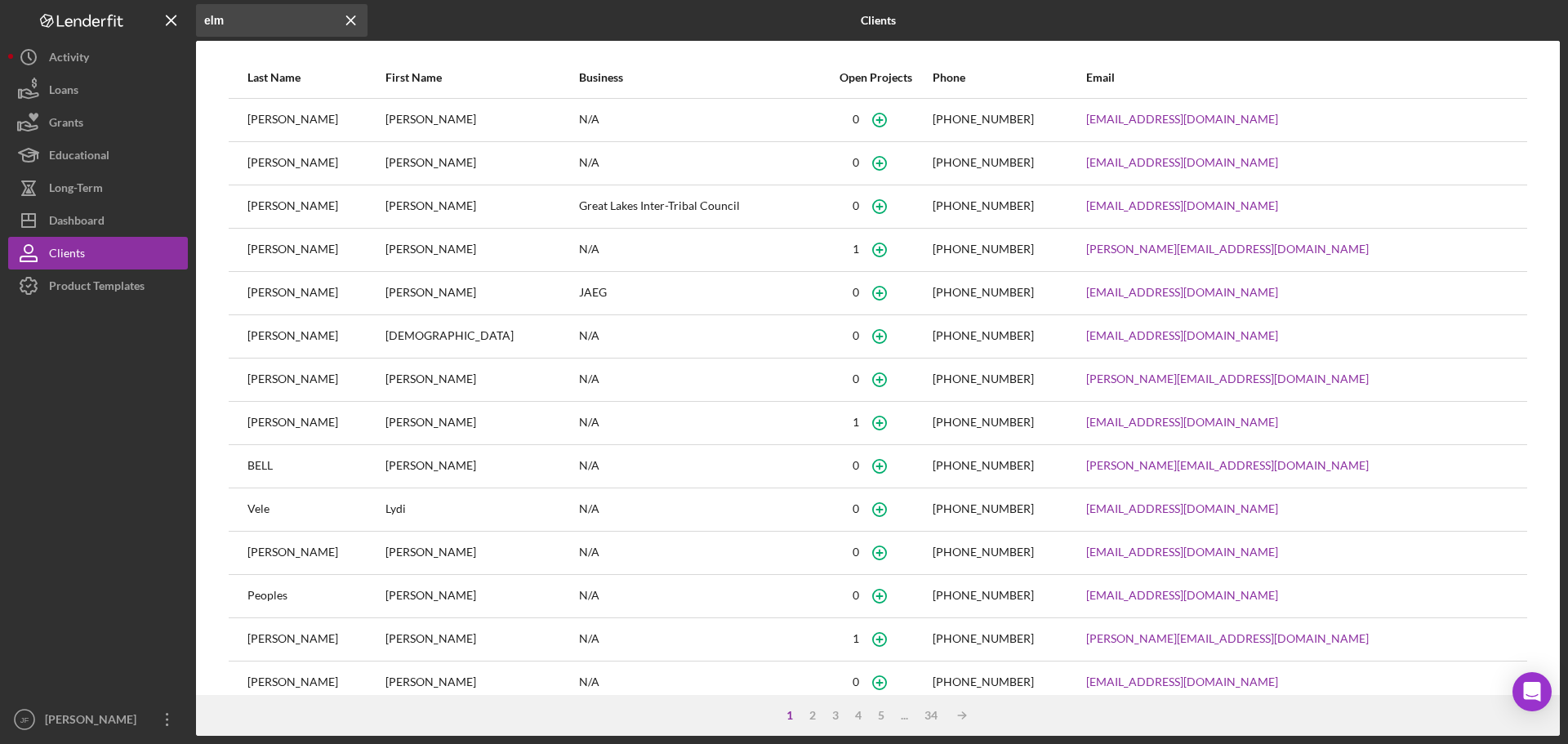
click at [235, 22] on input "elm" at bounding box center [281, 20] width 172 height 32
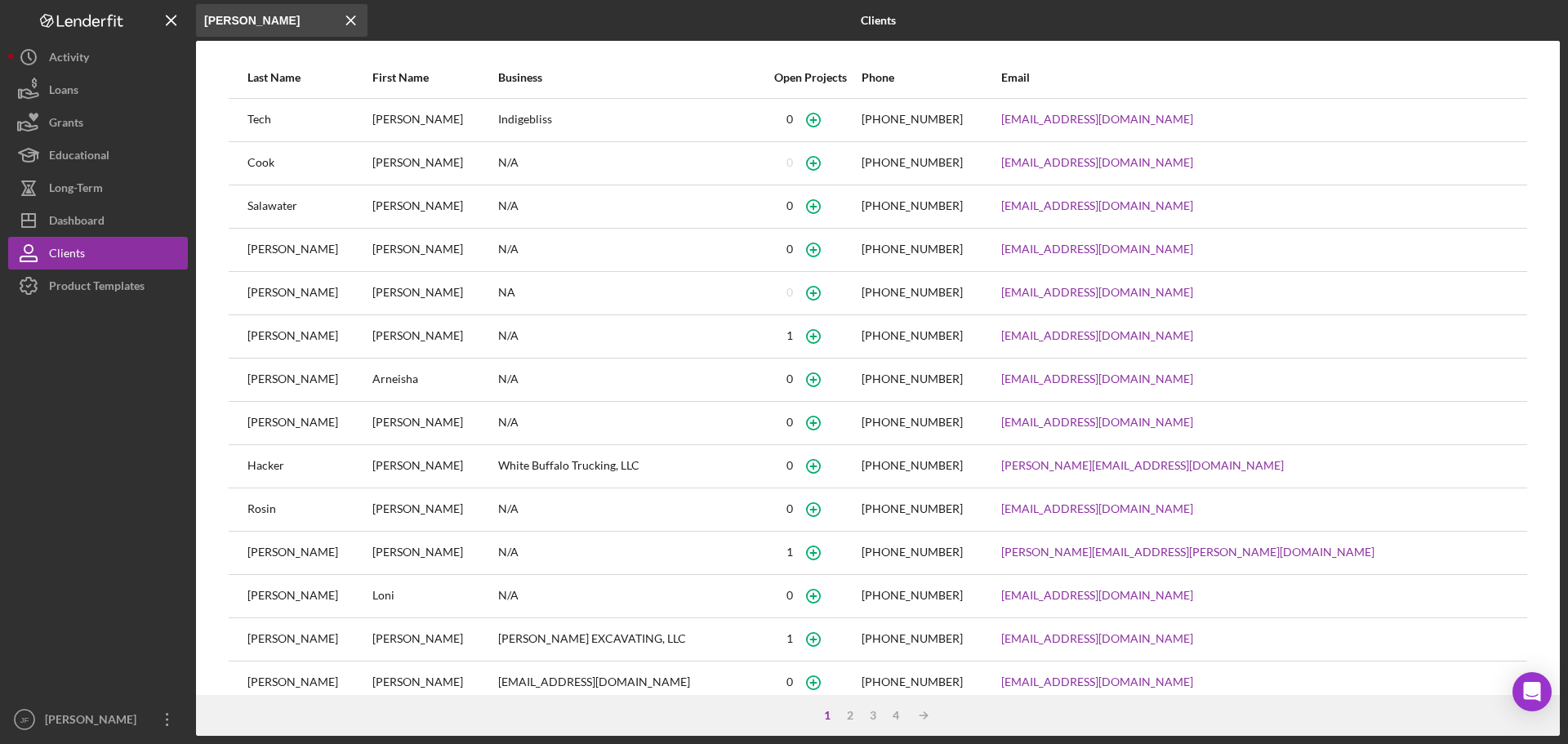
click at [235, 22] on input "lori" at bounding box center [281, 20] width 172 height 32
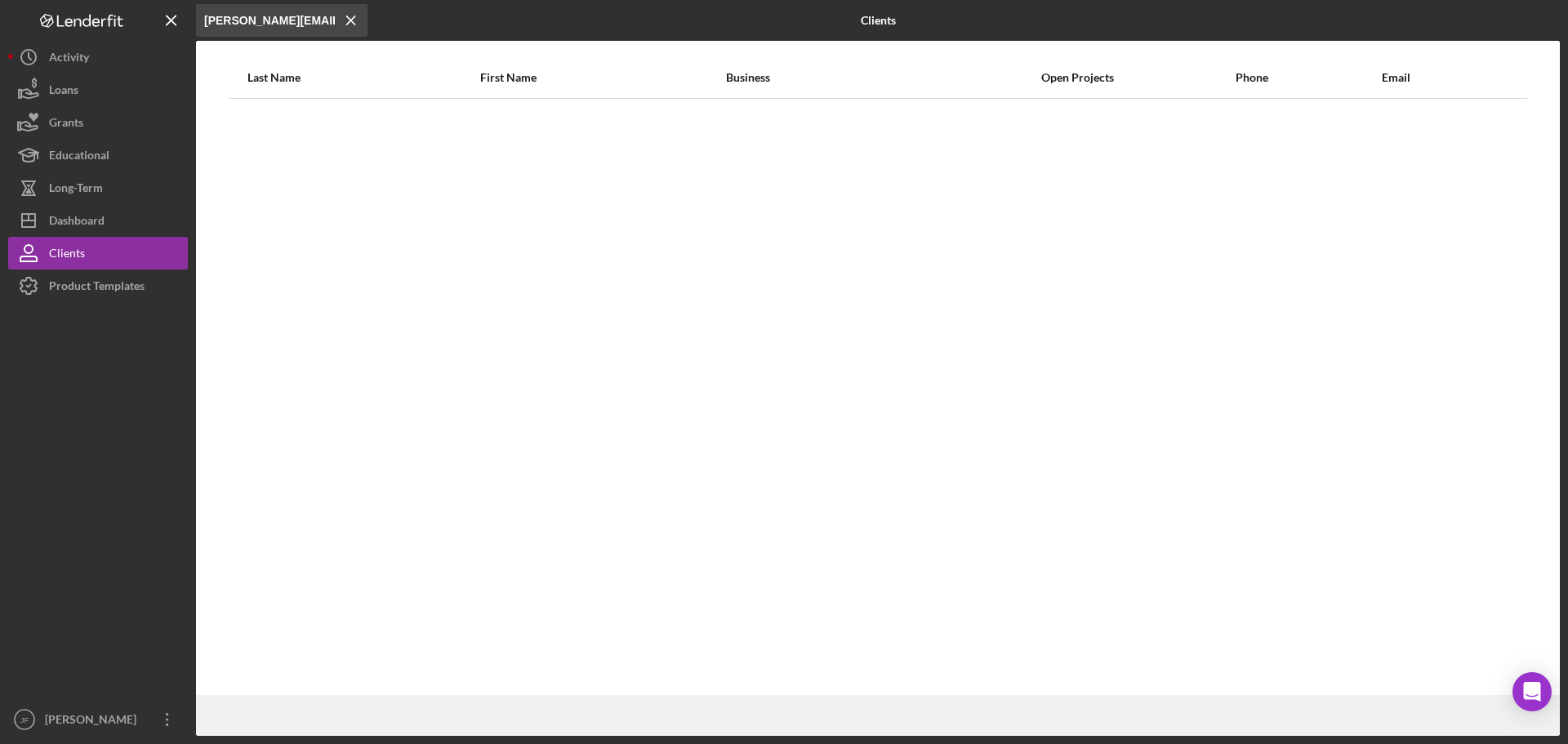
type input "lelm@oneidanation.org"
click at [137, 258] on button "Clients" at bounding box center [98, 252] width 180 height 32
click at [352, 25] on icon "Icon/Menu Close" at bounding box center [351, 20] width 32 height 32
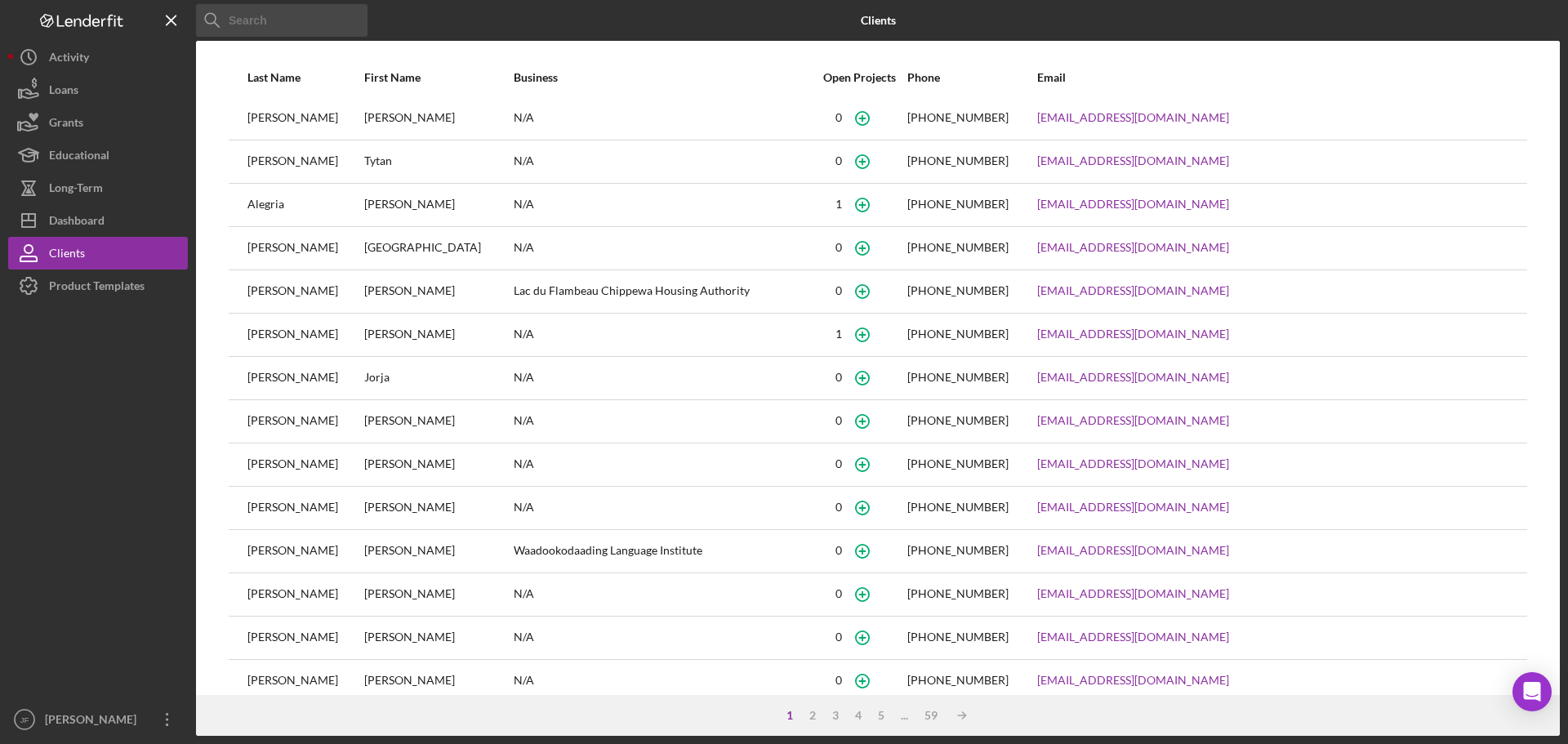
scroll to position [70, 0]
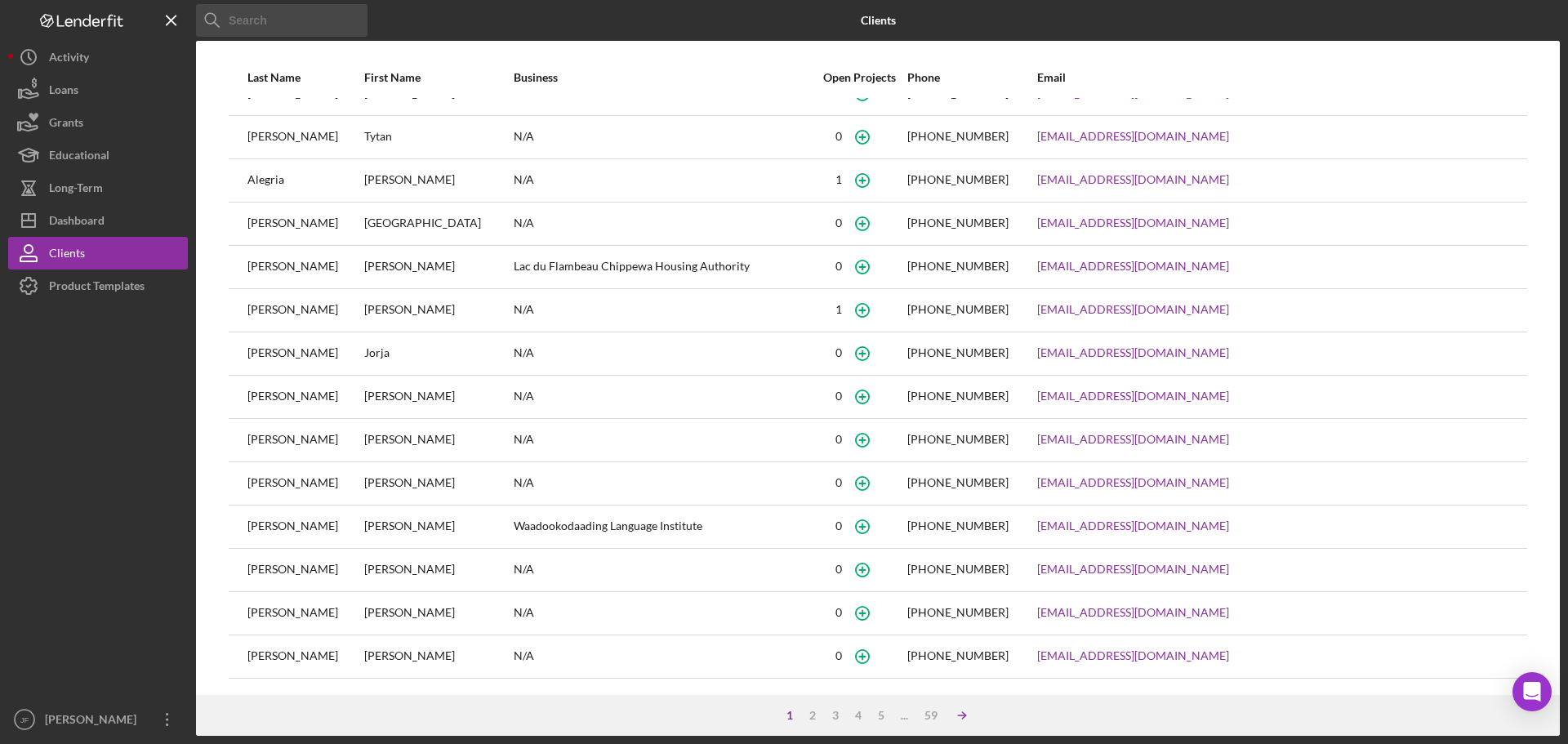
click at [964, 719] on icon "Icon/Table Sort Arrow" at bounding box center [962, 715] width 32 height 32
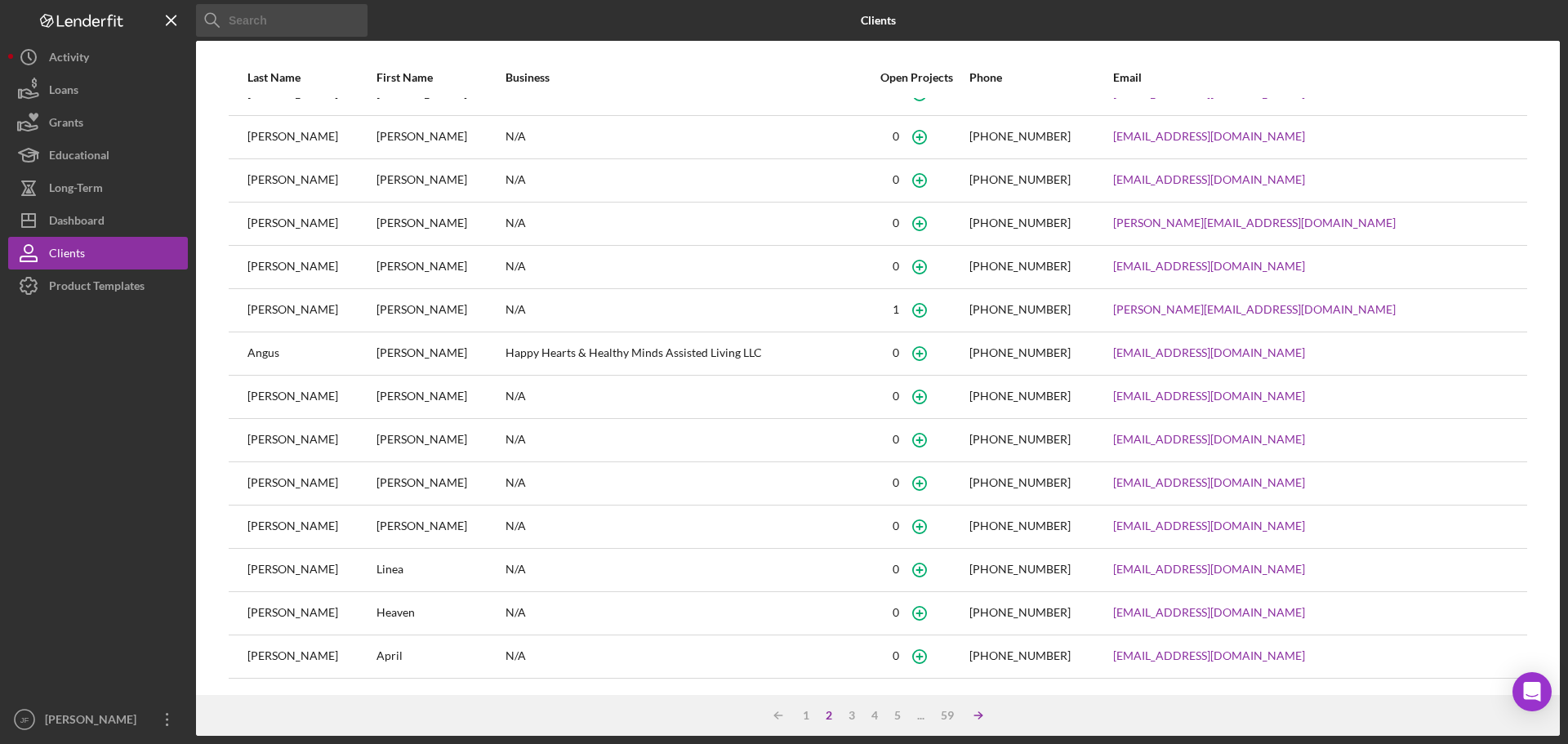
click at [964, 719] on icon "Icon/Table Sort Arrow" at bounding box center [978, 715] width 32 height 32
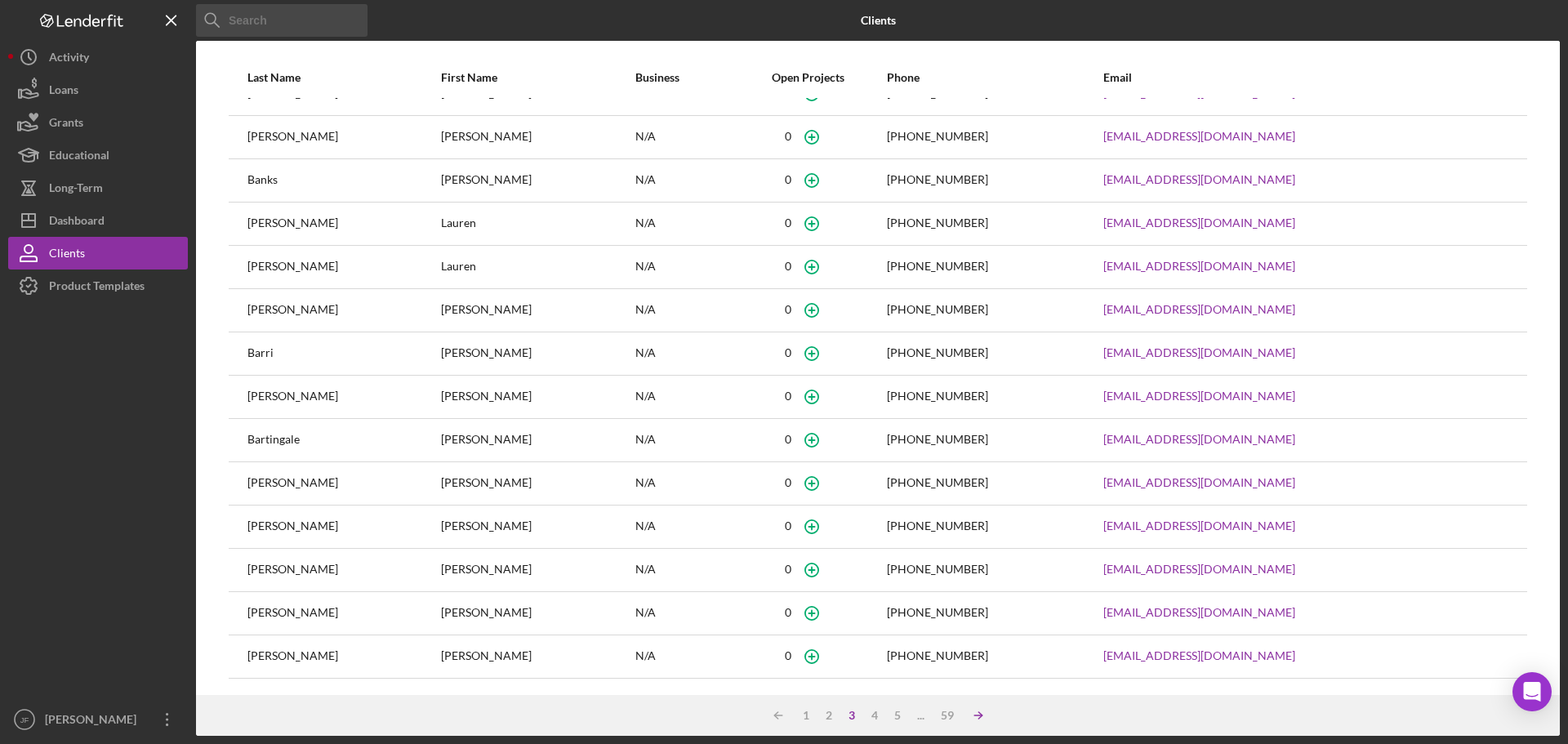
click at [964, 719] on icon "Icon/Table Sort Arrow" at bounding box center [978, 715] width 32 height 32
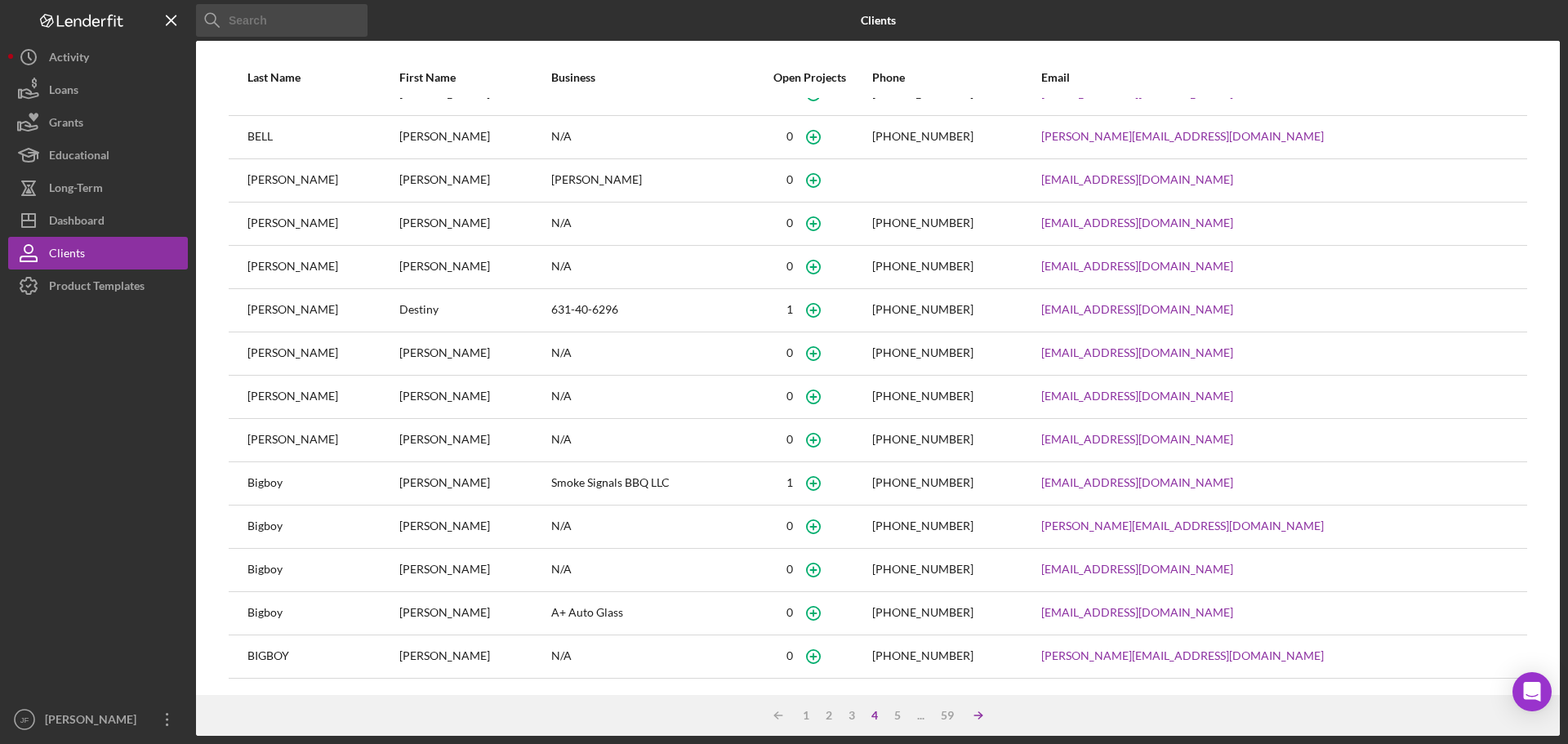
click at [964, 719] on icon "Icon/Table Sort Arrow" at bounding box center [978, 715] width 32 height 32
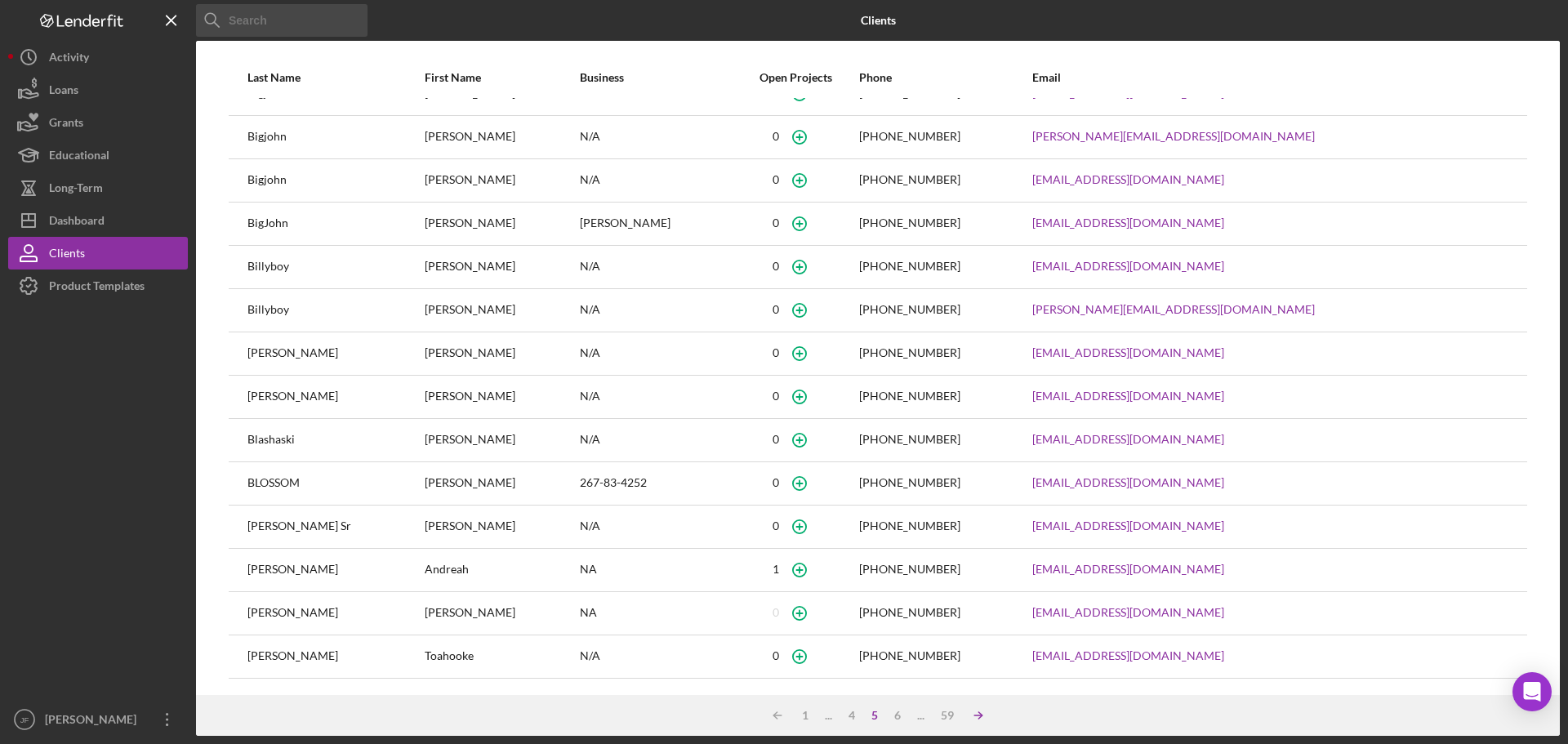
click at [964, 719] on icon "Icon/Table Sort Arrow" at bounding box center [978, 715] width 32 height 32
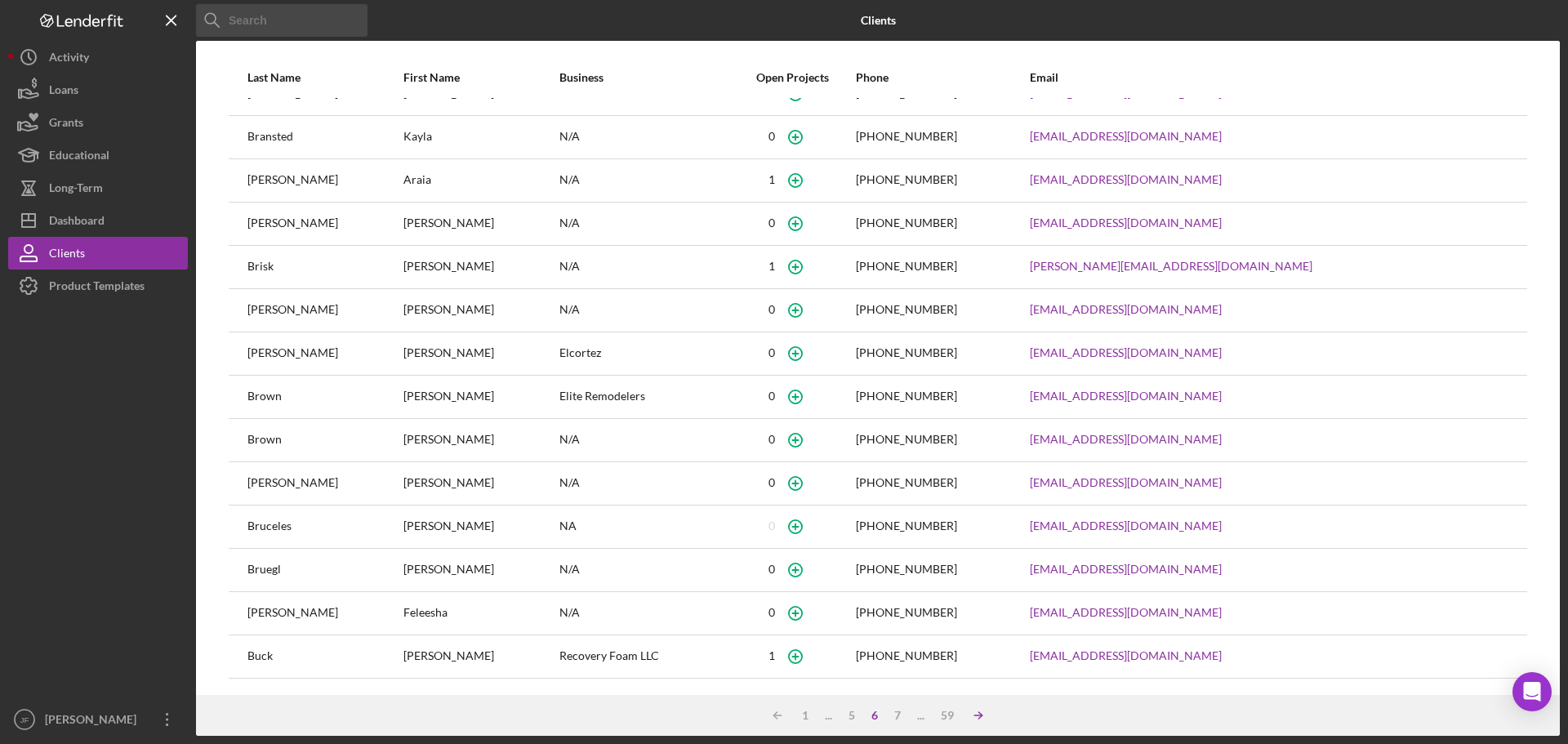
click at [964, 719] on icon "Icon/Table Sort Arrow" at bounding box center [978, 715] width 32 height 32
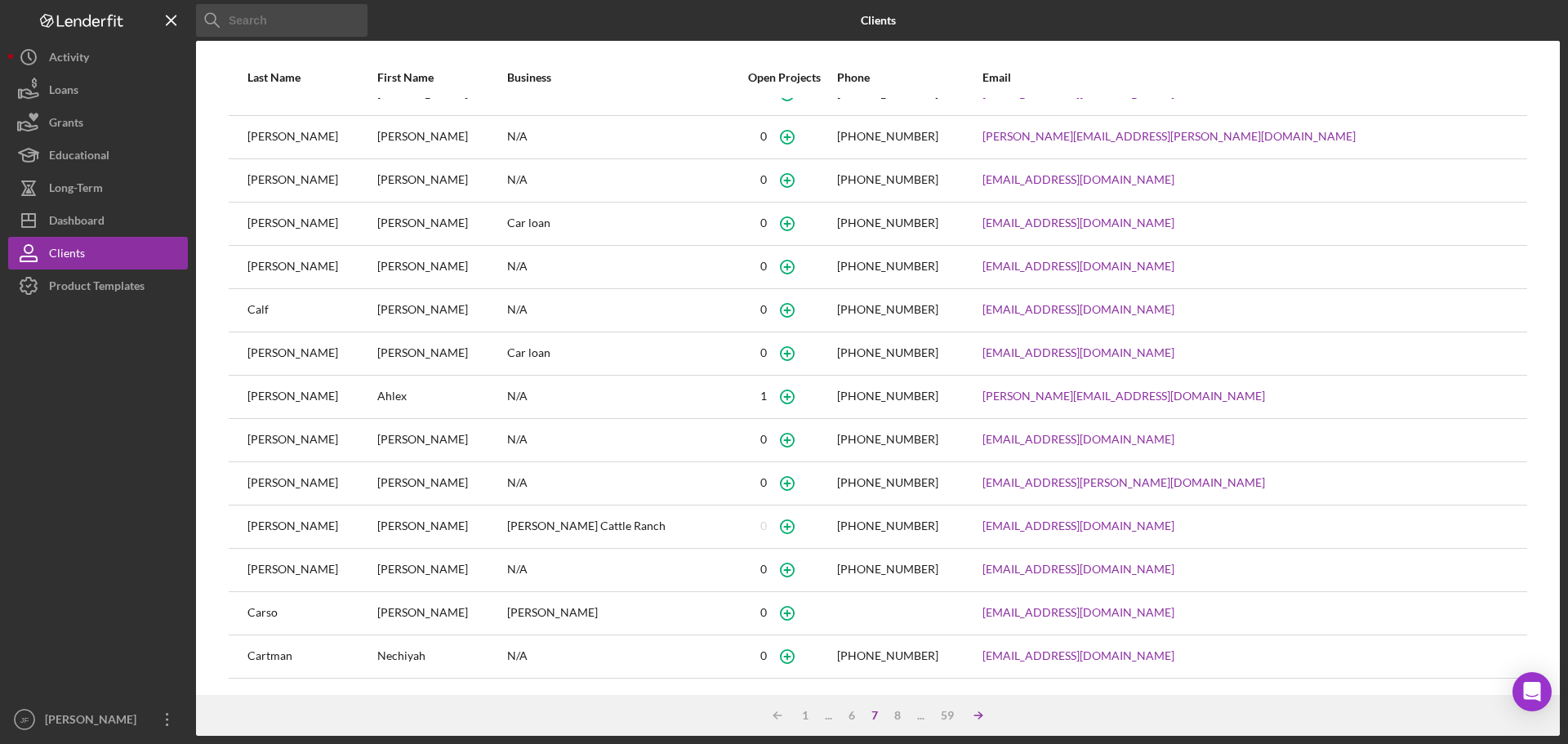
click at [964, 719] on icon "Icon/Table Sort Arrow" at bounding box center [978, 715] width 32 height 32
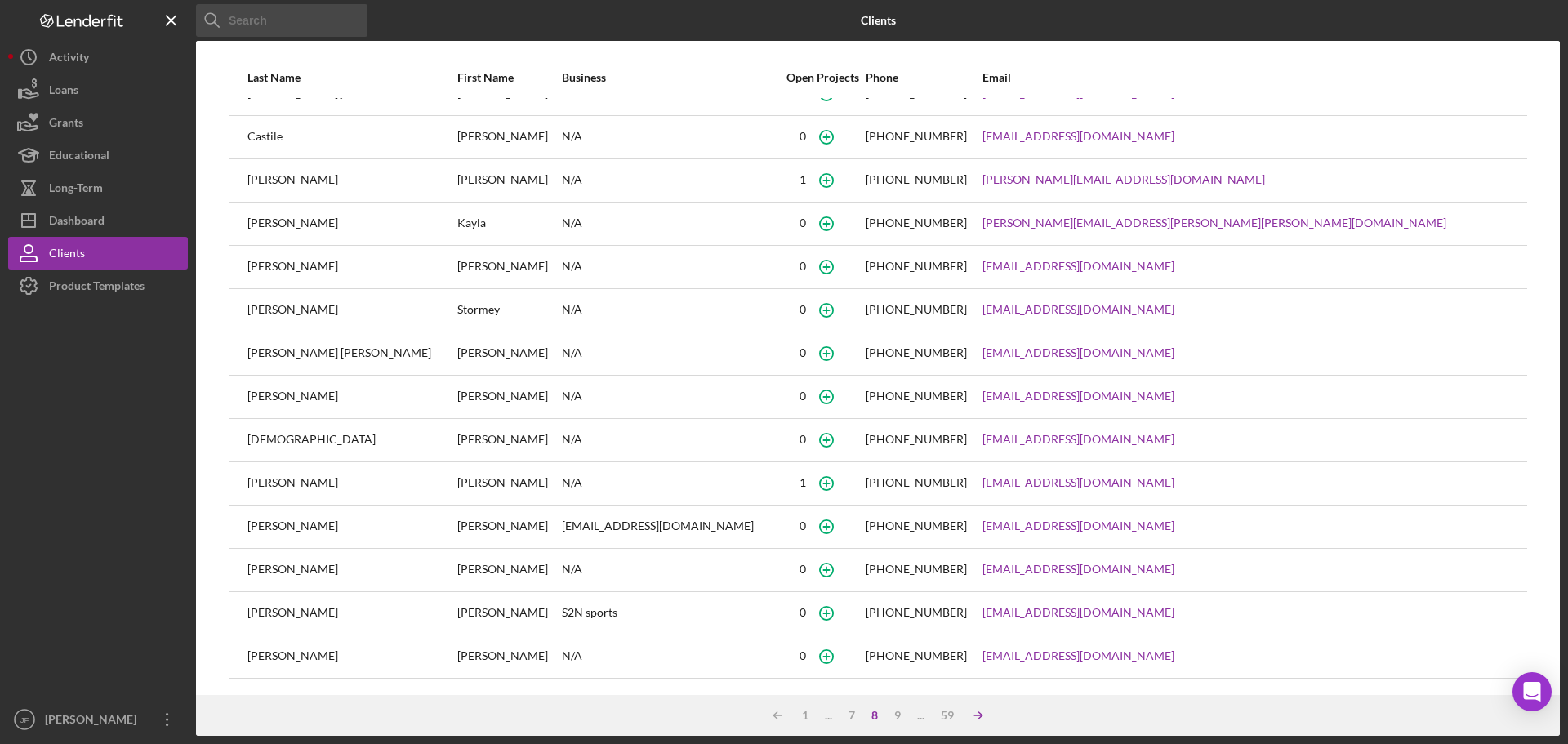
click at [964, 719] on icon "Icon/Table Sort Arrow" at bounding box center [978, 715] width 32 height 32
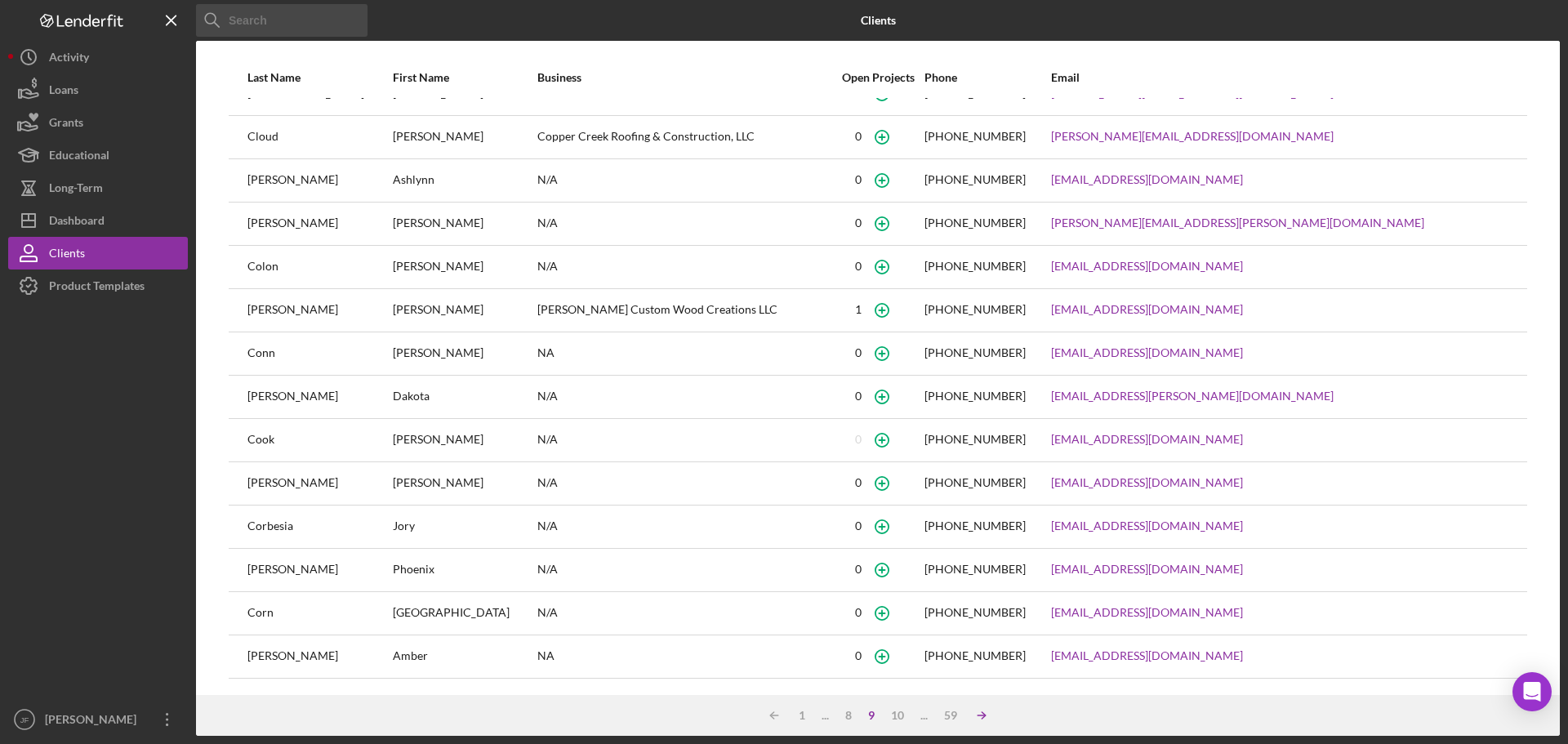
click at [964, 719] on div "59" at bounding box center [950, 716] width 29 height 13
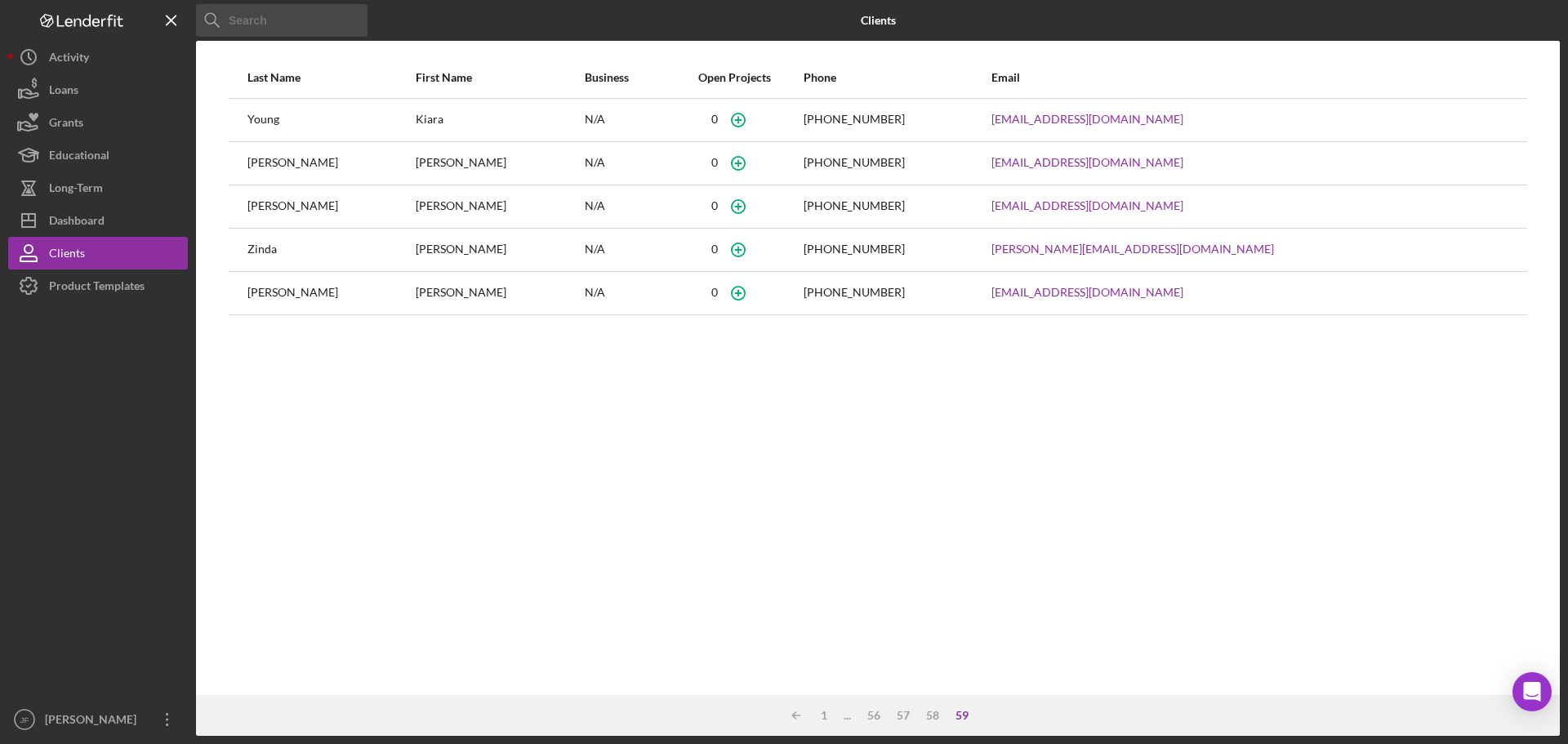
scroll to position [0, 0]
click at [799, 713] on icon "Icon/Table Sort Arrow" at bounding box center [796, 715] width 32 height 32
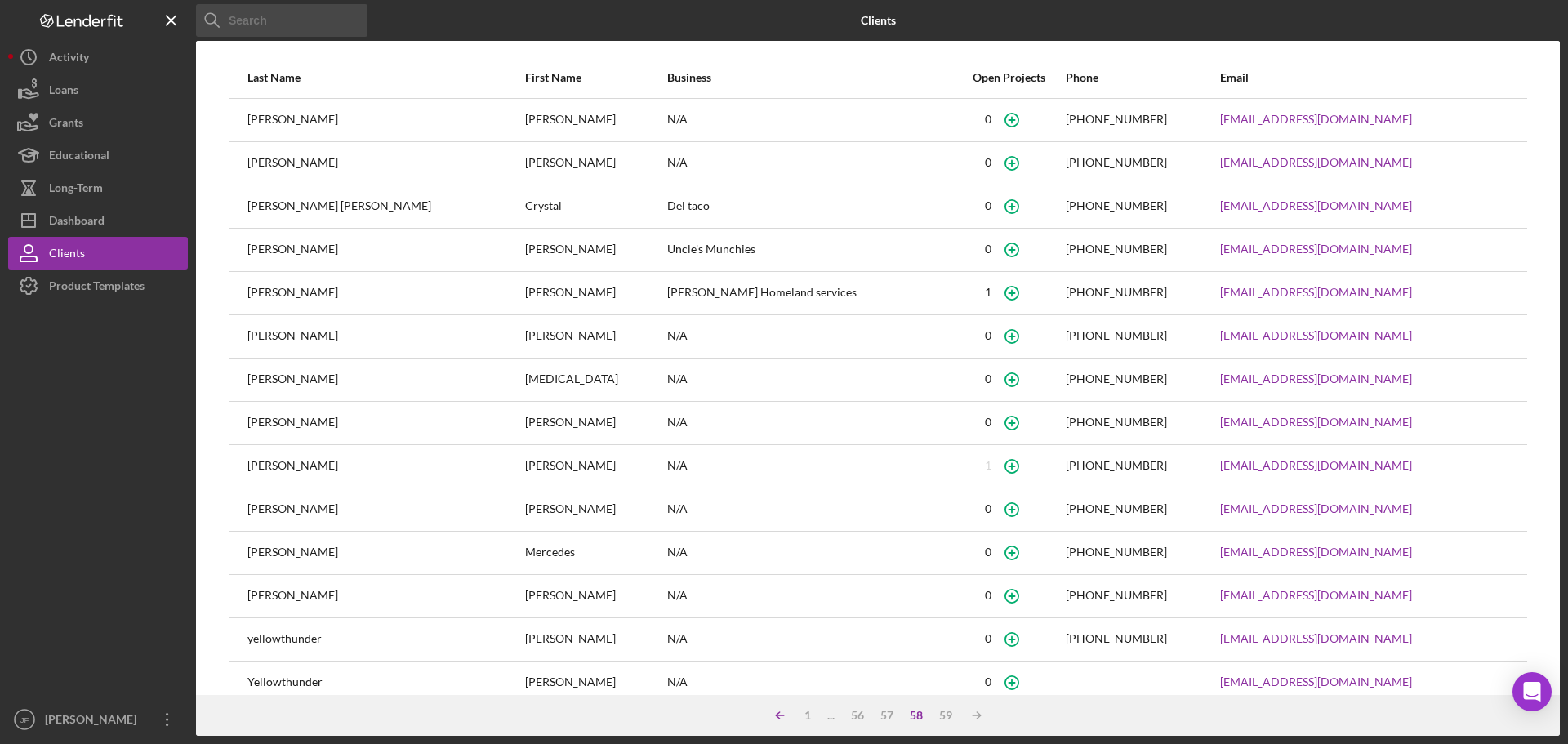
click at [799, 713] on div "1" at bounding box center [808, 716] width 23 height 13
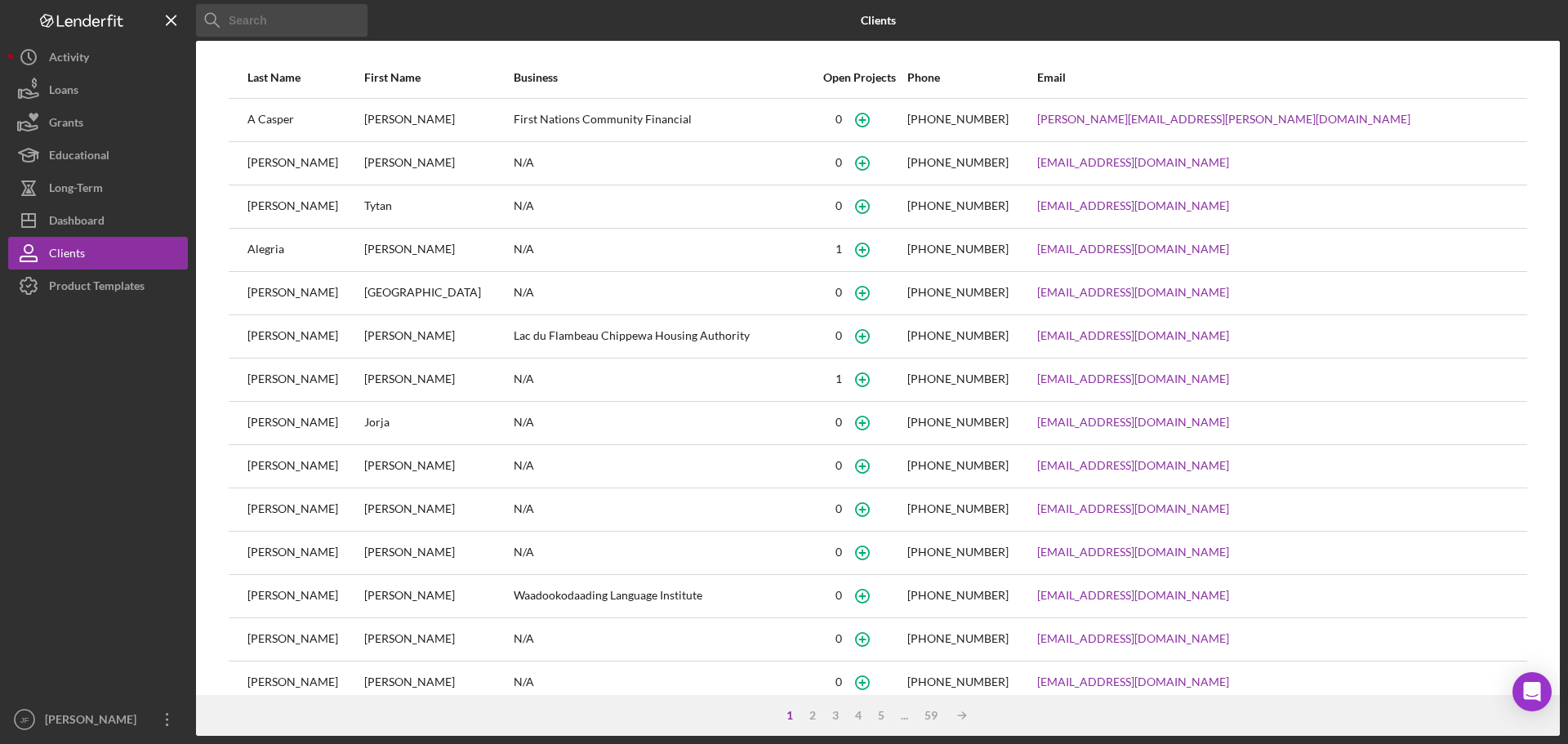
click at [799, 713] on div "1" at bounding box center [790, 716] width 23 height 13
click at [956, 716] on icon "Icon/Table Sort Arrow" at bounding box center [962, 715] width 32 height 32
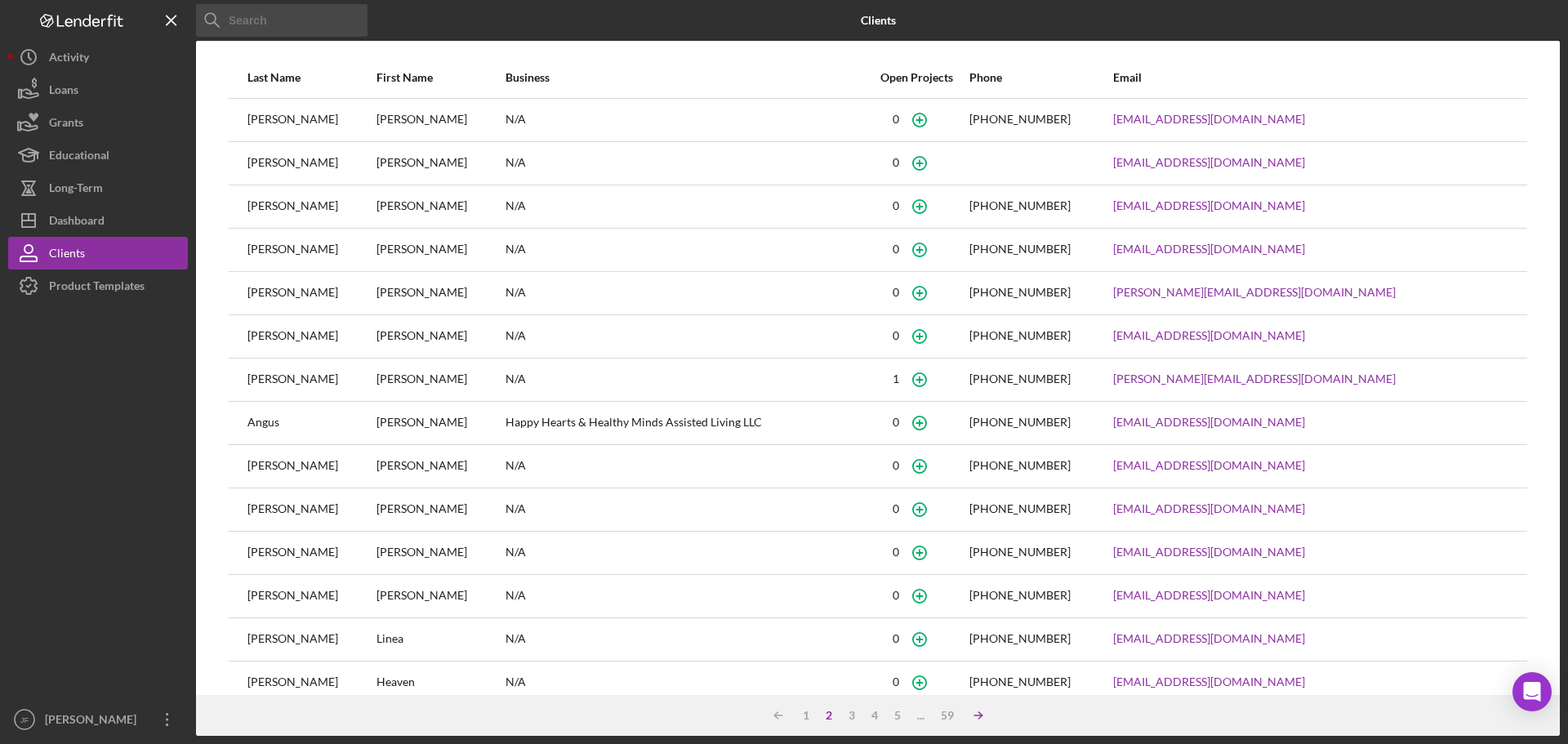
click at [981, 718] on icon "Icon/Table Sort Arrow" at bounding box center [978, 715] width 32 height 32
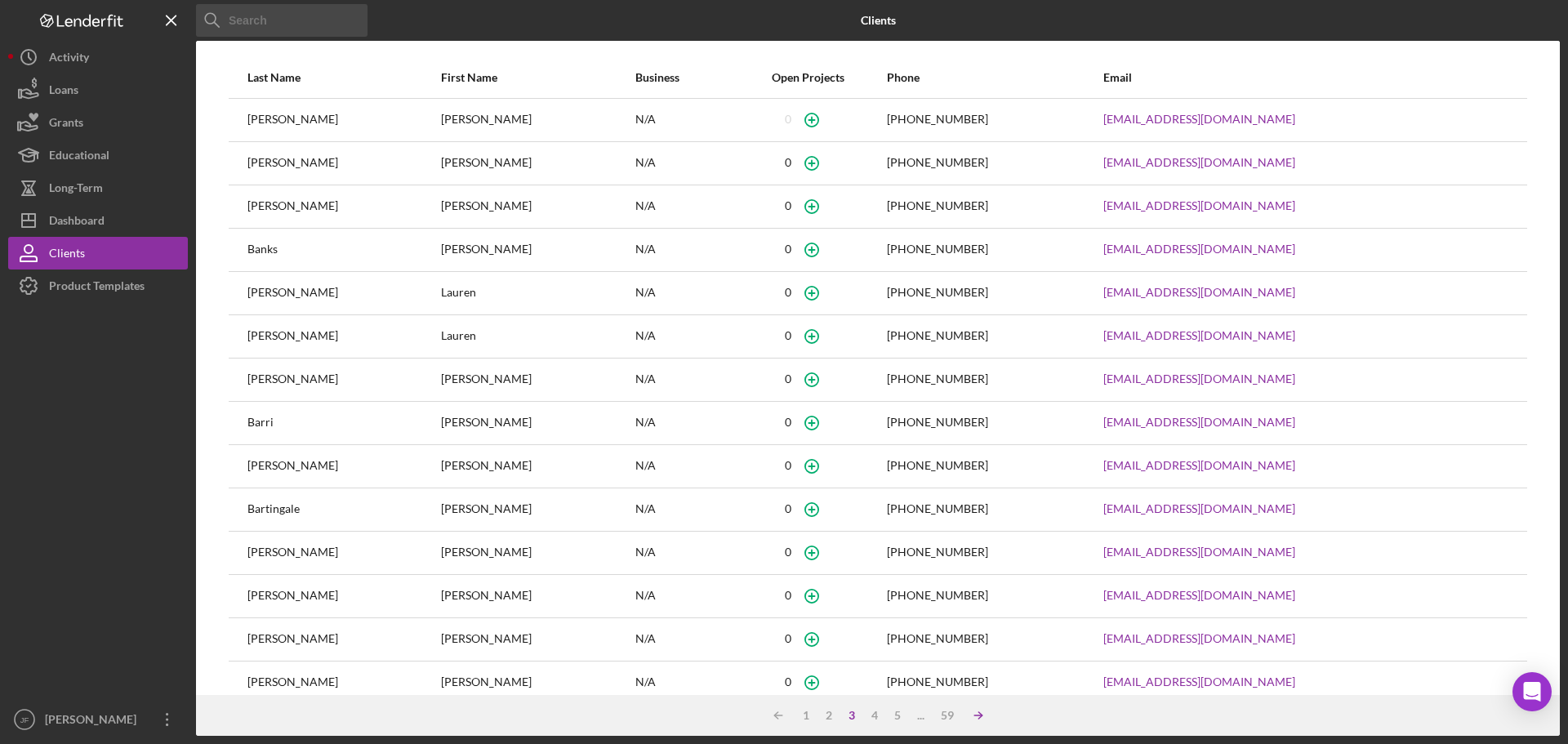
click at [981, 718] on icon "Icon/Table Sort Arrow" at bounding box center [978, 715] width 32 height 32
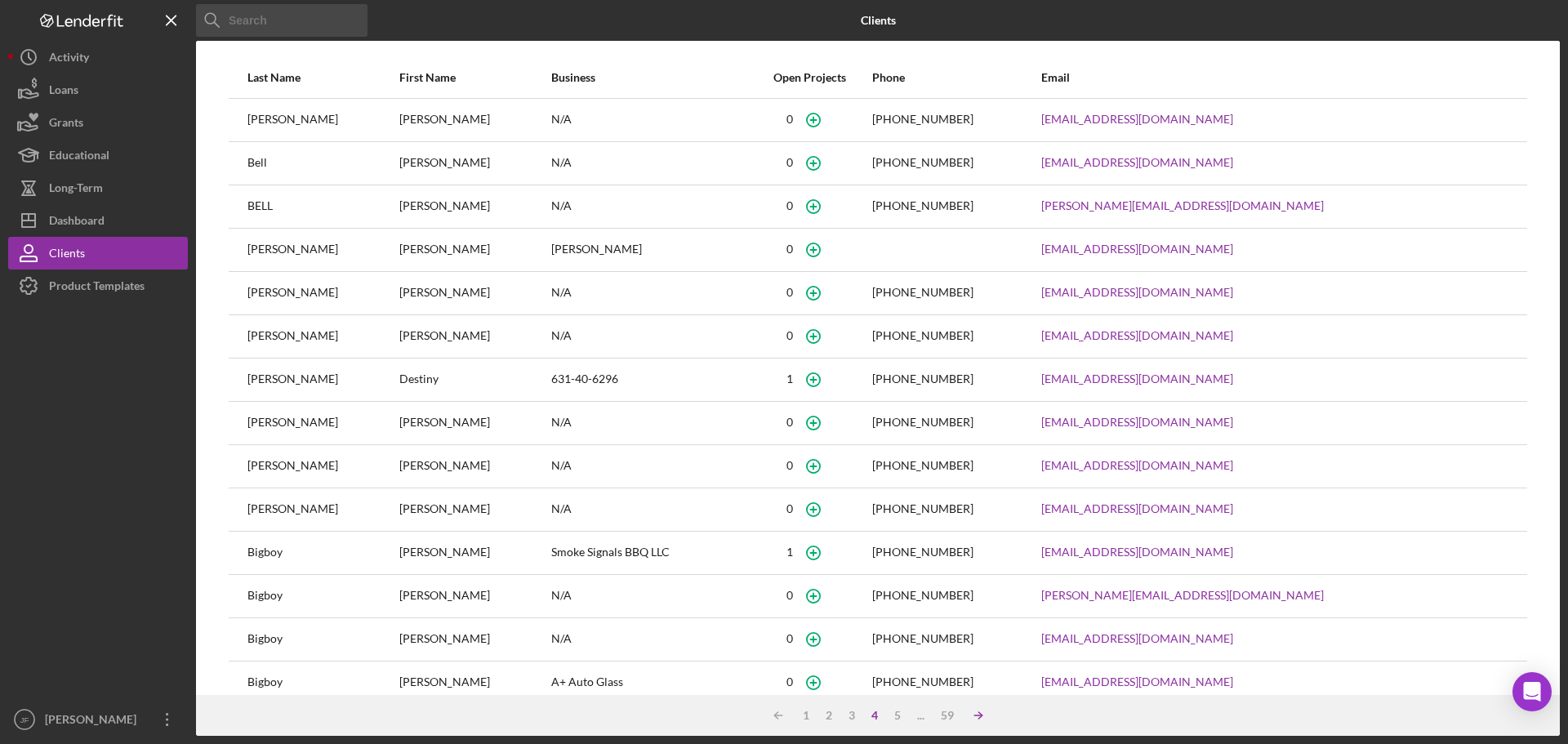
click at [981, 718] on icon "Icon/Table Sort Arrow" at bounding box center [978, 715] width 32 height 32
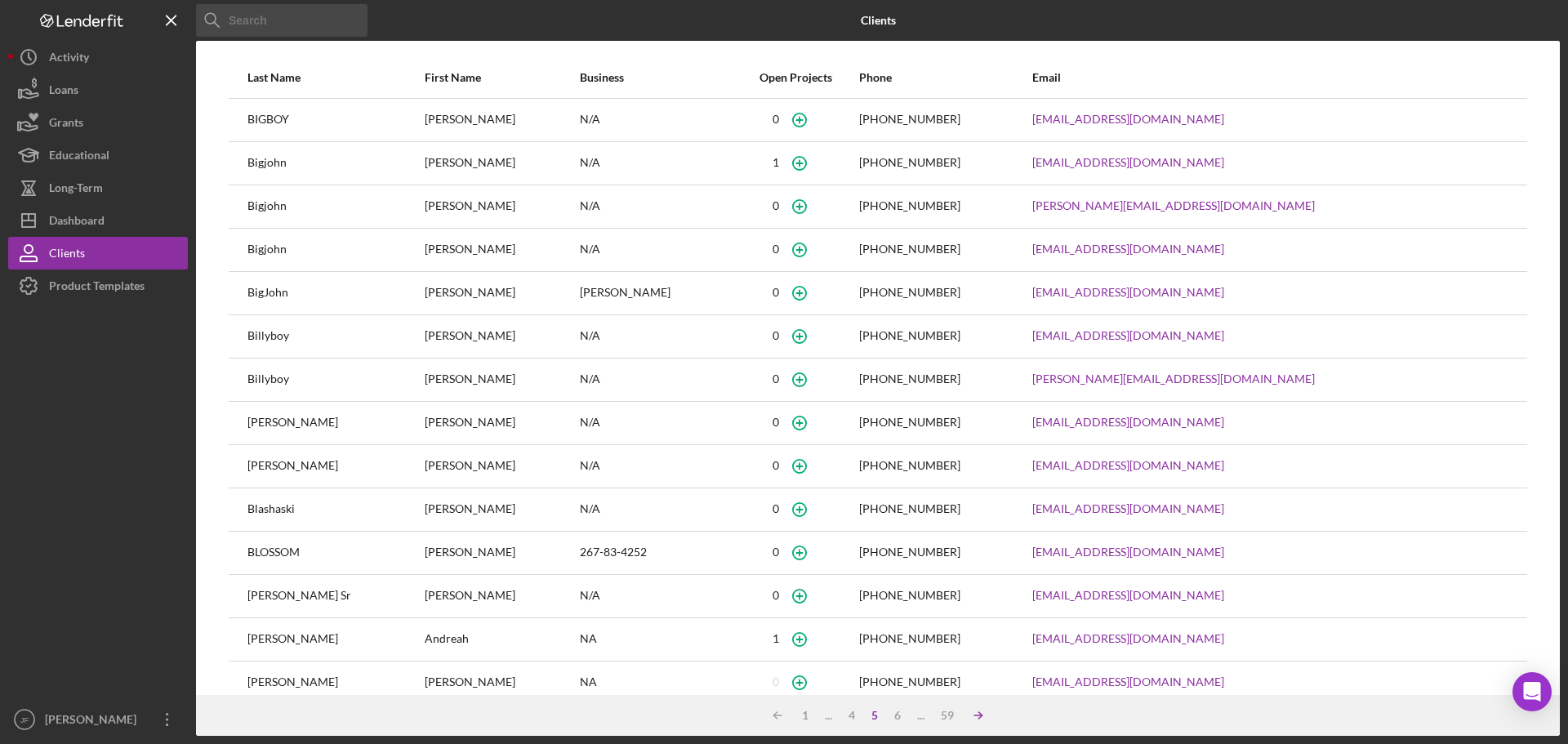
click at [981, 718] on icon "Icon/Table Sort Arrow" at bounding box center [978, 715] width 32 height 32
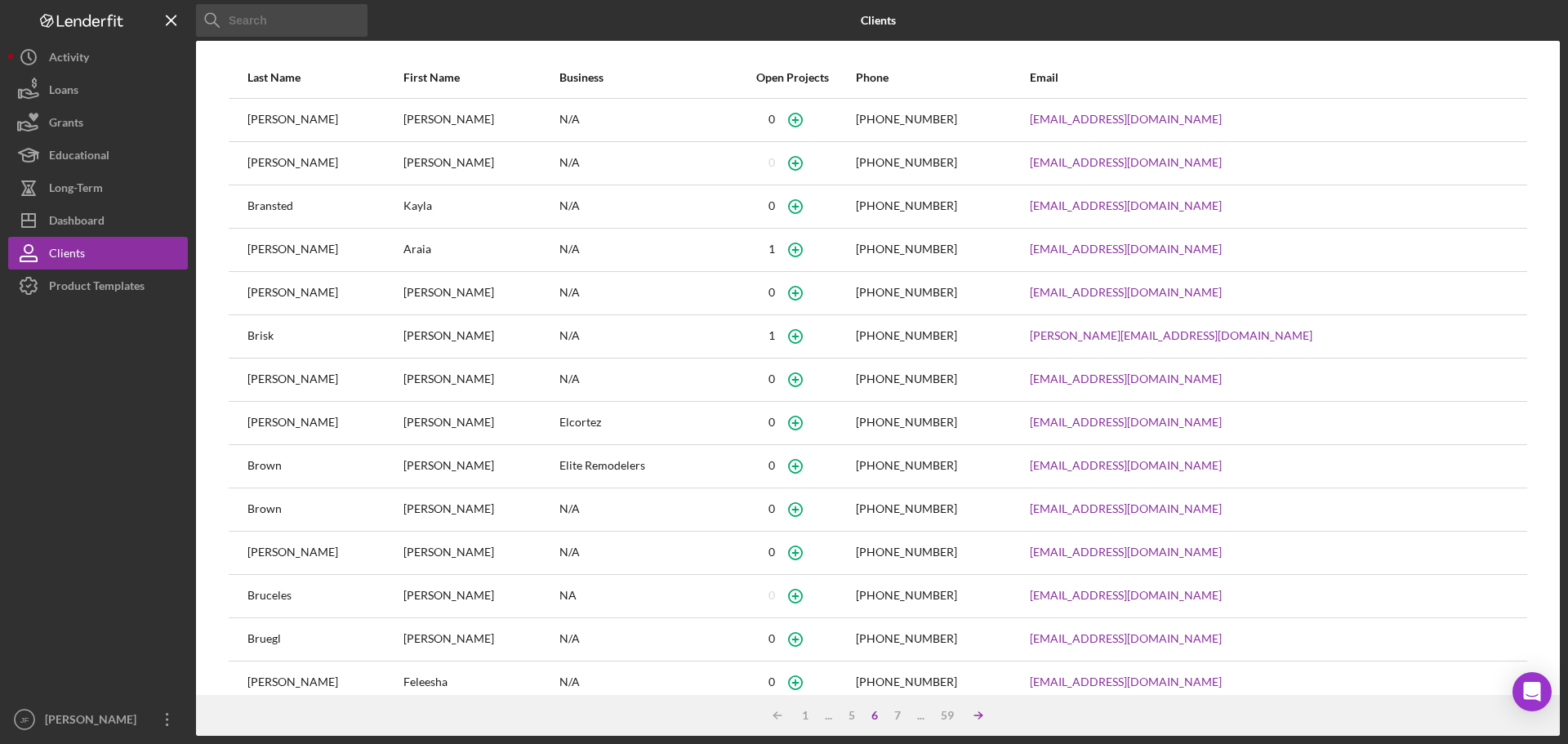
click at [981, 718] on icon "Icon/Table Sort Arrow" at bounding box center [978, 715] width 32 height 32
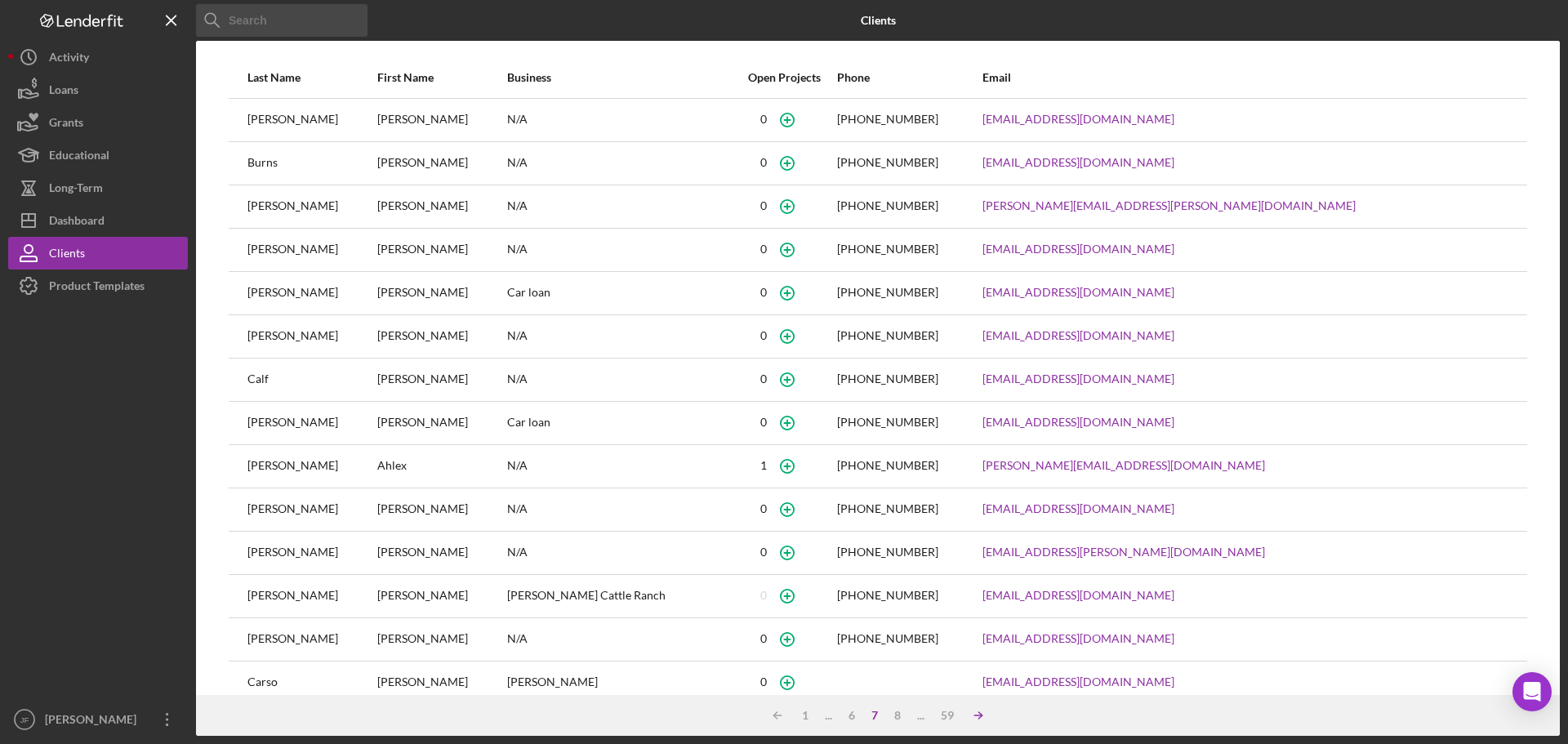
click at [981, 718] on icon "Icon/Table Sort Arrow" at bounding box center [978, 715] width 32 height 32
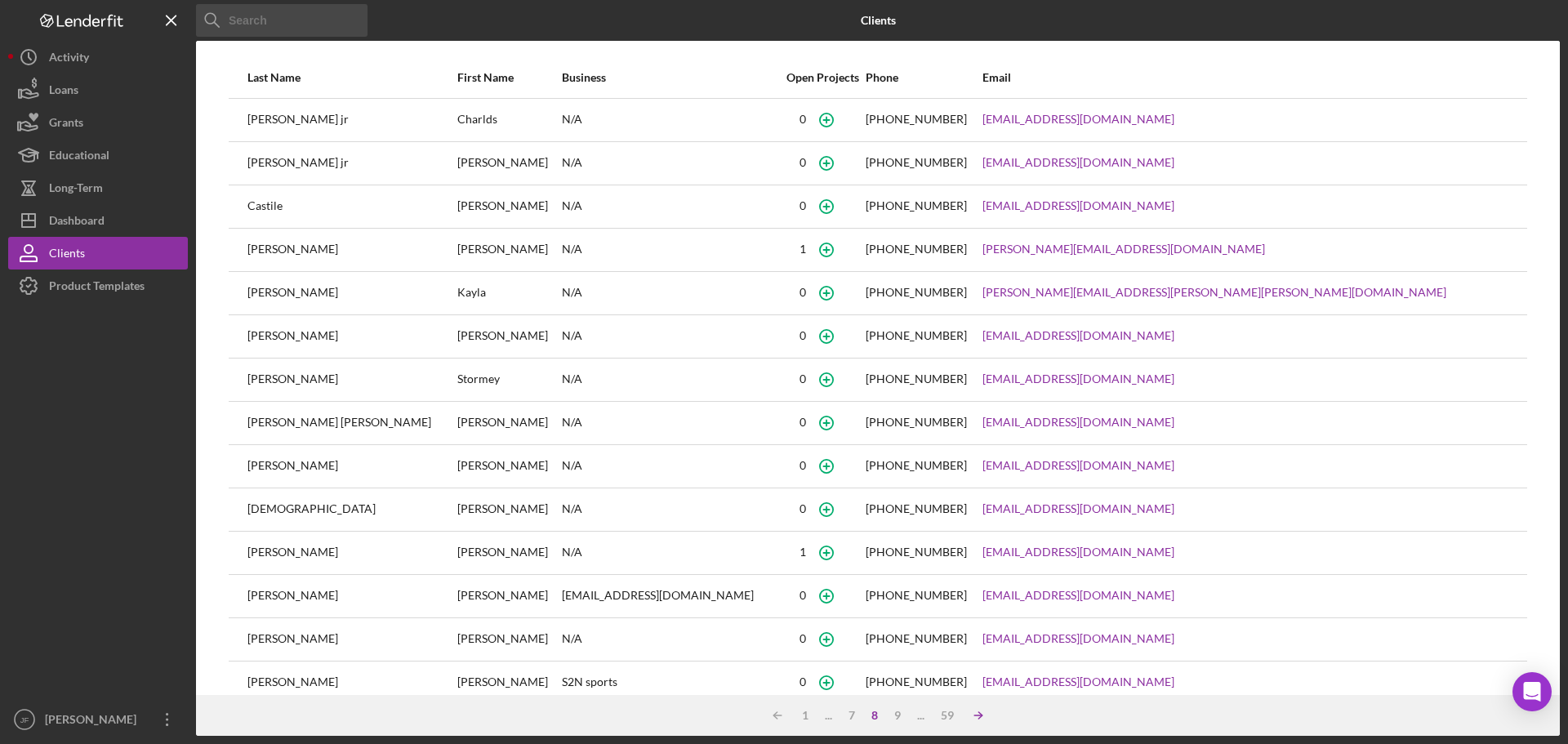
click at [981, 718] on icon "Icon/Table Sort Arrow" at bounding box center [978, 715] width 32 height 32
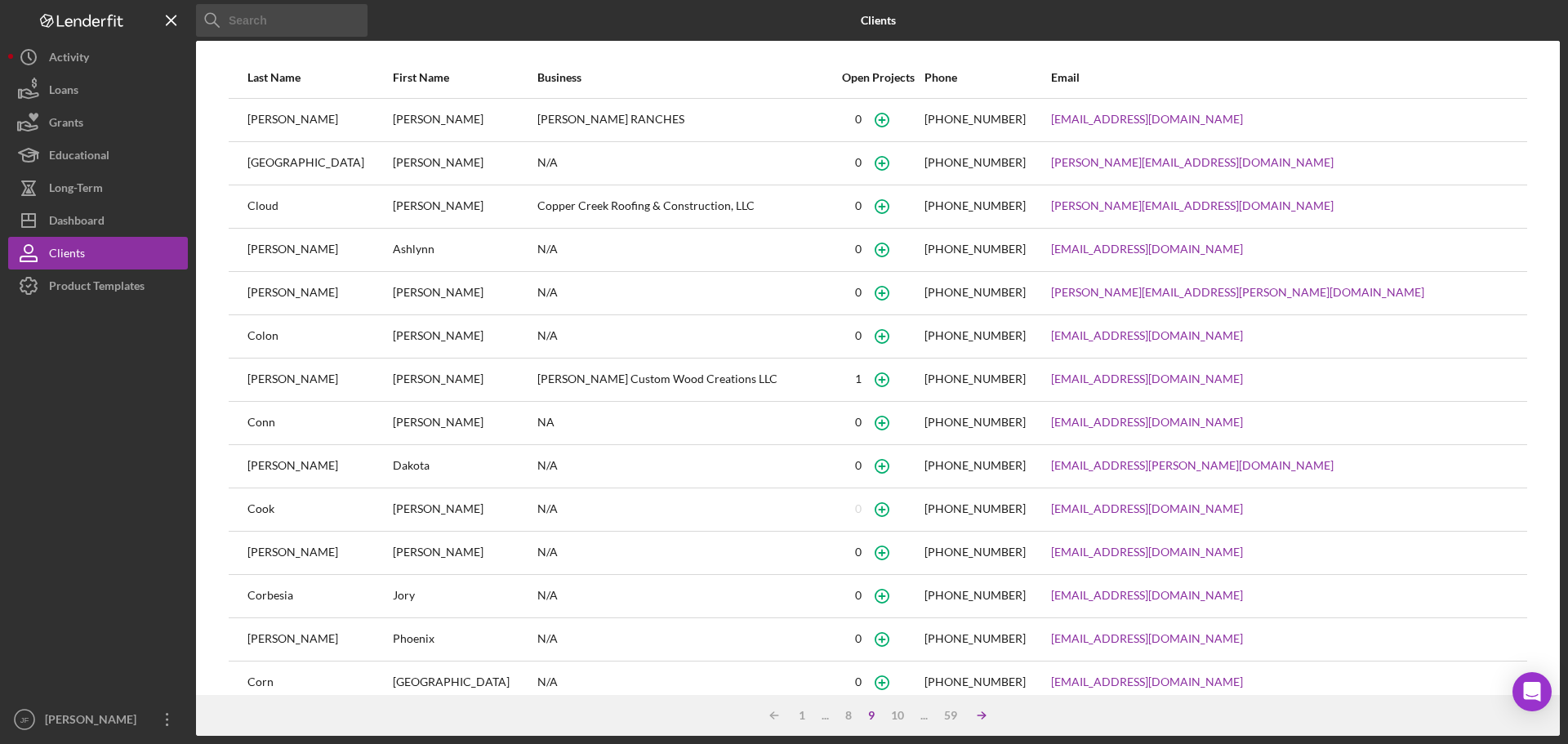
click at [981, 718] on icon "Icon/Table Sort Arrow" at bounding box center [981, 715] width 32 height 32
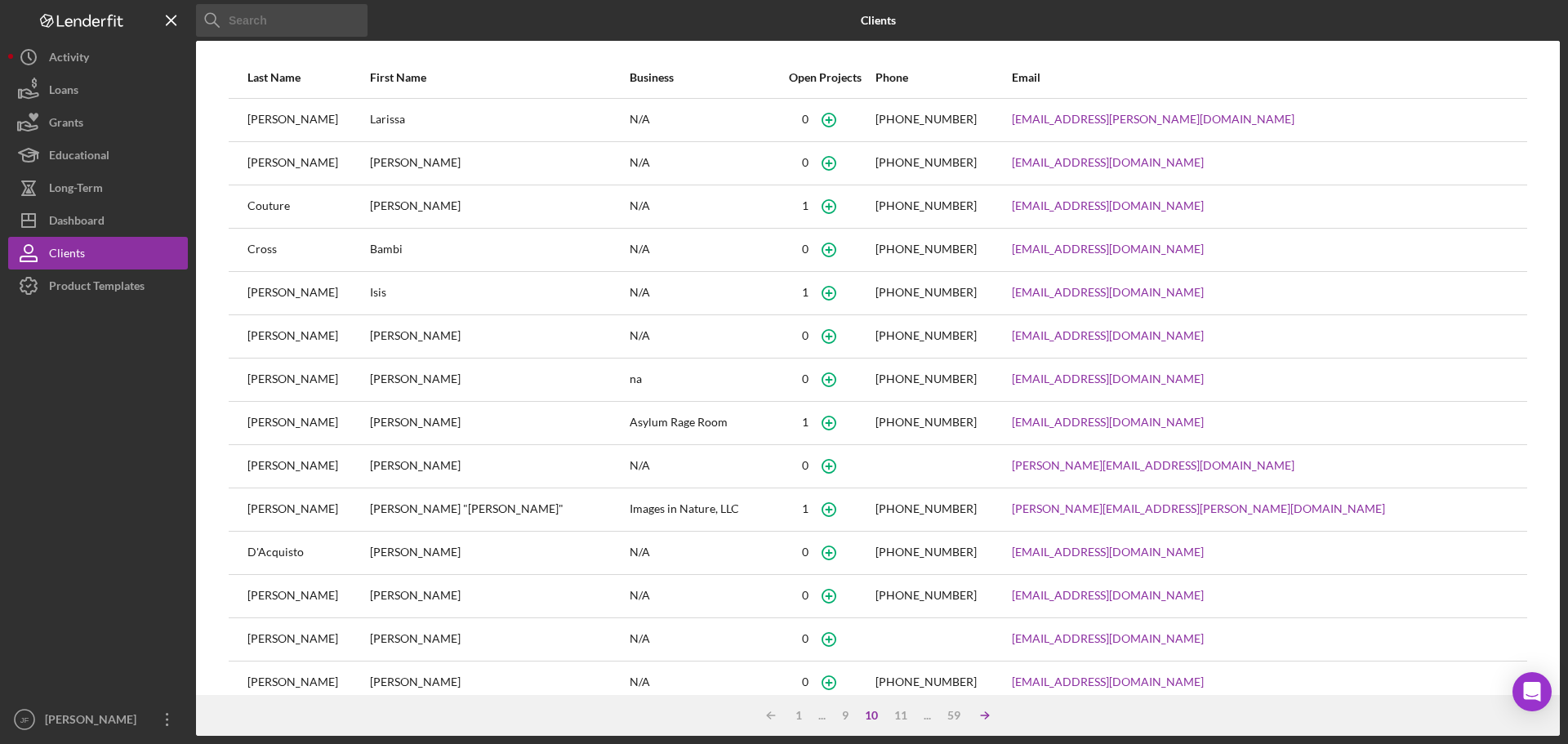
click at [981, 718] on icon "Icon/Table Sort Arrow" at bounding box center [985, 715] width 32 height 32
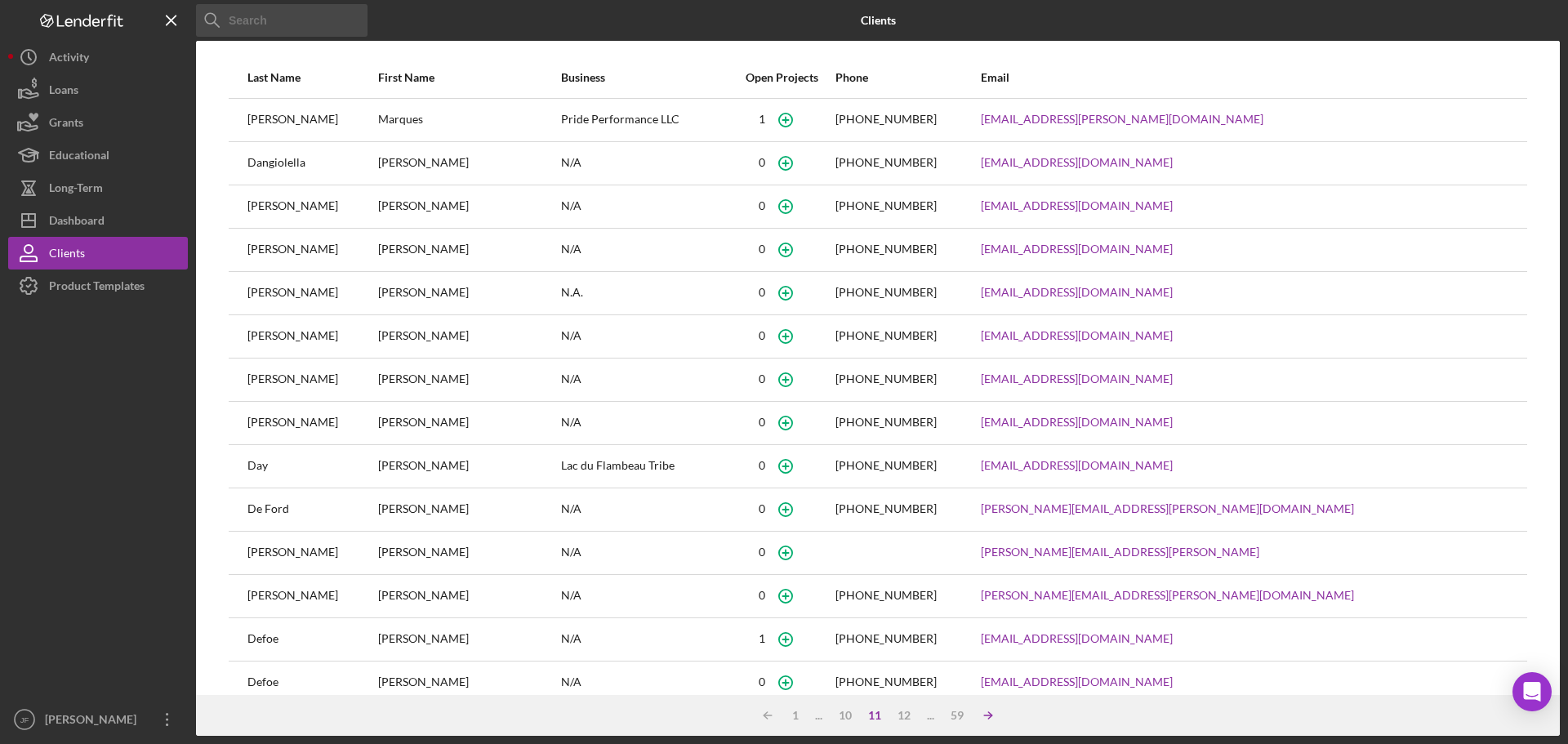
click at [981, 718] on icon "Icon/Table Sort Arrow" at bounding box center [988, 715] width 32 height 32
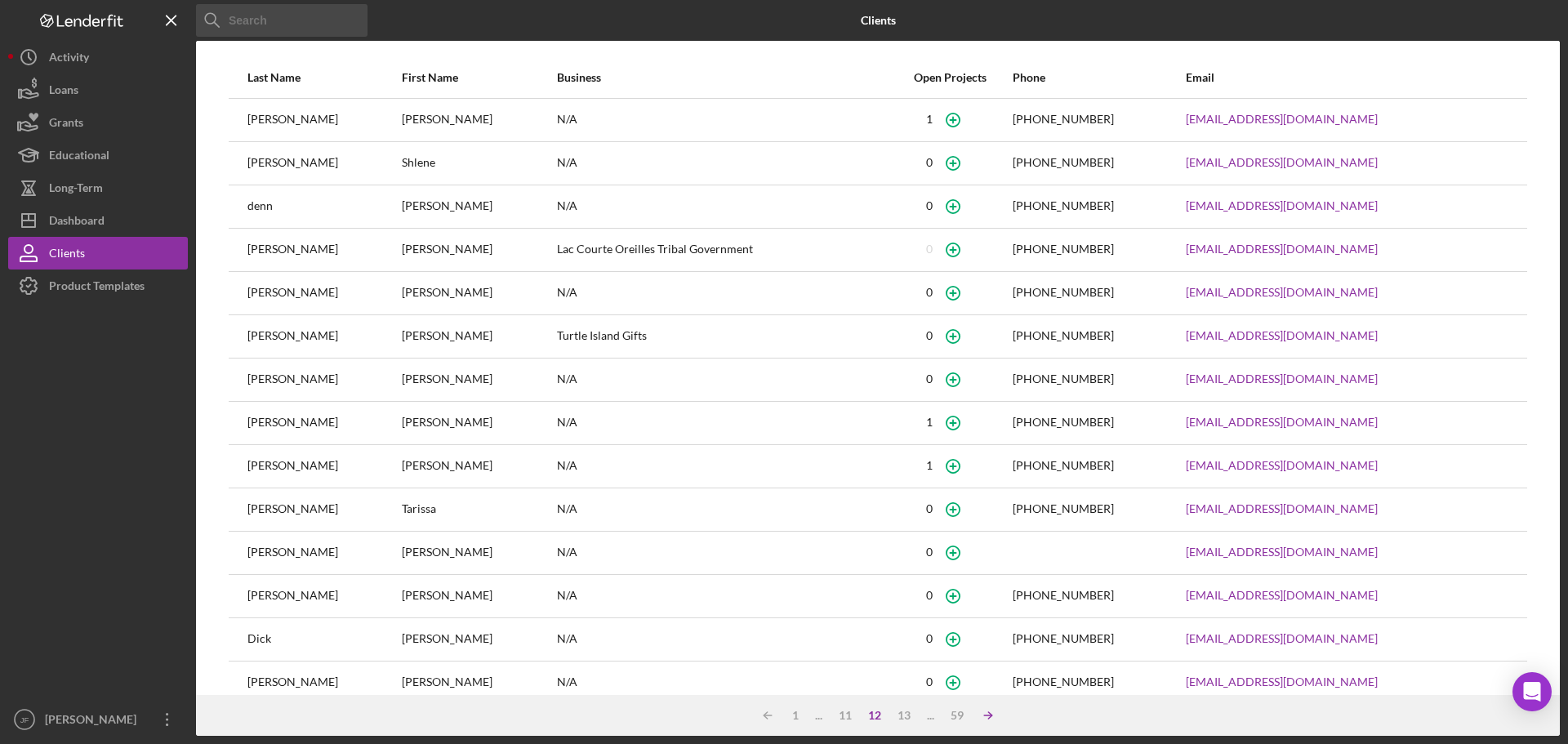
click at [988, 717] on icon "Icon/Table Sort Arrow" at bounding box center [988, 715] width 32 height 32
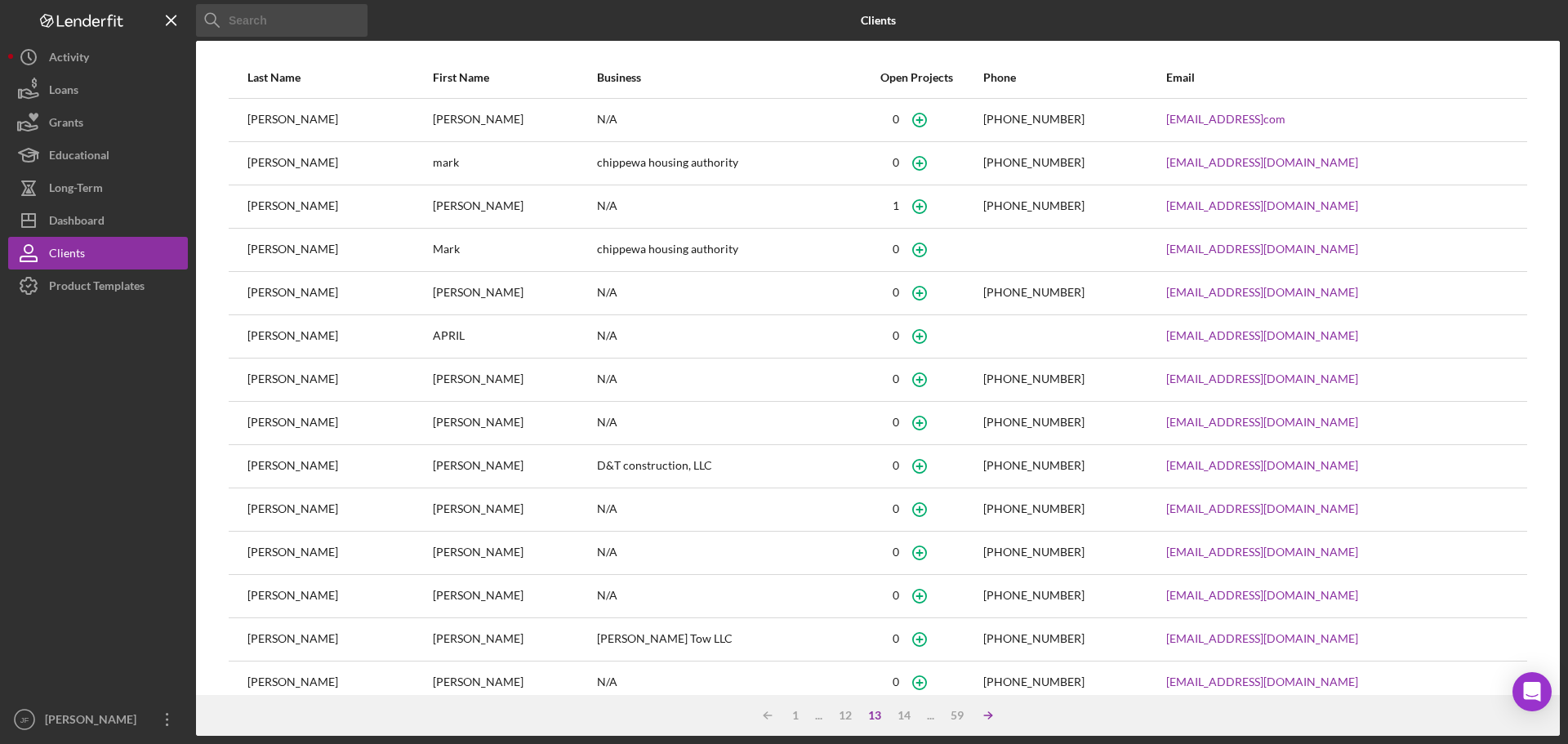
click at [988, 717] on icon "Icon/Table Sort Arrow" at bounding box center [988, 715] width 32 height 32
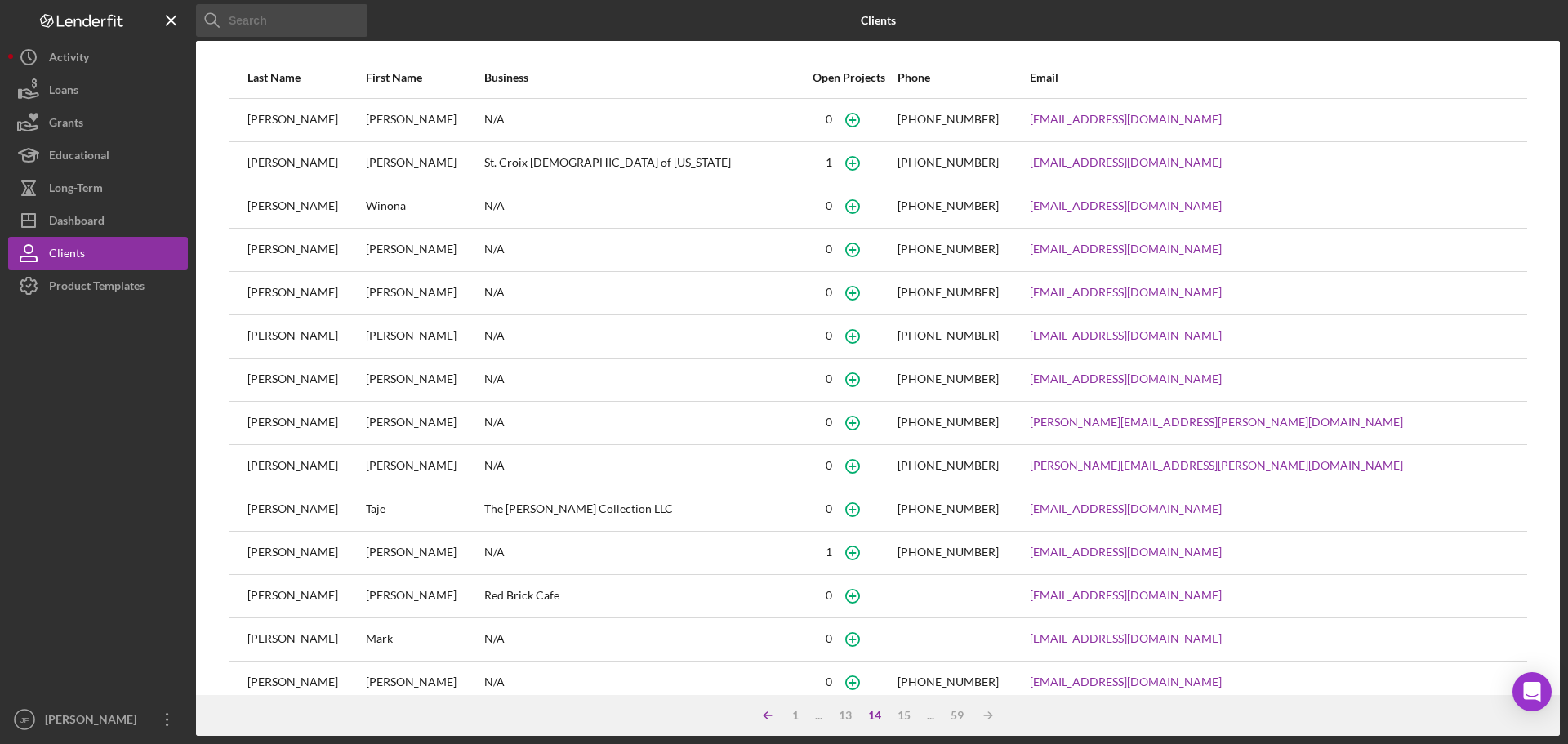
click at [767, 721] on icon "Icon/Table Sort Arrow" at bounding box center [767, 715] width 32 height 32
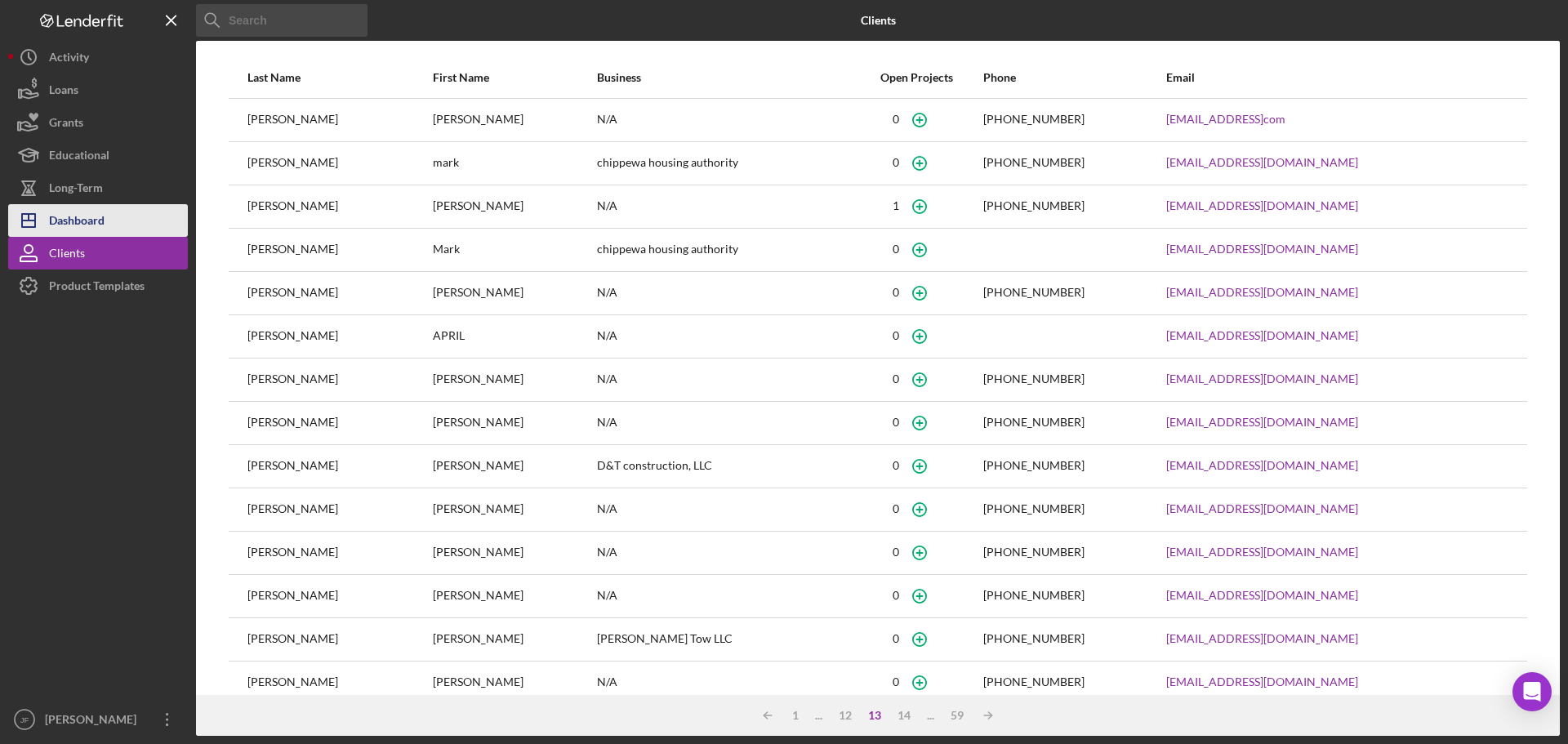
click at [135, 230] on button "Icon/Dashboard Dashboard" at bounding box center [98, 220] width 180 height 32
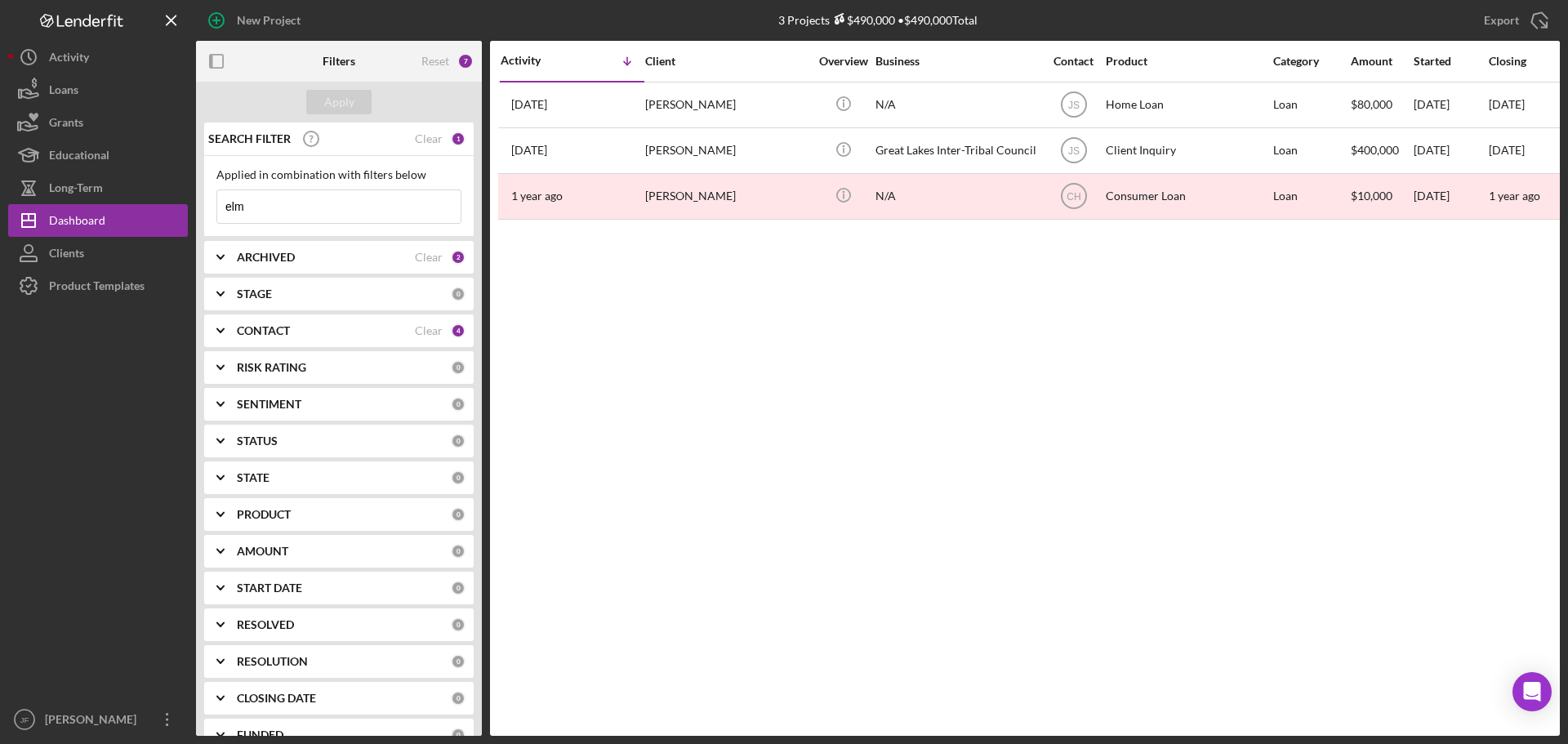
click at [304, 333] on div "CONTACT" at bounding box center [325, 331] width 178 height 13
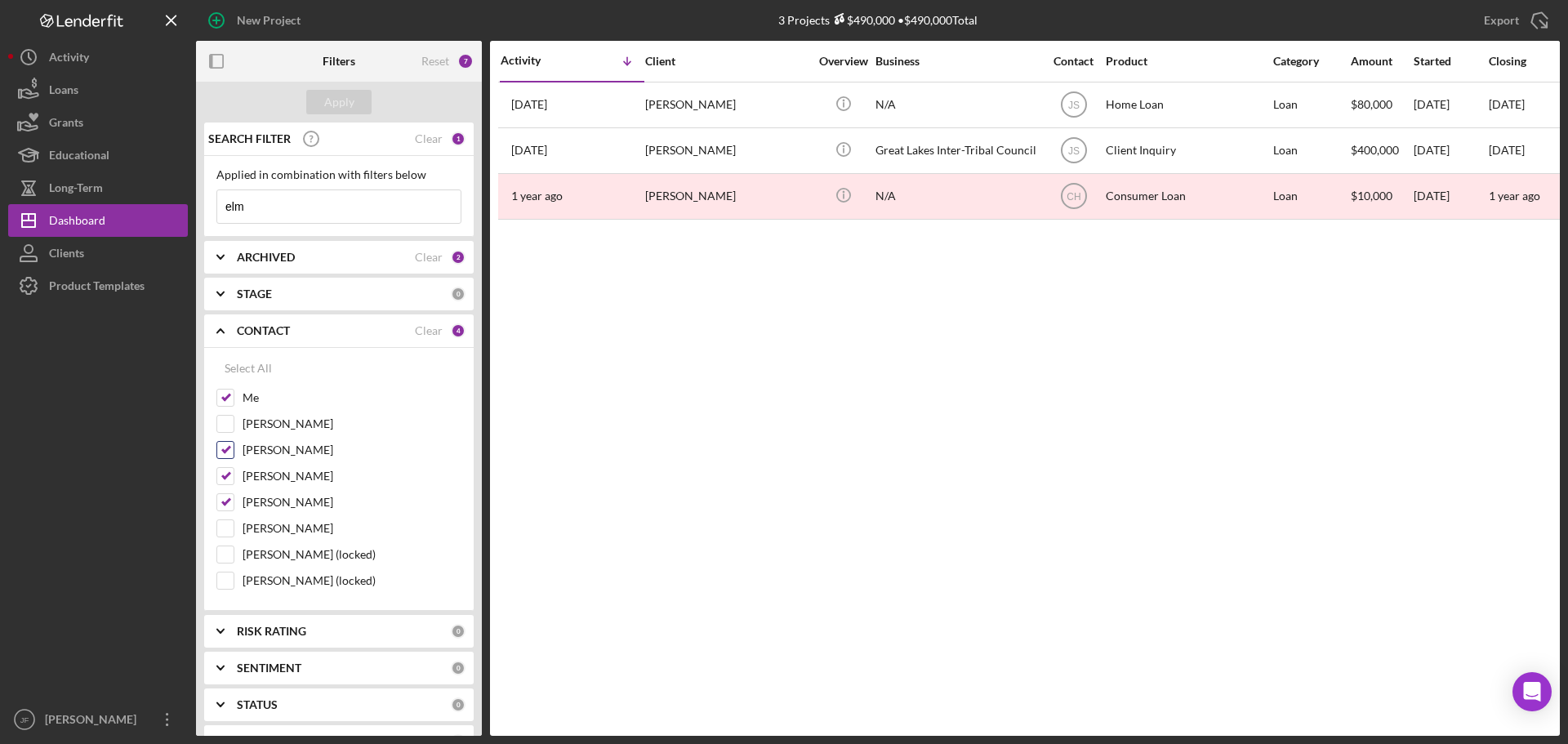
click at [233, 446] on input "Kristy Carlson" at bounding box center [226, 450] width 17 height 17
checkbox input "false"
click at [334, 103] on div "Apply" at bounding box center [339, 102] width 30 height 25
click at [385, 328] on div "CONTACT" at bounding box center [325, 331] width 178 height 13
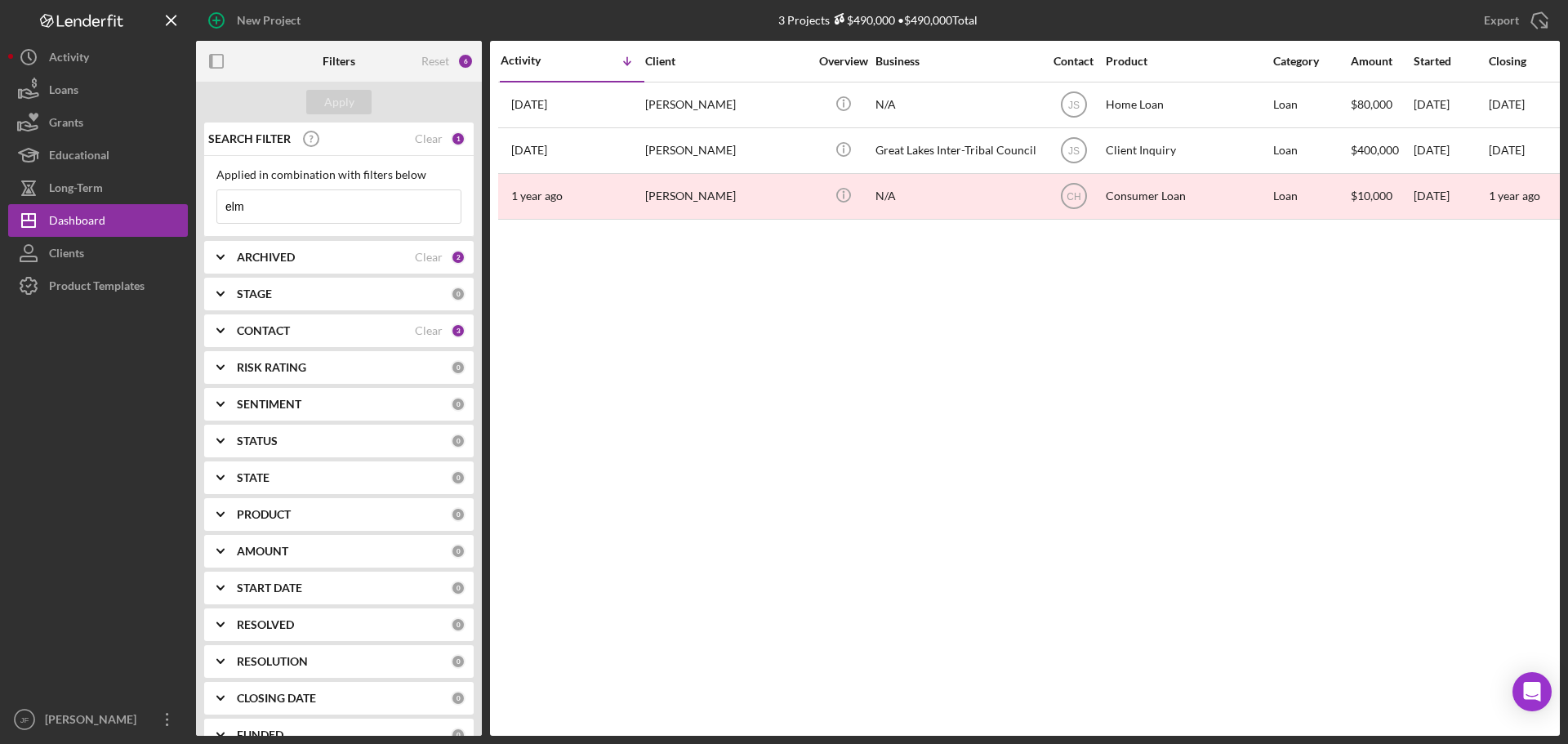
click at [336, 201] on input "elm" at bounding box center [338, 206] width 243 height 32
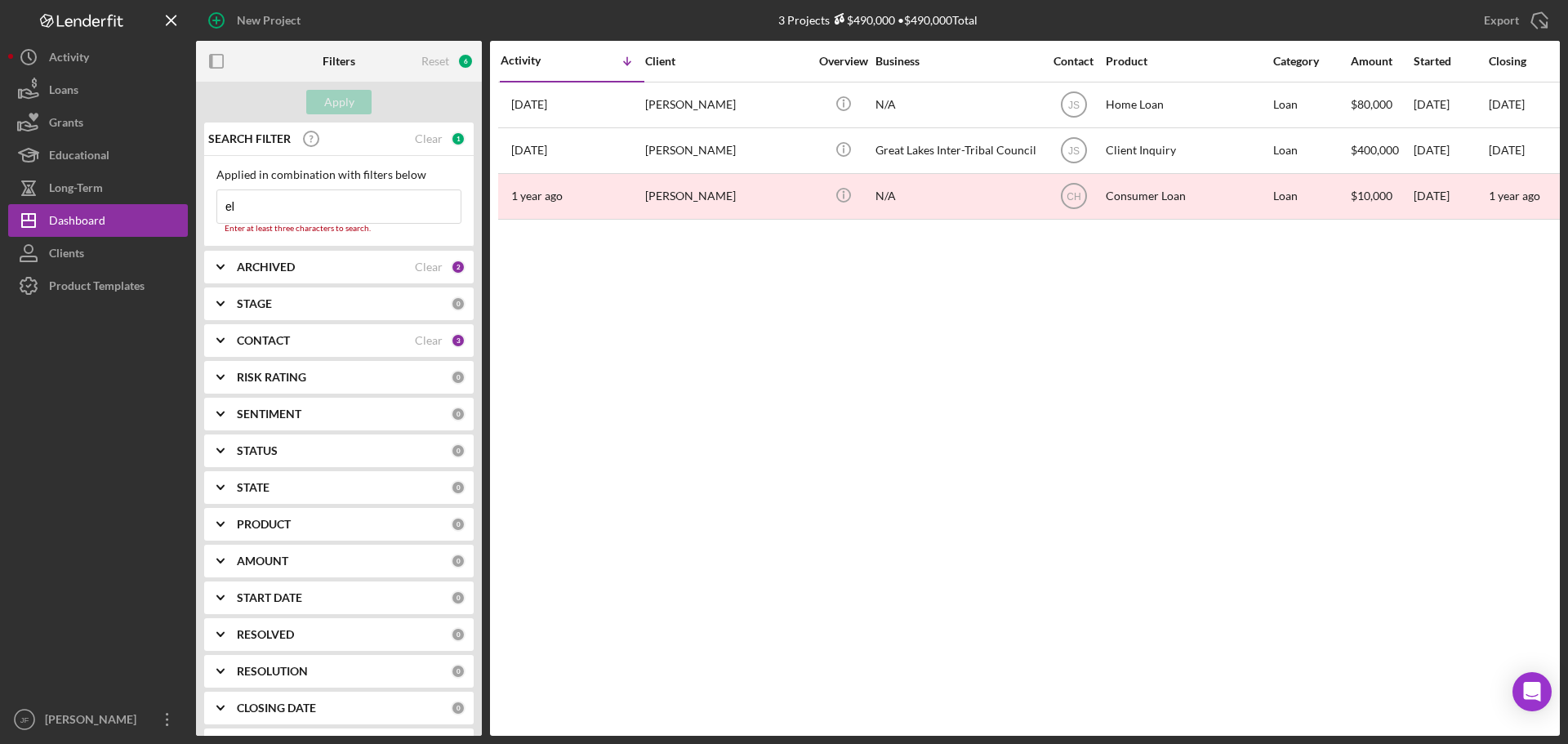
type input "e"
